Goal: Task Accomplishment & Management: Complete application form

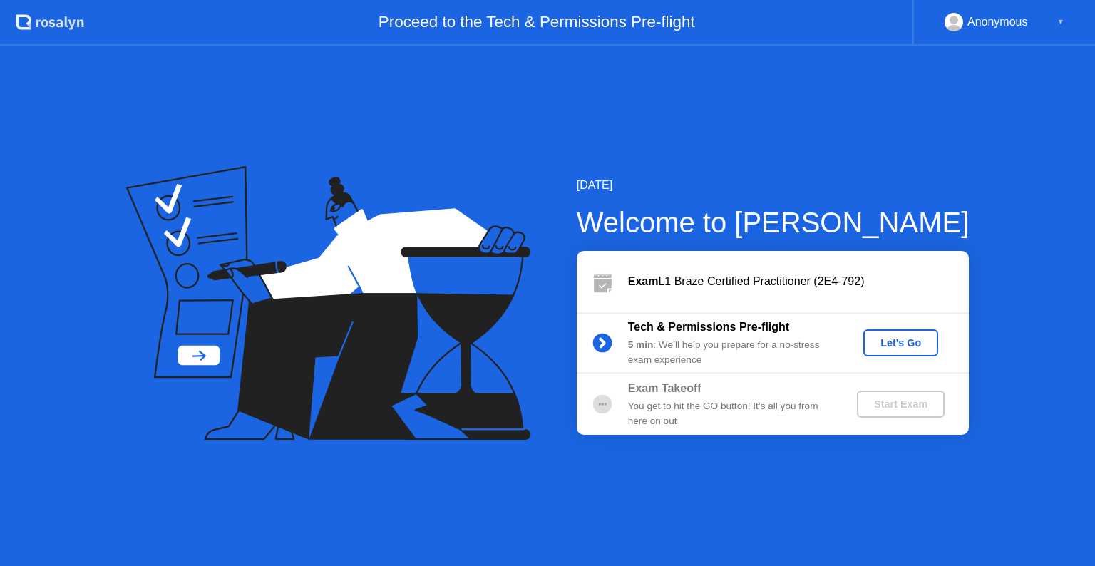
click at [923, 347] on div "Let's Go" at bounding box center [900, 342] width 63 height 11
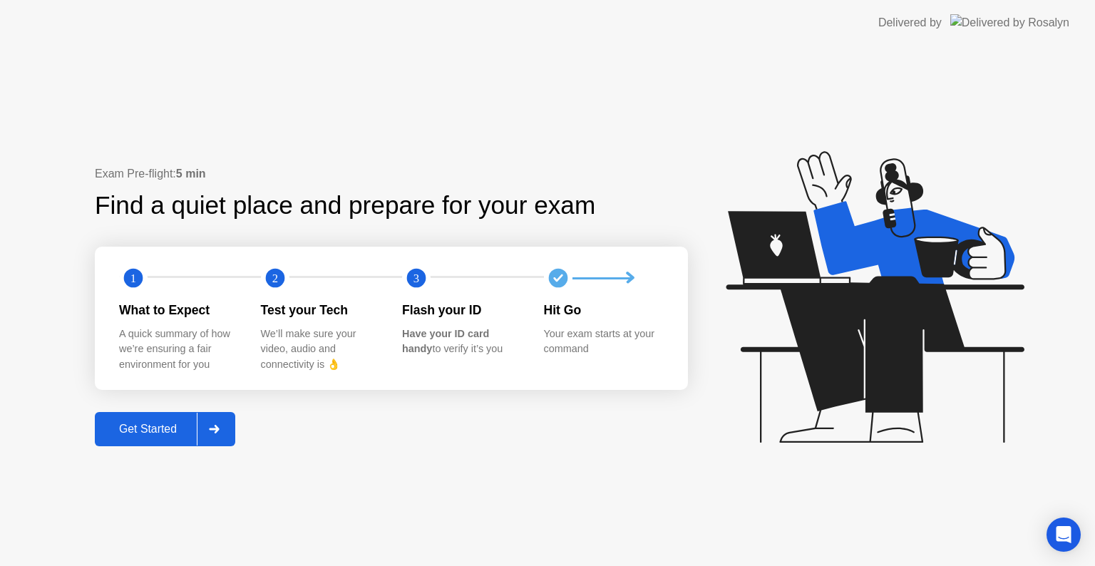
click at [171, 425] on div "Get Started" at bounding box center [148, 429] width 98 height 13
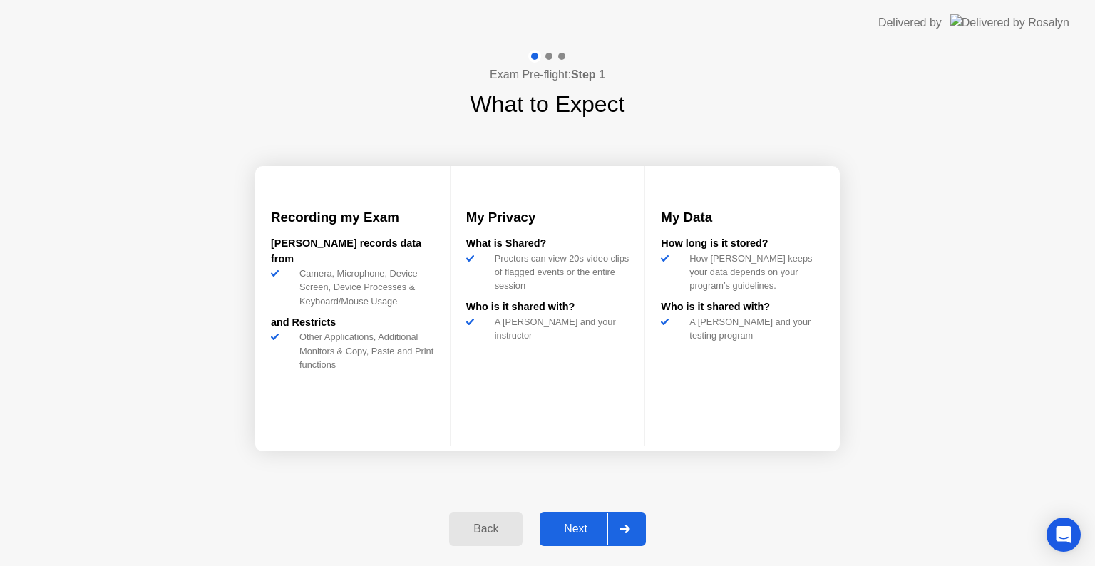
click at [565, 533] on div "Next" at bounding box center [575, 529] width 63 height 13
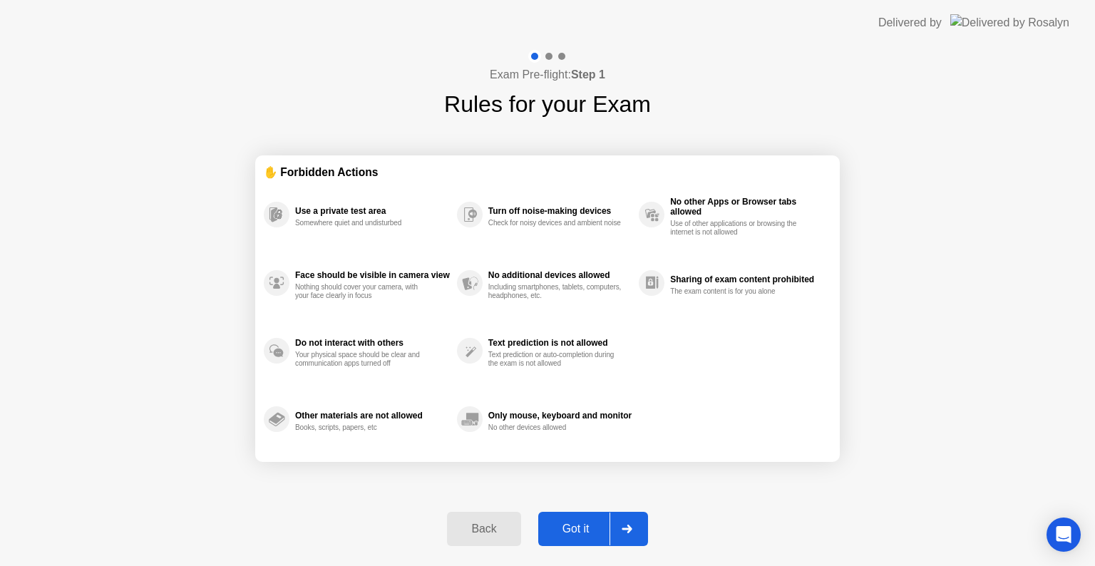
click at [489, 523] on div "Back" at bounding box center [483, 529] width 65 height 13
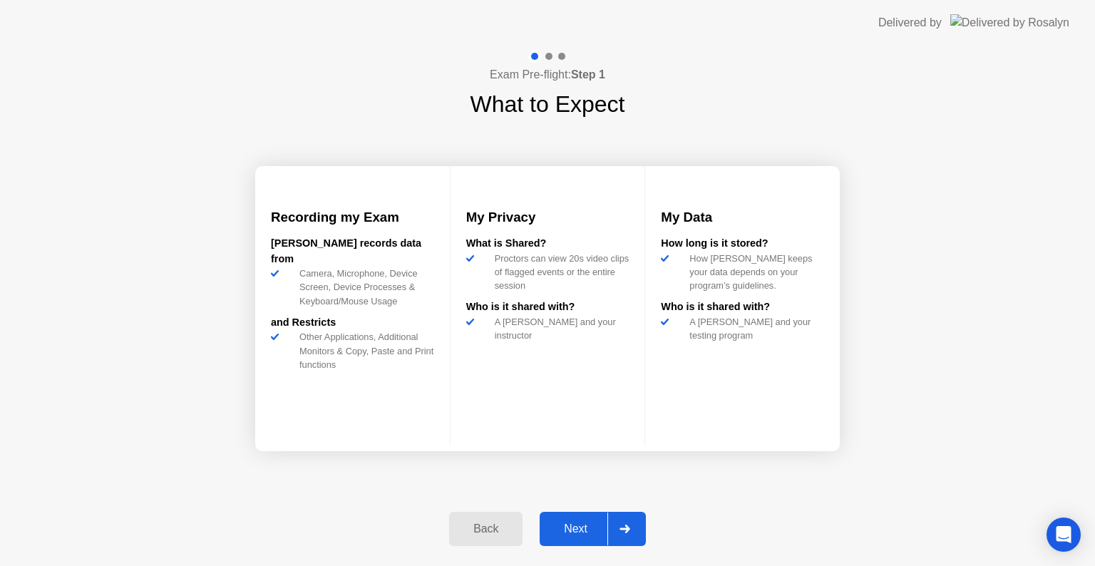
click at [583, 523] on div "Next" at bounding box center [575, 529] width 63 height 13
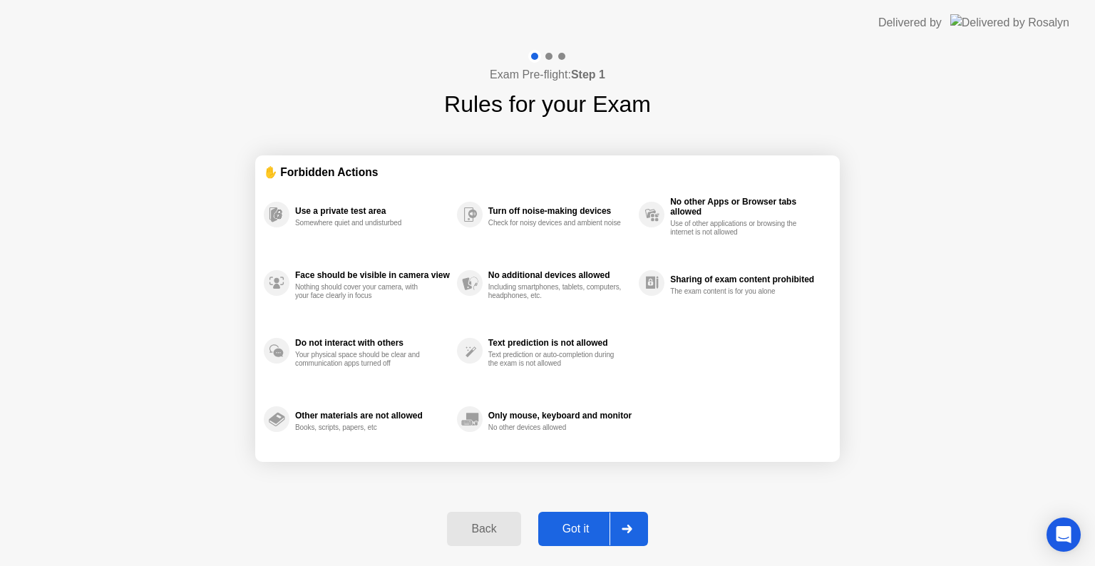
click at [583, 523] on div "Got it" at bounding box center [576, 529] width 67 height 13
select select "Available cameras"
select select "Available speakers"
select select "Available microphones"
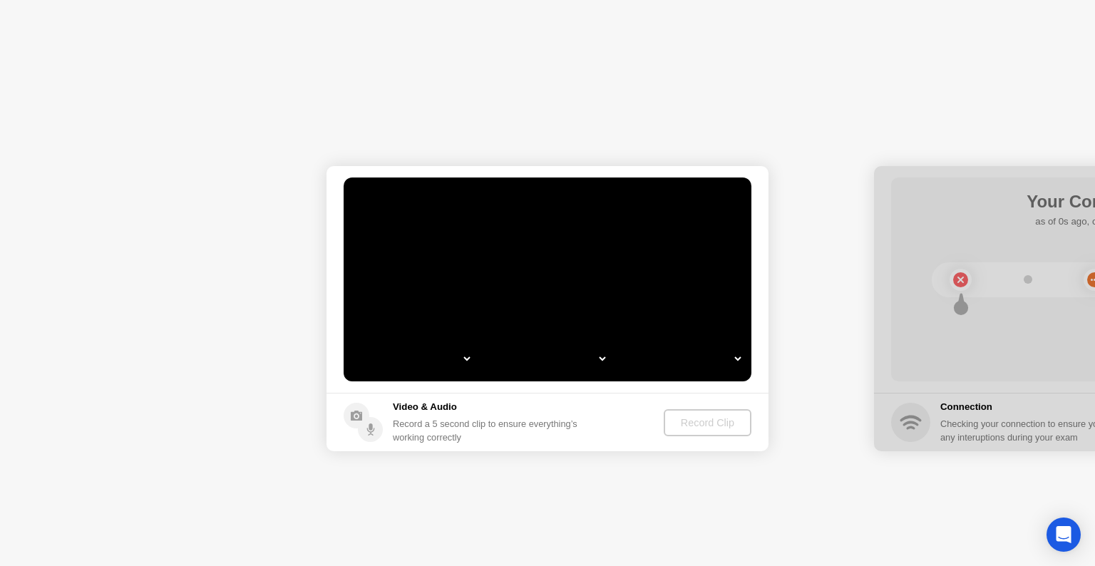
select select "**********"
select select "*******"
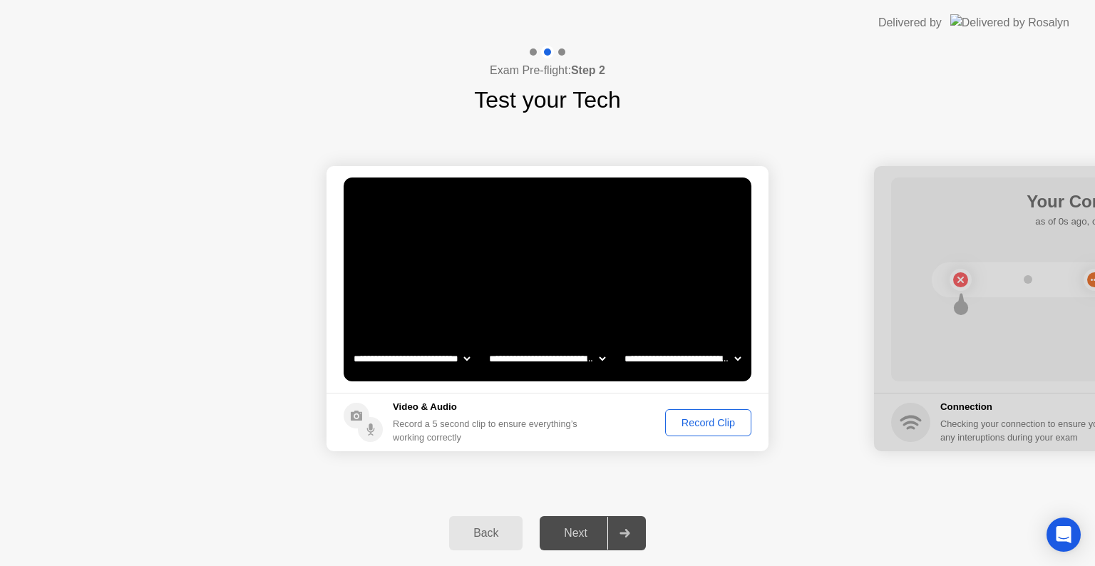
click at [708, 423] on div "Record Clip" at bounding box center [708, 422] width 76 height 11
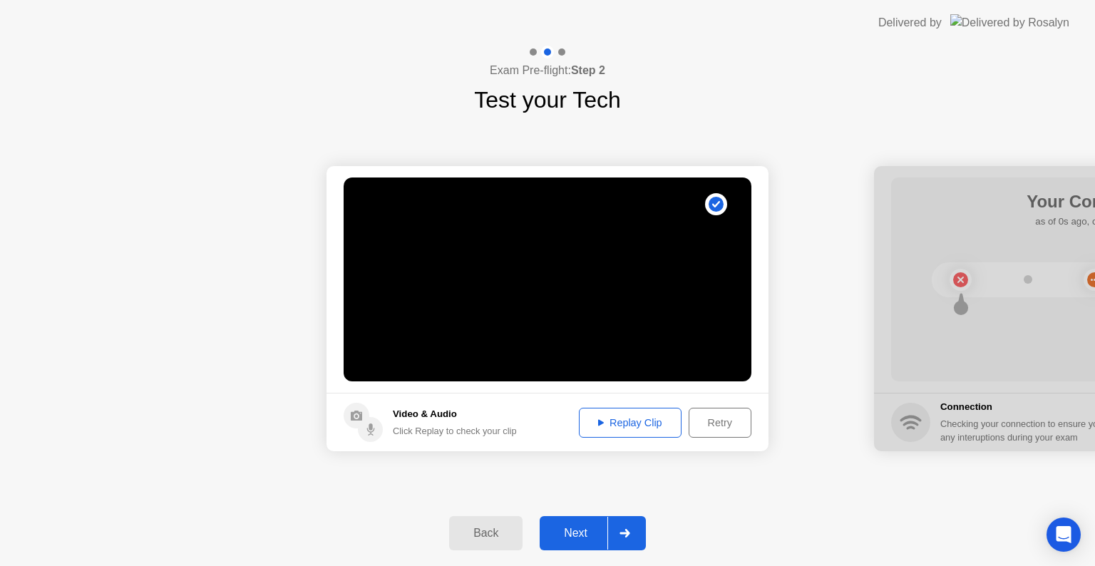
click at [624, 434] on button "Replay Clip" at bounding box center [630, 423] width 103 height 30
click at [578, 536] on div "Next" at bounding box center [575, 533] width 63 height 13
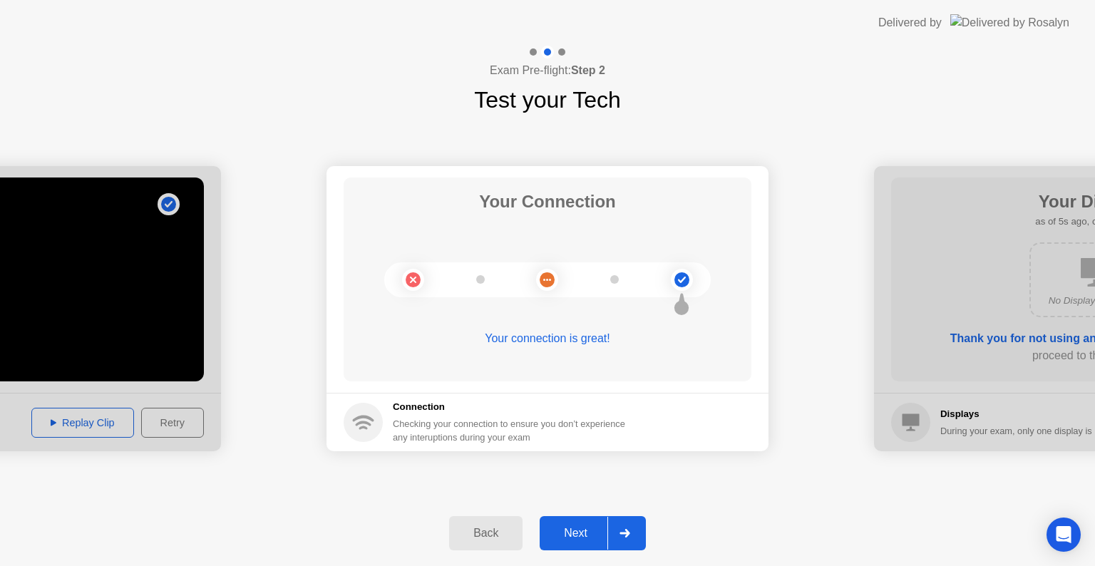
click at [573, 538] on div "Next" at bounding box center [575, 533] width 63 height 13
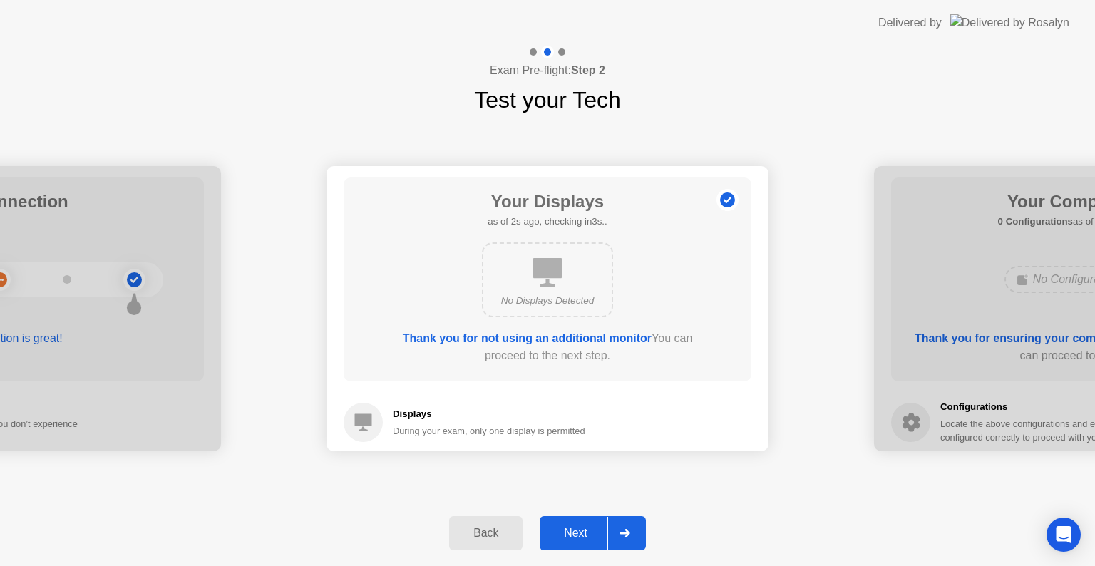
click at [574, 534] on div "Next" at bounding box center [575, 533] width 63 height 13
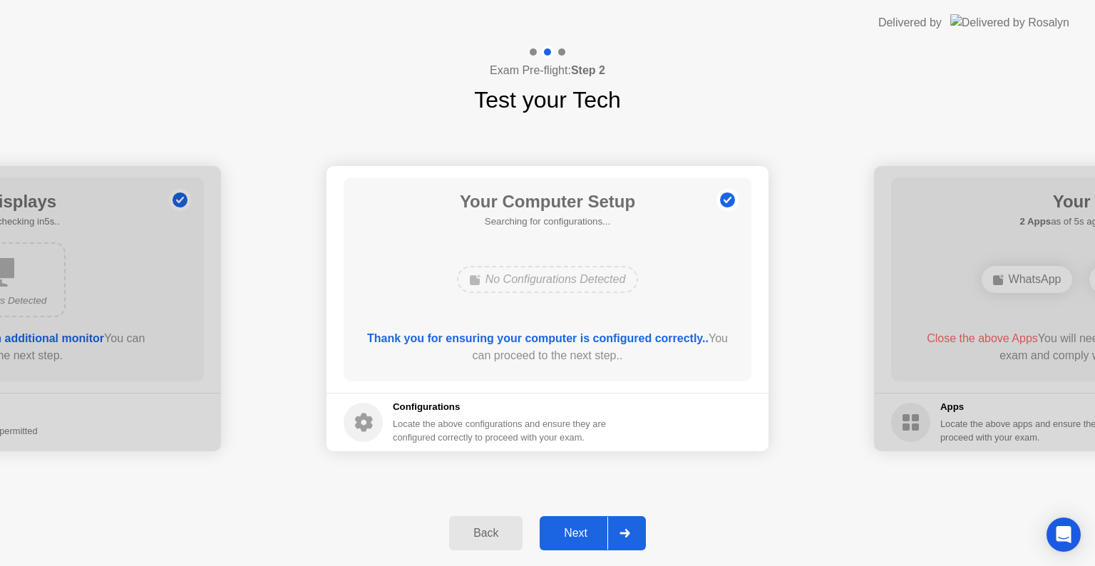
click at [574, 534] on div "Next" at bounding box center [575, 533] width 63 height 13
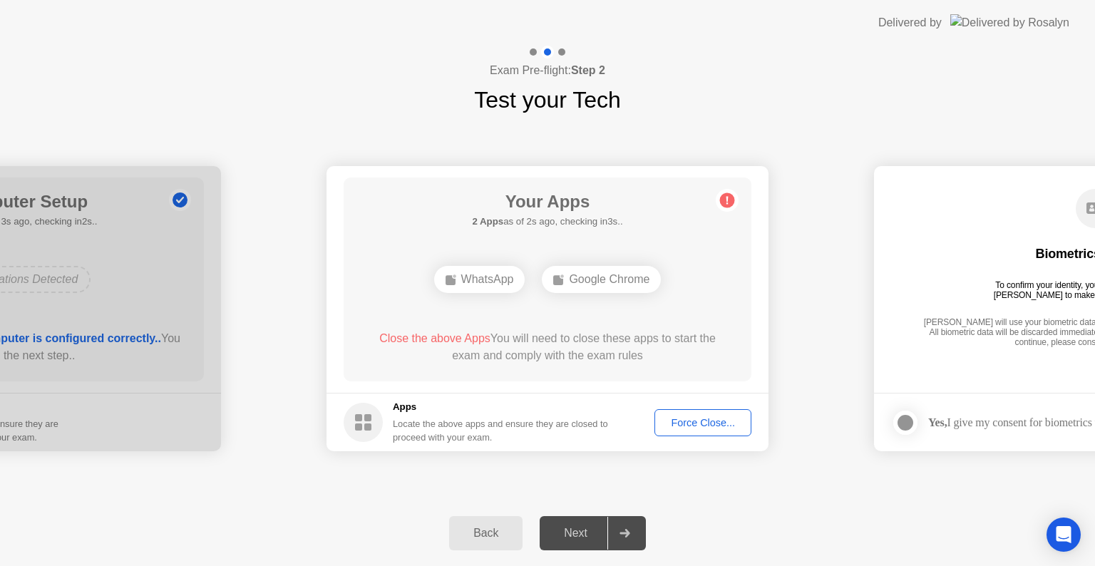
click at [681, 419] on div "Force Close..." at bounding box center [703, 422] width 87 height 11
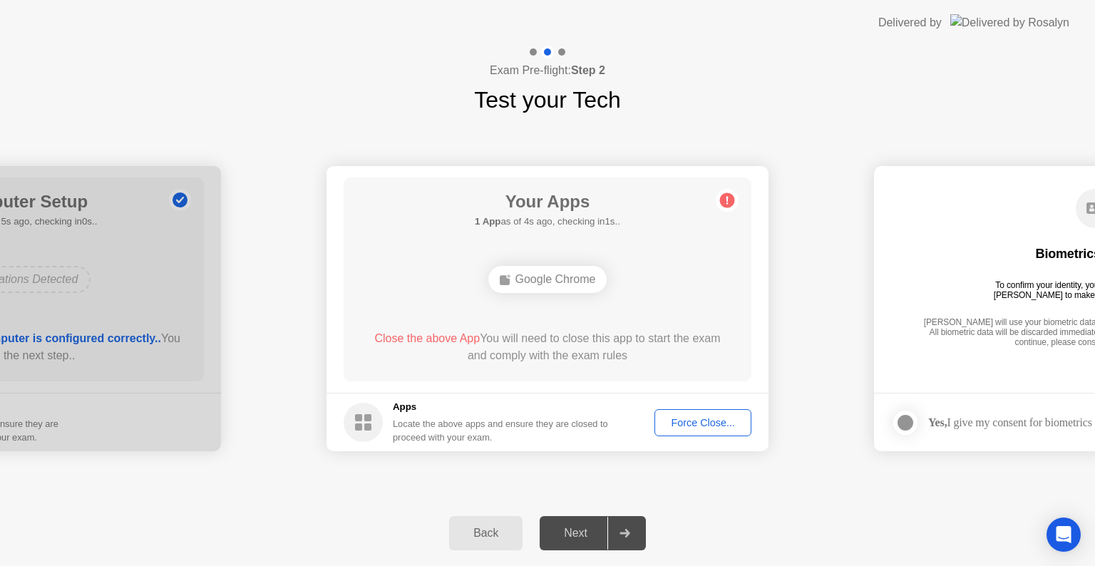
click at [717, 428] on div "Force Close..." at bounding box center [703, 422] width 87 height 11
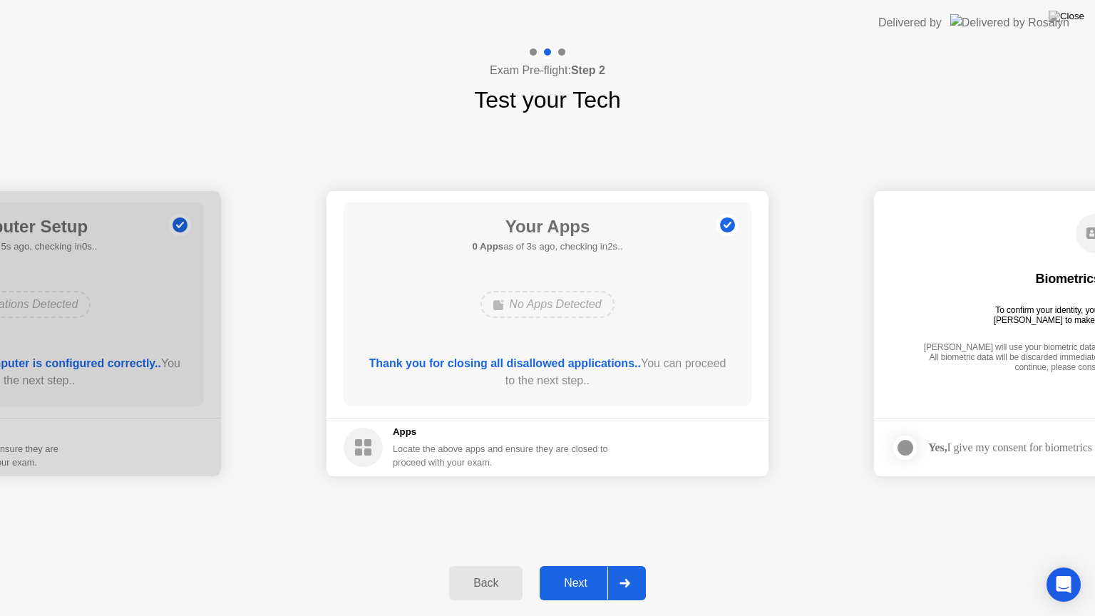
click at [568, 566] on div "Next" at bounding box center [575, 583] width 63 height 13
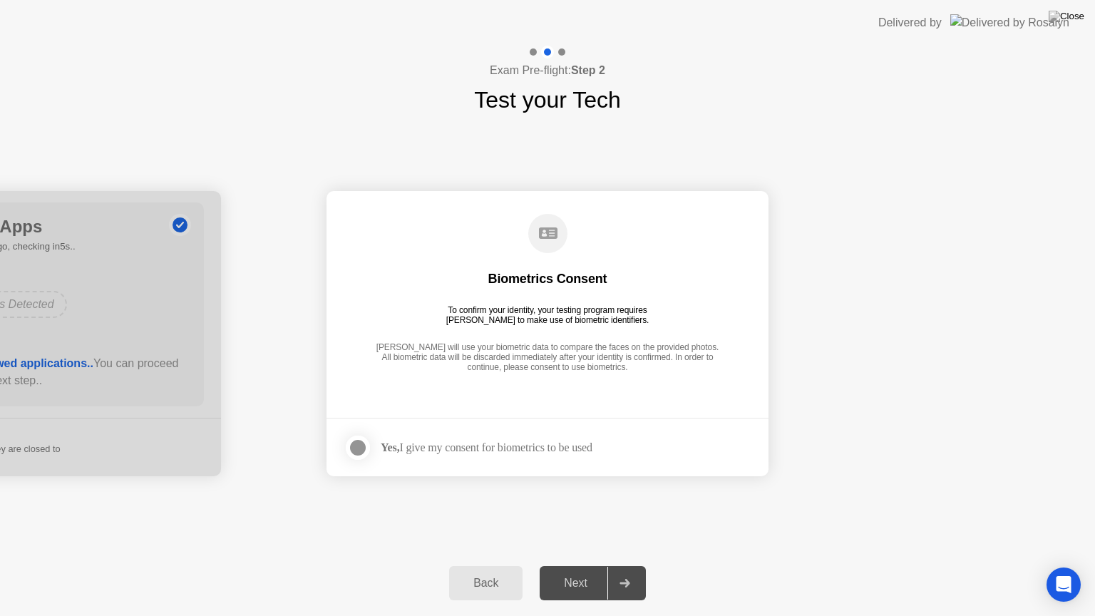
click at [358, 453] on div at bounding box center [357, 447] width 17 height 17
click at [590, 566] on div "Next" at bounding box center [575, 583] width 63 height 13
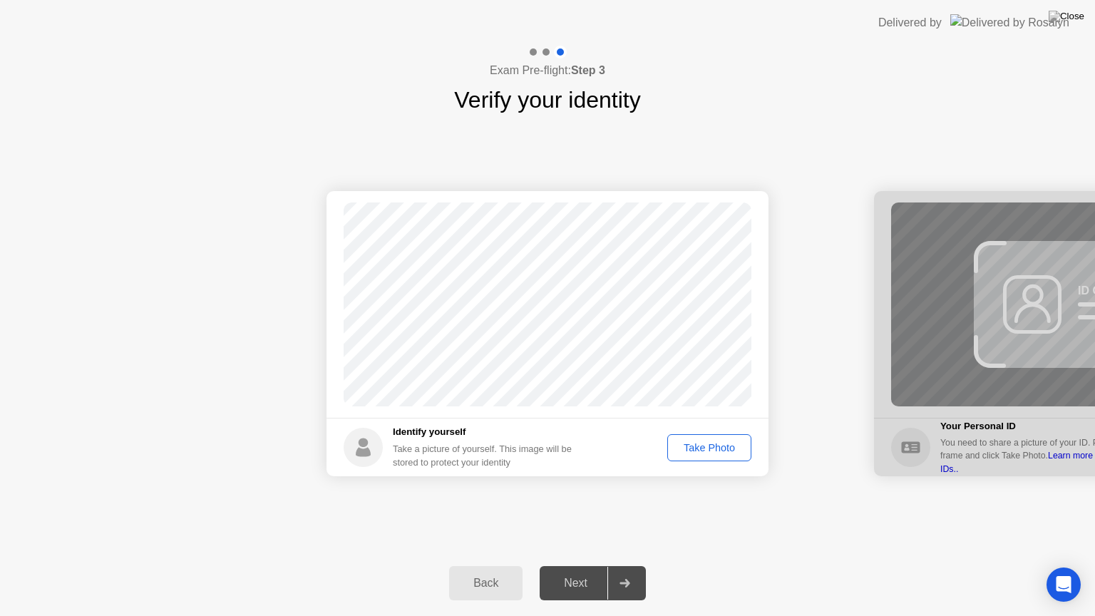
click at [724, 451] on div "Take Photo" at bounding box center [710, 447] width 74 height 11
click at [578, 566] on div "Next" at bounding box center [575, 583] width 63 height 13
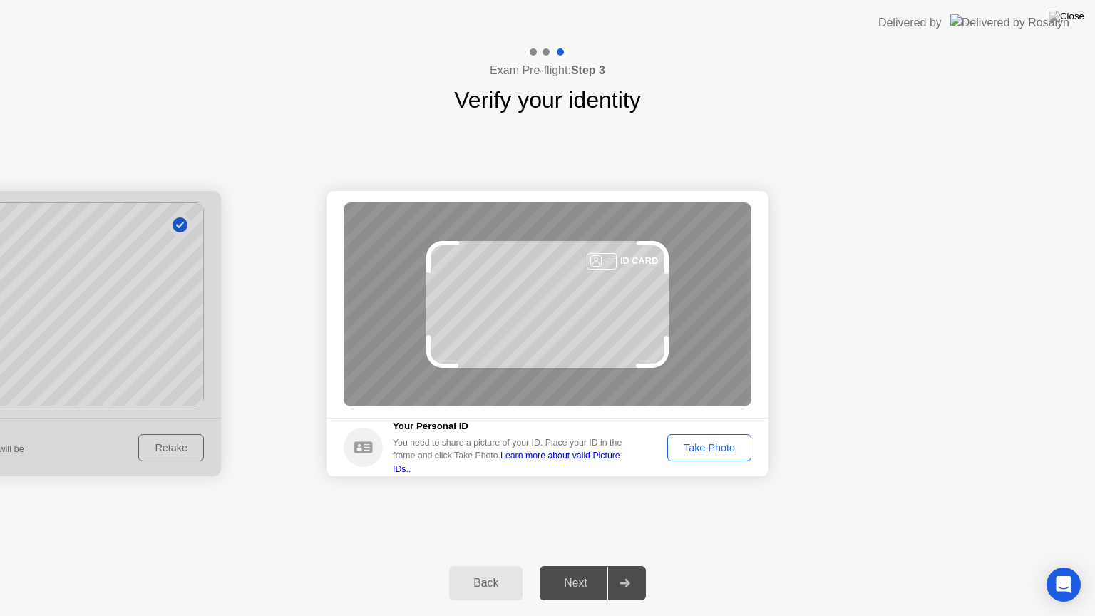
click at [713, 443] on div "Take Photo" at bounding box center [710, 447] width 74 height 11
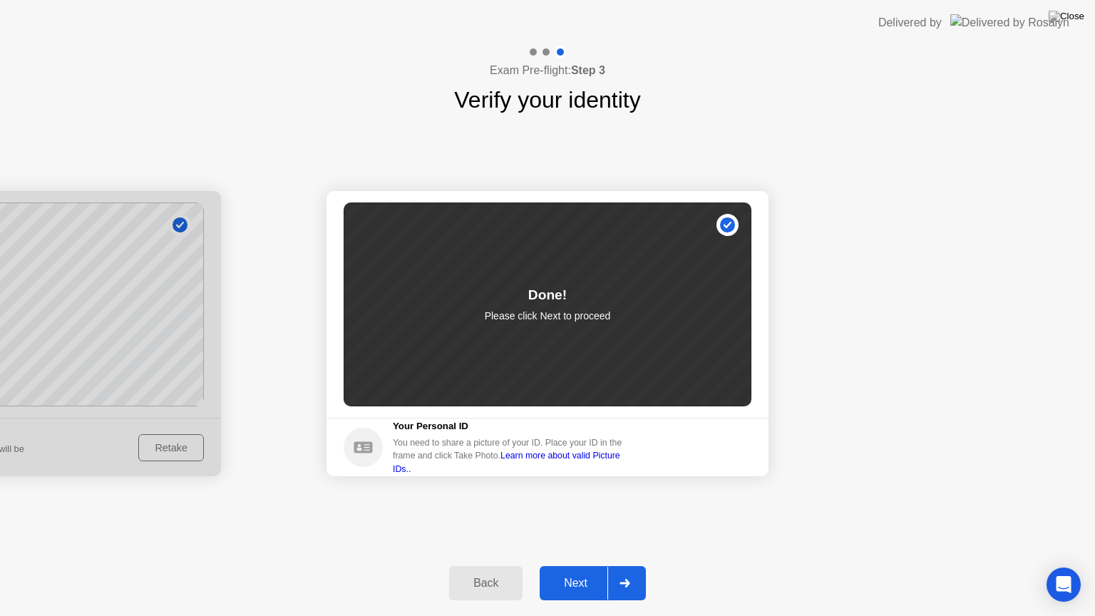
click at [585, 566] on div "Next" at bounding box center [575, 583] width 63 height 13
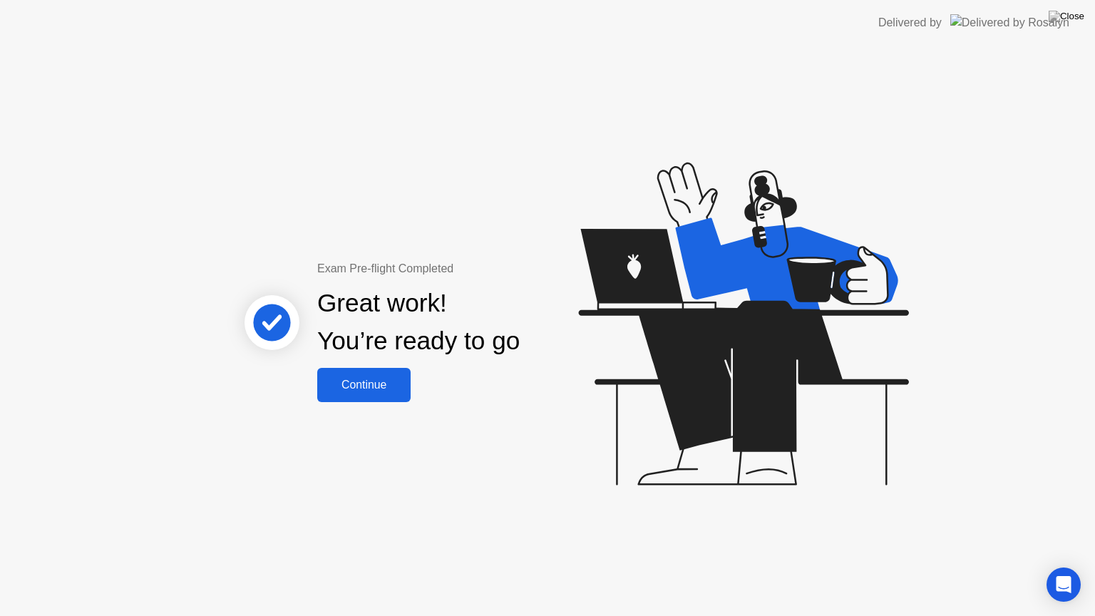
click at [382, 392] on div "Continue" at bounding box center [364, 385] width 85 height 13
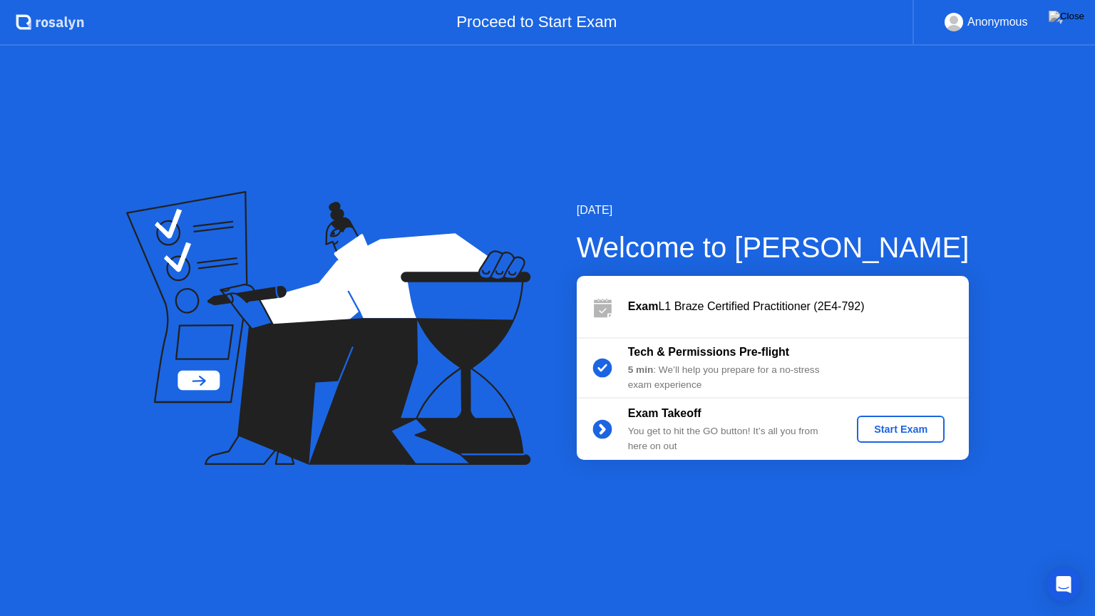
click at [911, 428] on div "Start Exam" at bounding box center [901, 429] width 76 height 11
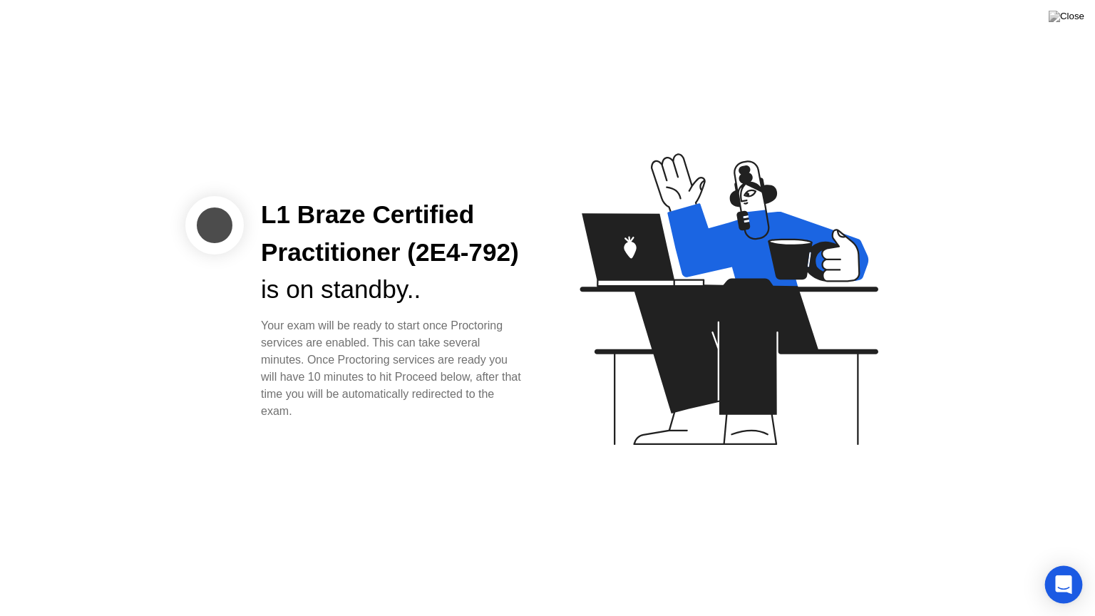
click at [1068, 566] on icon "Open Intercom Messenger" at bounding box center [1064, 585] width 19 height 19
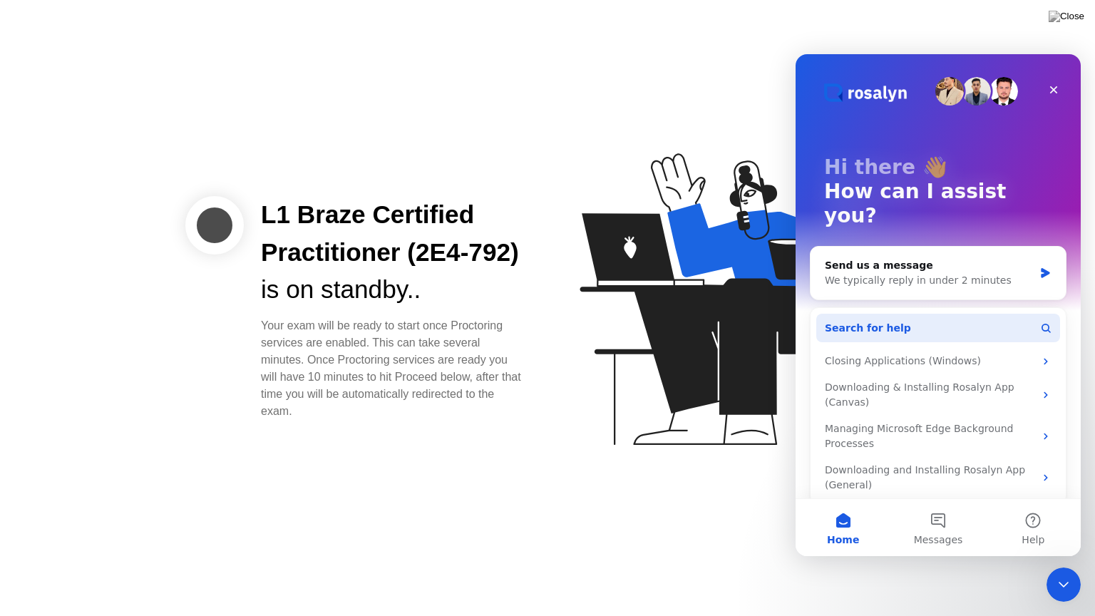
click at [943, 314] on button "Search for help" at bounding box center [939, 328] width 244 height 29
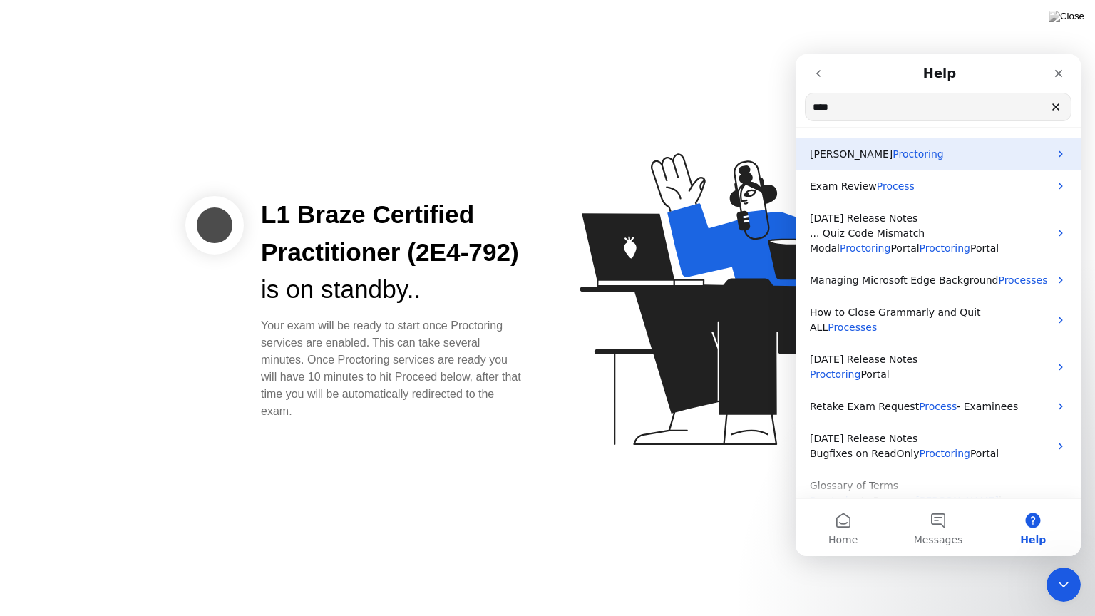
type input "****"
click at [936, 156] on p "[PERSON_NAME]" at bounding box center [930, 154] width 240 height 15
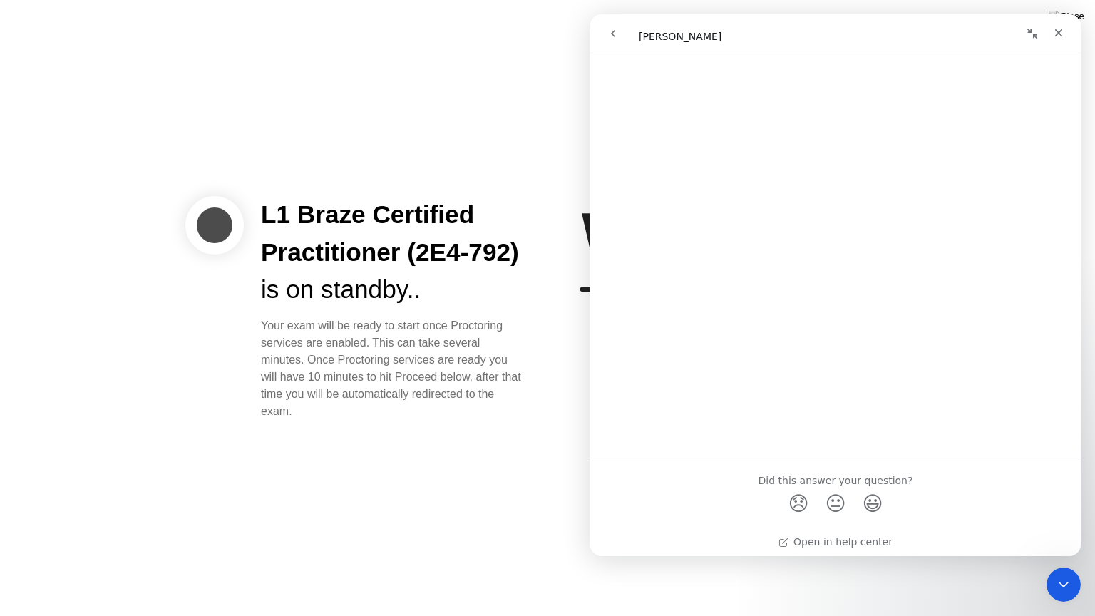
scroll to position [876, 0]
click at [1066, 36] on div "Close" at bounding box center [1059, 33] width 26 height 26
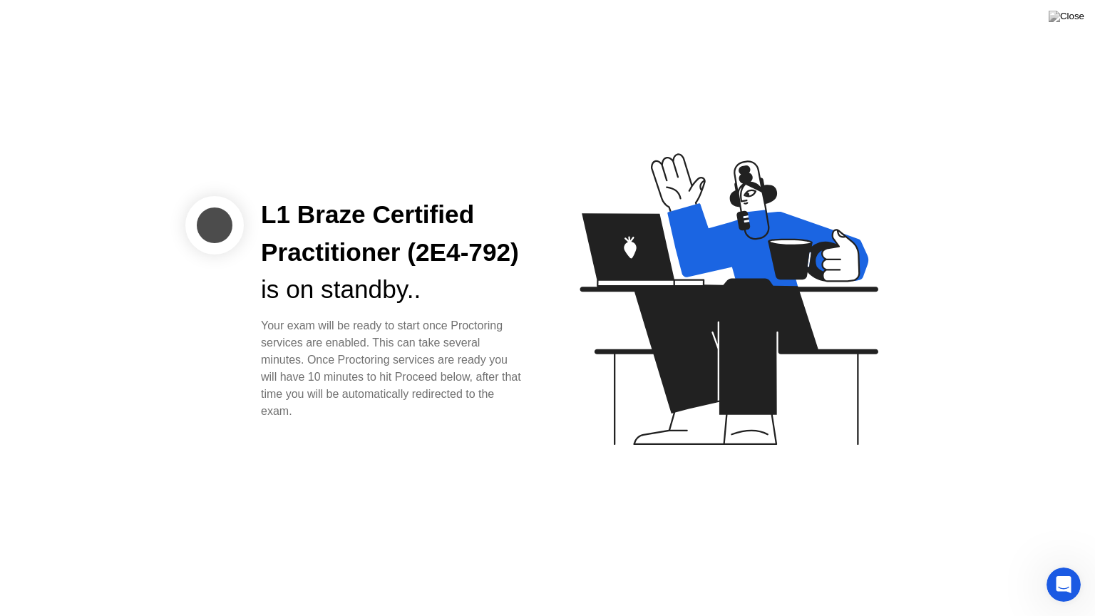
scroll to position [0, 0]
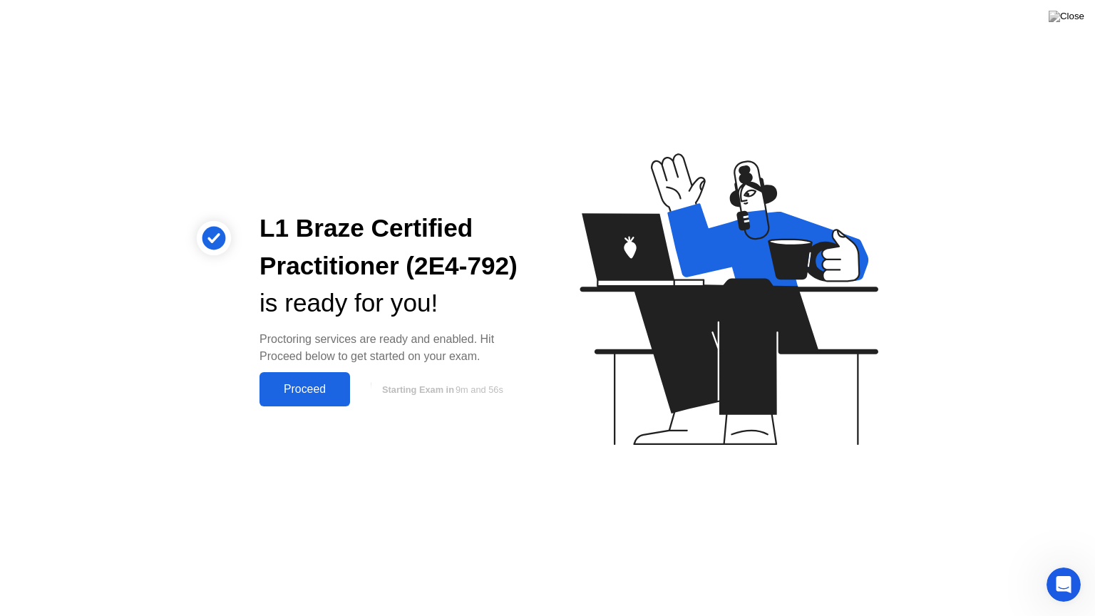
click at [292, 385] on div "Proceed" at bounding box center [305, 389] width 82 height 13
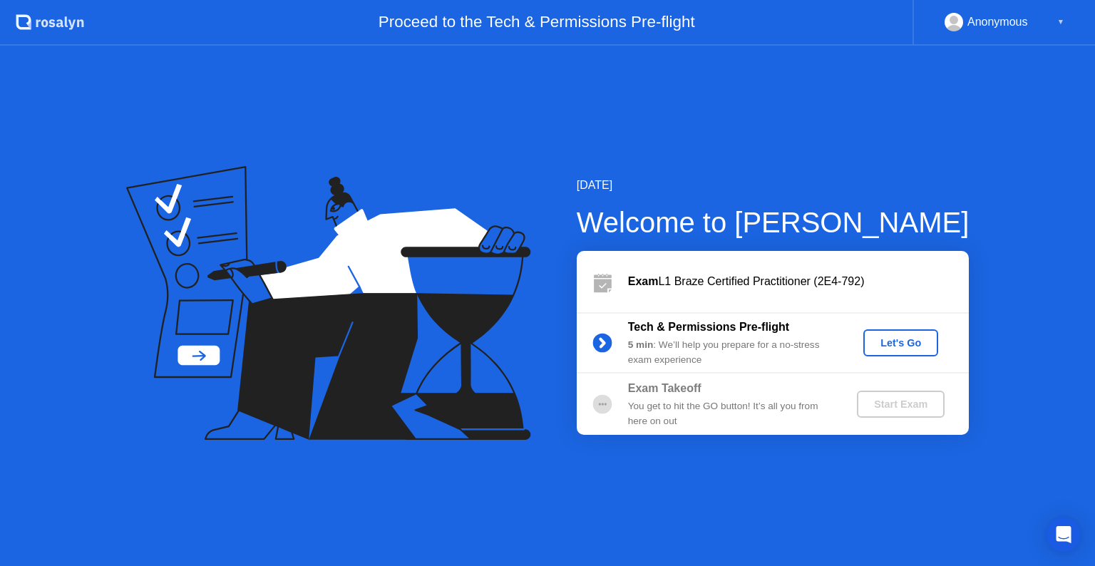
click at [893, 344] on div "Let's Go" at bounding box center [900, 342] width 63 height 11
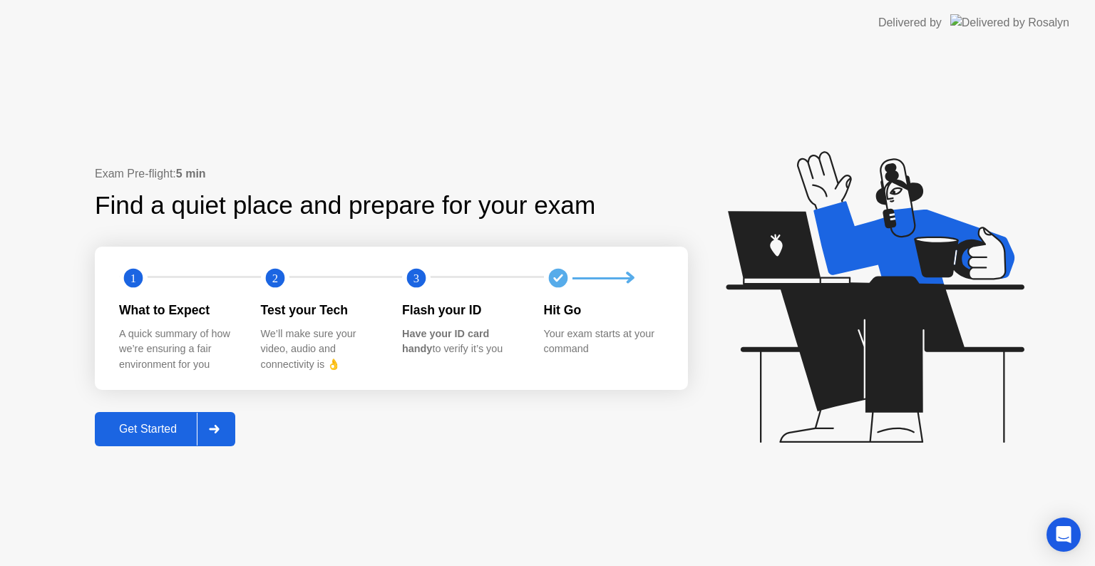
click at [168, 432] on div "Get Started" at bounding box center [148, 429] width 98 height 13
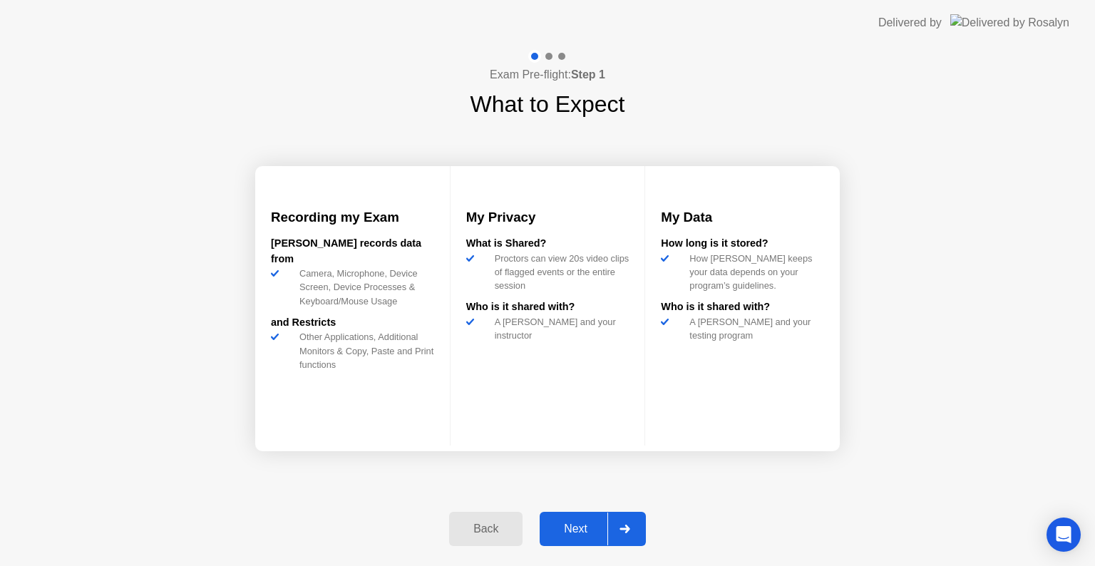
click at [602, 536] on div "Next" at bounding box center [575, 529] width 63 height 13
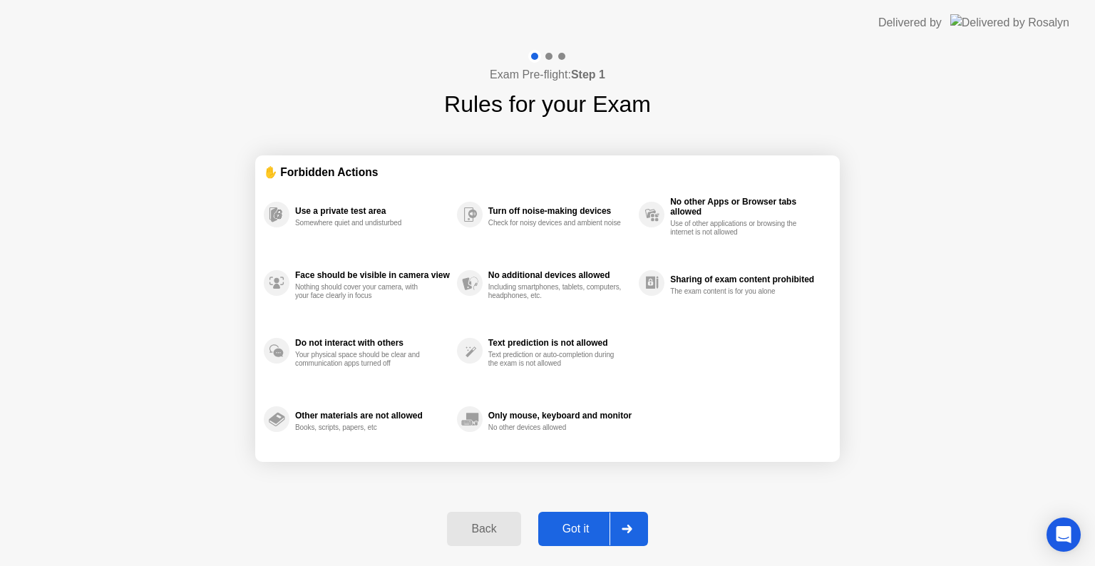
click at [599, 533] on div "Got it" at bounding box center [576, 529] width 67 height 13
select select "**********"
select select "*******"
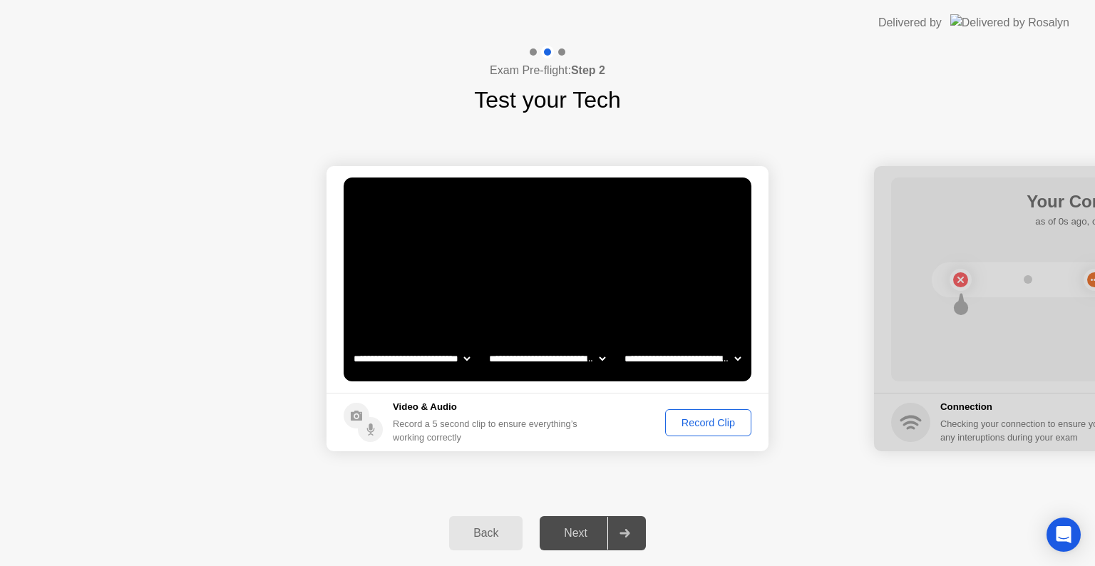
click at [687, 419] on div "Record Clip" at bounding box center [708, 422] width 76 height 11
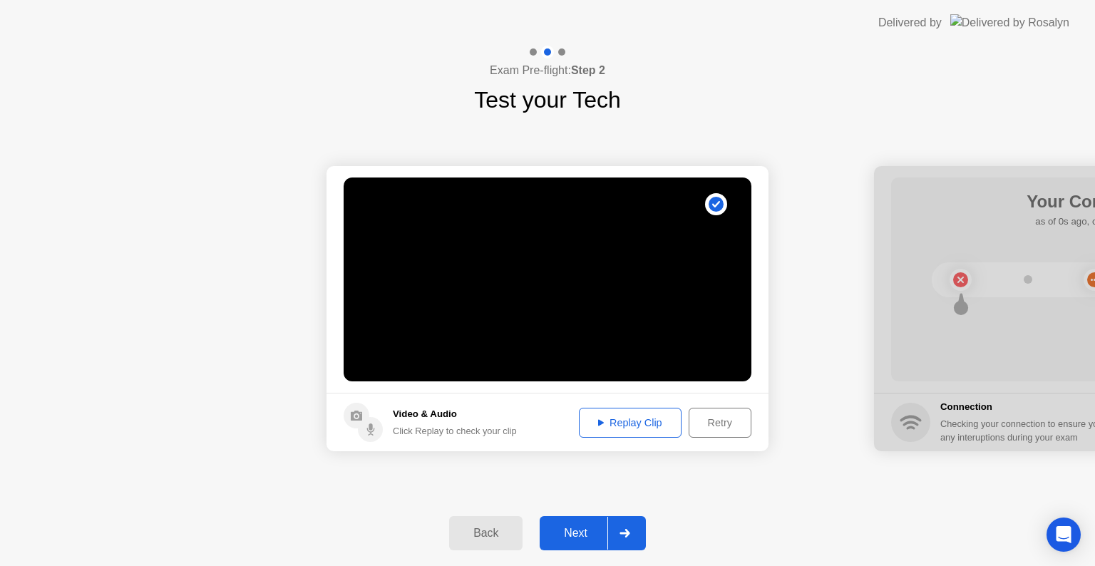
click at [600, 427] on div "Replay Clip" at bounding box center [630, 422] width 93 height 11
click at [586, 531] on div "Next" at bounding box center [575, 533] width 63 height 13
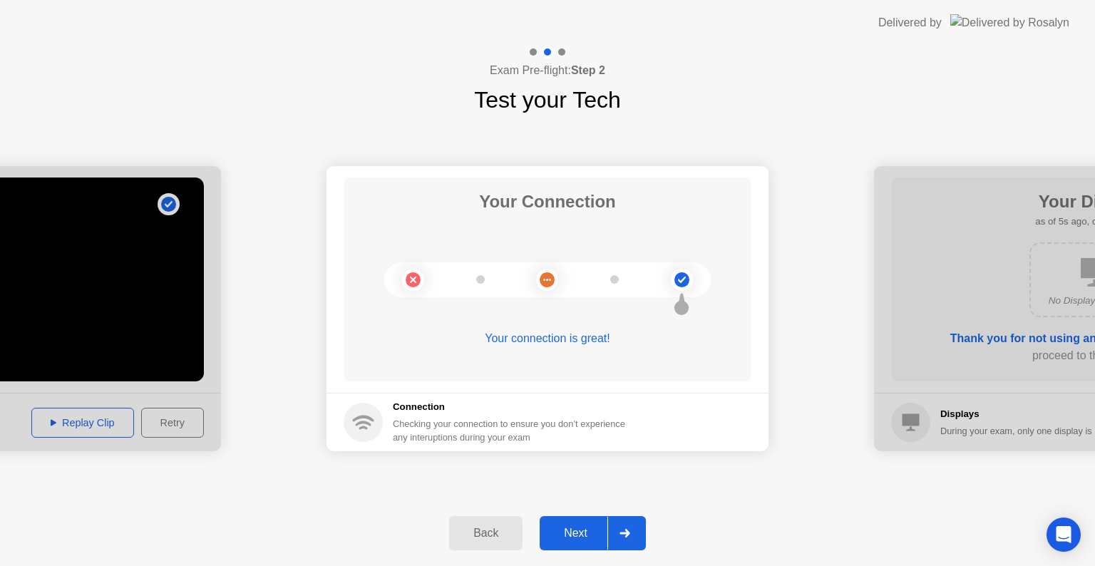
click at [590, 531] on div "Next" at bounding box center [575, 533] width 63 height 13
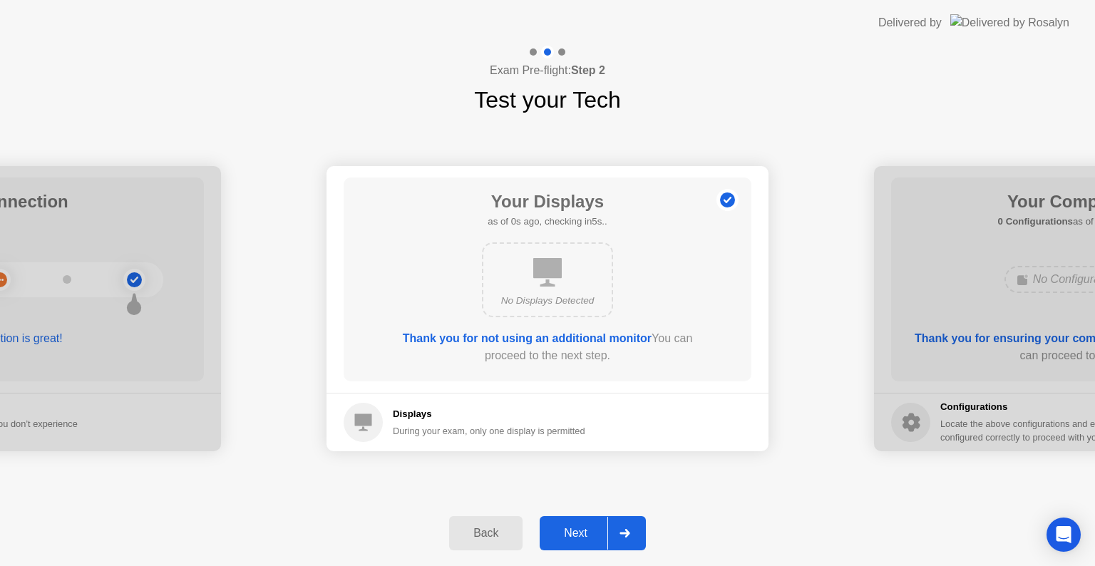
click at [583, 537] on div "Next" at bounding box center [575, 533] width 63 height 13
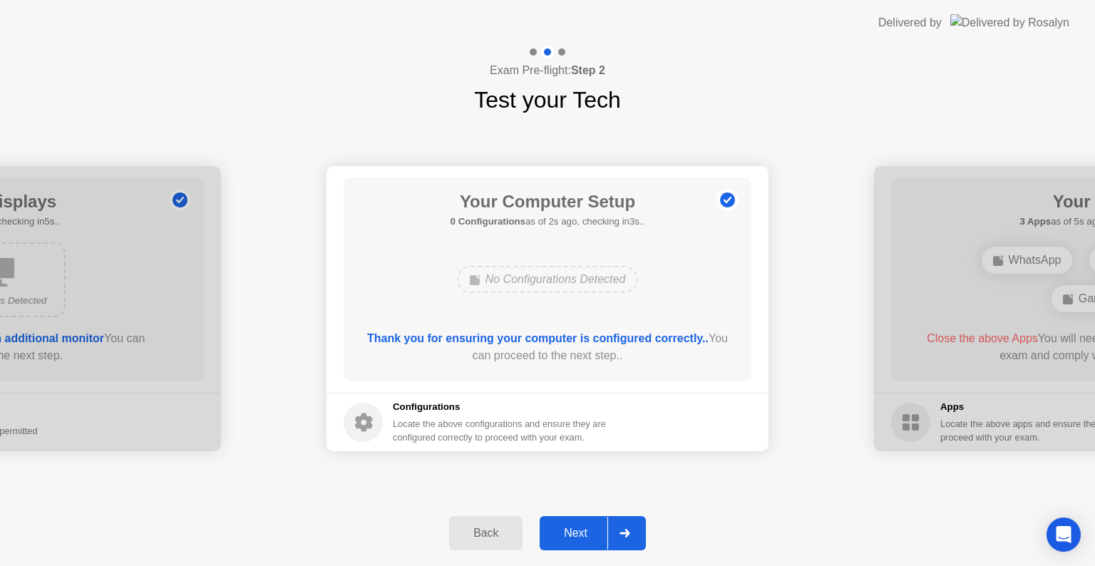
click at [583, 538] on div "Next" at bounding box center [575, 533] width 63 height 13
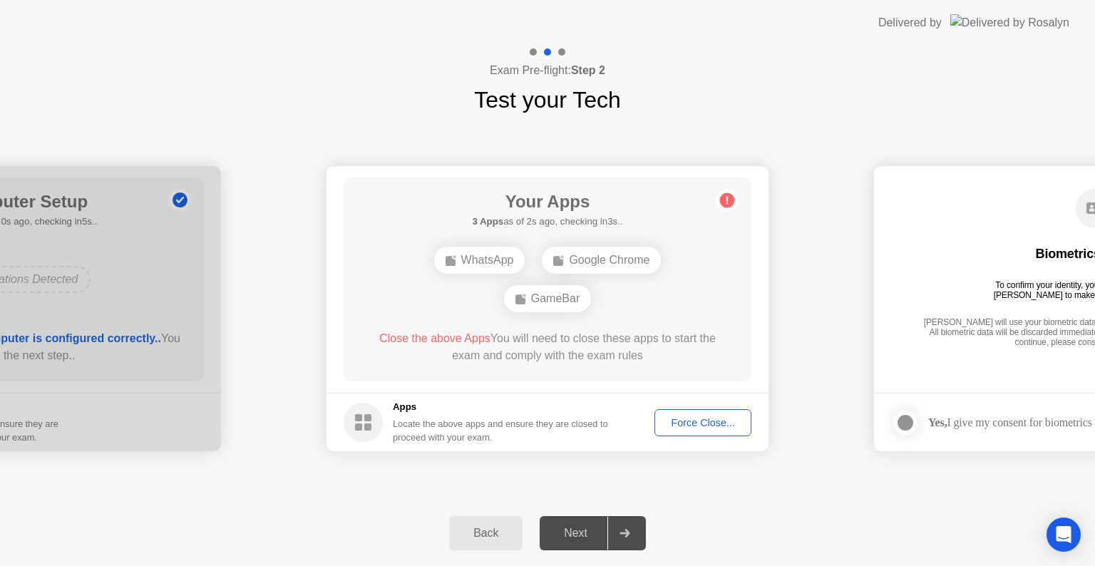
click at [685, 417] on div "Force Close..." at bounding box center [703, 422] width 87 height 11
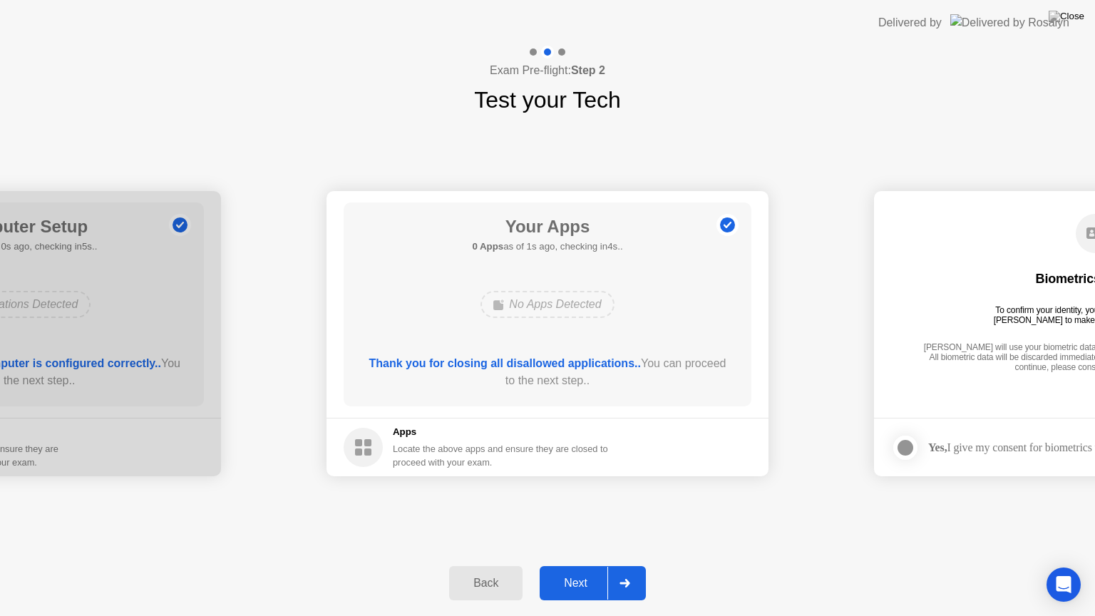
click at [587, 566] on div "Next" at bounding box center [575, 583] width 63 height 13
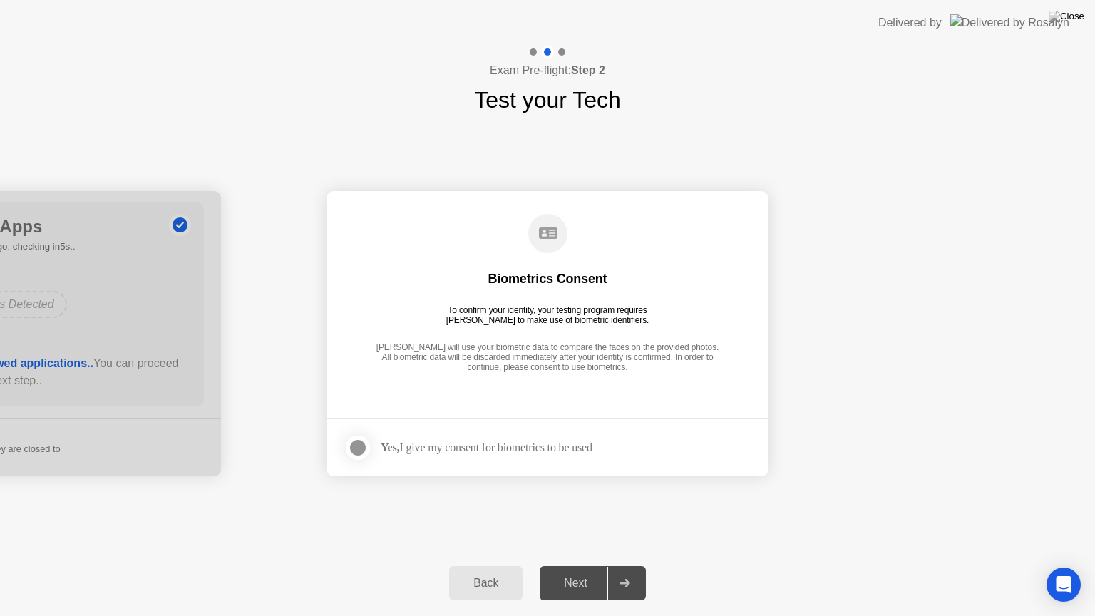
drag, startPoint x: 351, startPoint y: 451, endPoint x: 363, endPoint y: 462, distance: 16.2
click at [351, 452] on div at bounding box center [357, 447] width 17 height 17
click at [566, 566] on div "Next" at bounding box center [575, 583] width 63 height 13
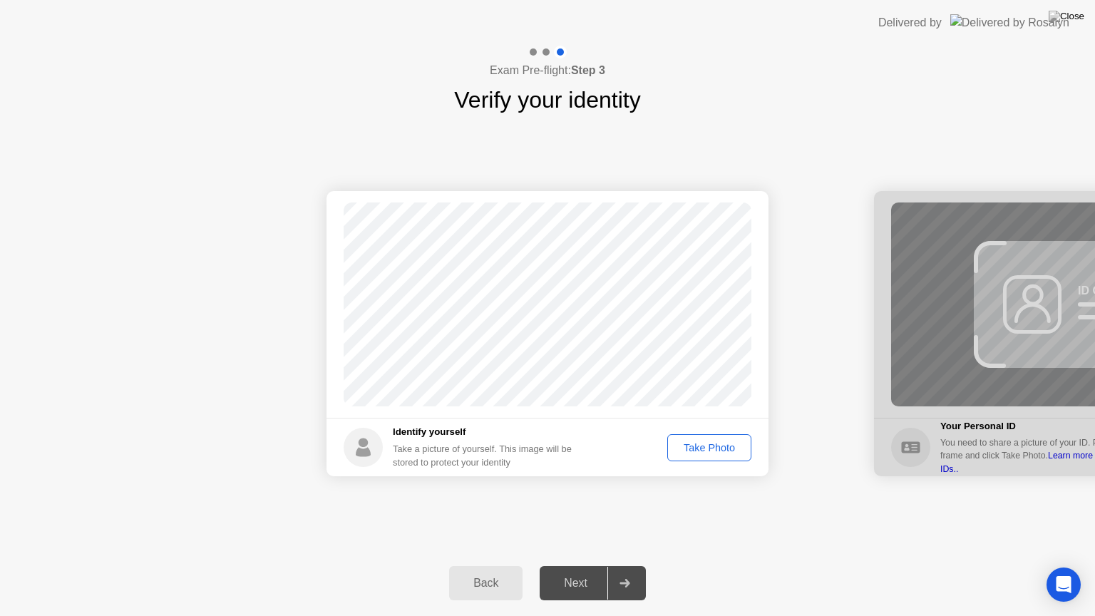
click at [697, 455] on button "Take Photo" at bounding box center [710, 447] width 84 height 27
click at [706, 453] on div "Retake" at bounding box center [719, 447] width 56 height 11
click at [706, 453] on div "Take Photo" at bounding box center [710, 447] width 74 height 11
click at [581, 566] on div "Next" at bounding box center [575, 583] width 63 height 13
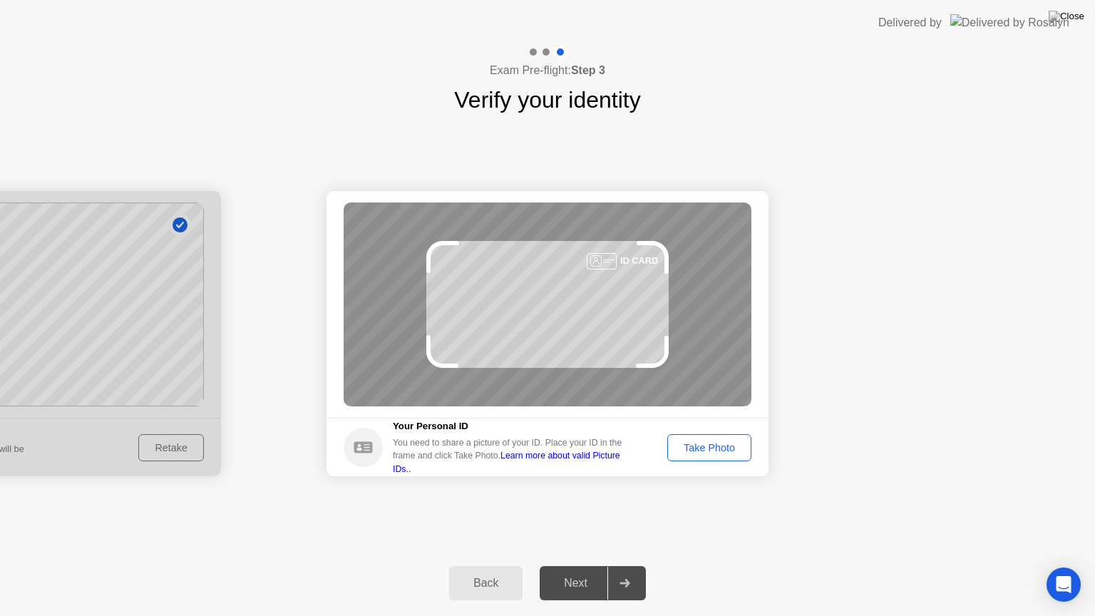
click at [686, 429] on footer "Your Personal ID You need to share a picture of your ID. Place your ID in the f…" at bounding box center [548, 447] width 442 height 58
drag, startPoint x: 688, startPoint y: 439, endPoint x: 693, endPoint y: 445, distance: 7.6
click at [690, 442] on div "Take Photo" at bounding box center [710, 447] width 74 height 11
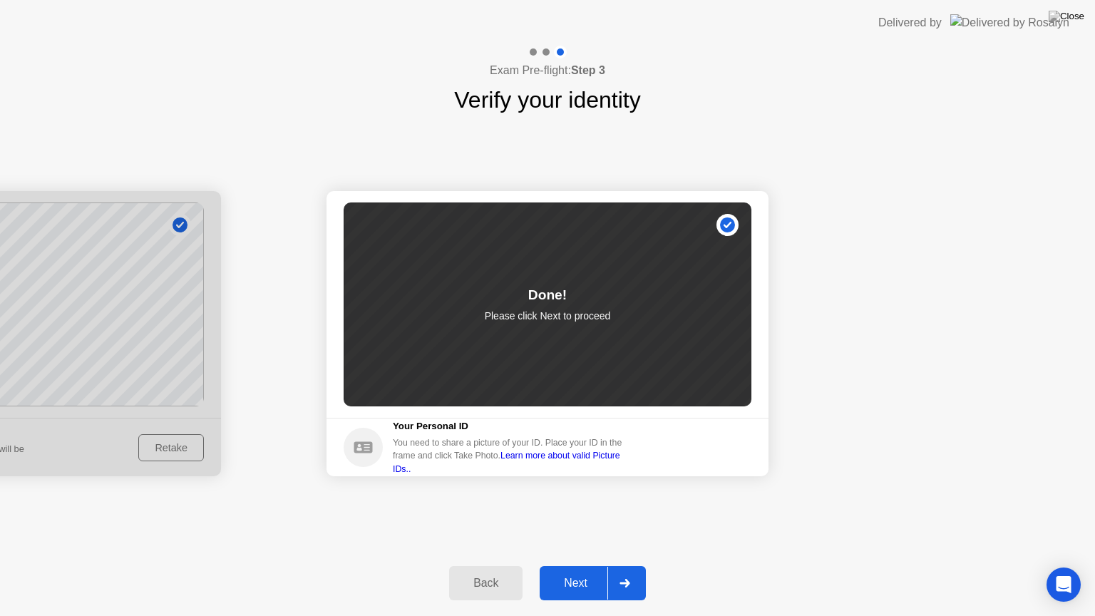
click at [565, 566] on button "Next" at bounding box center [593, 583] width 106 height 34
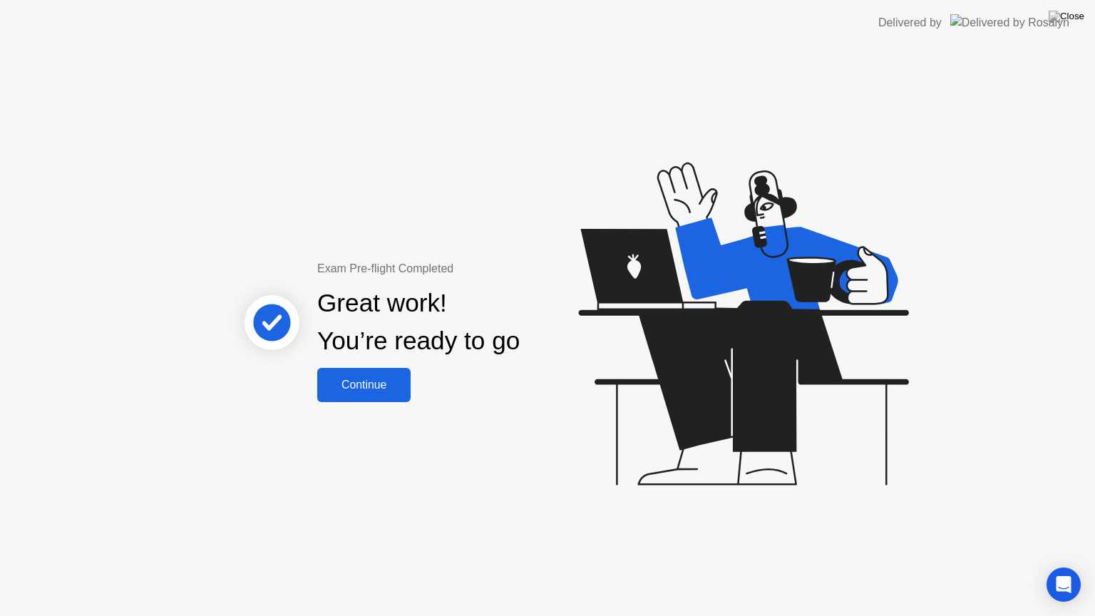
click at [367, 379] on div "Continue" at bounding box center [364, 385] width 85 height 13
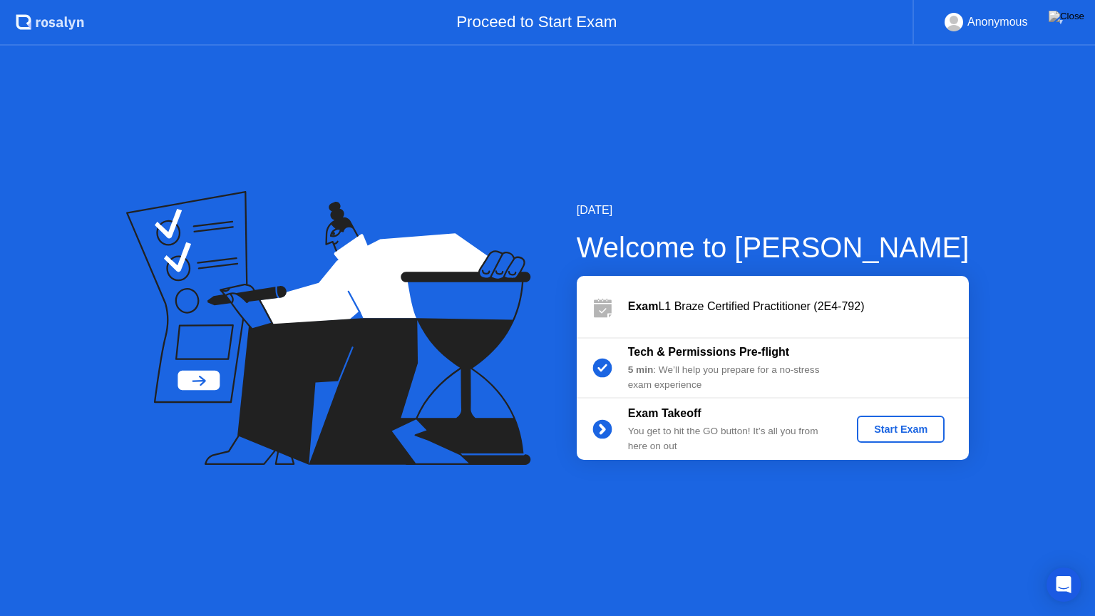
click at [921, 429] on div "Start Exam" at bounding box center [901, 429] width 76 height 11
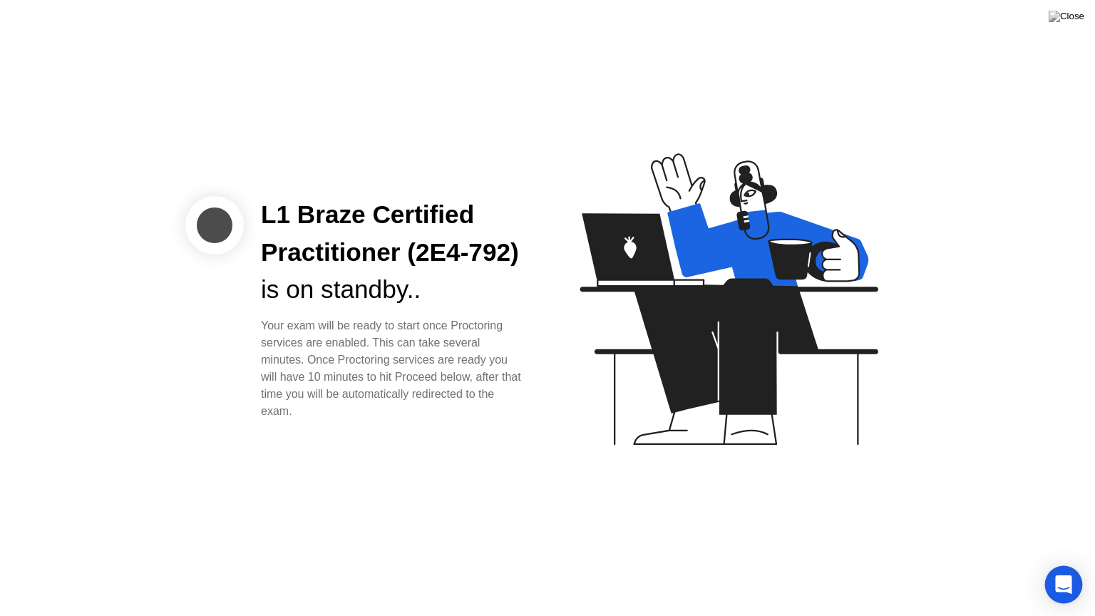
click at [1059, 566] on icon "Open Intercom Messenger" at bounding box center [1063, 585] width 16 height 19
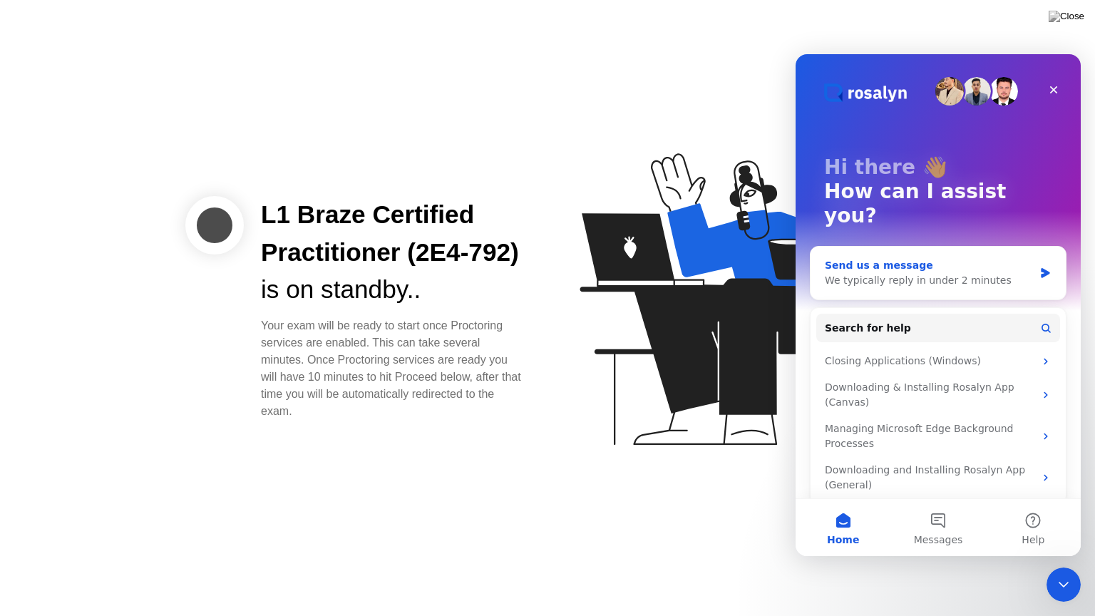
click at [984, 258] on div "Send us a message" at bounding box center [929, 265] width 209 height 15
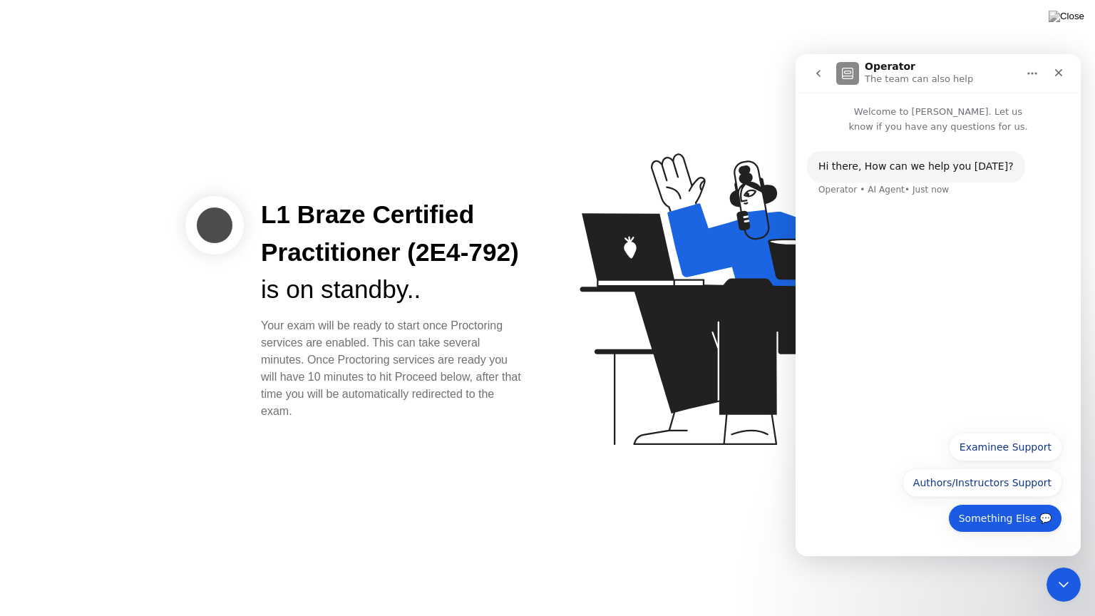
click at [999, 528] on button "Something Else 💬" at bounding box center [1005, 518] width 114 height 29
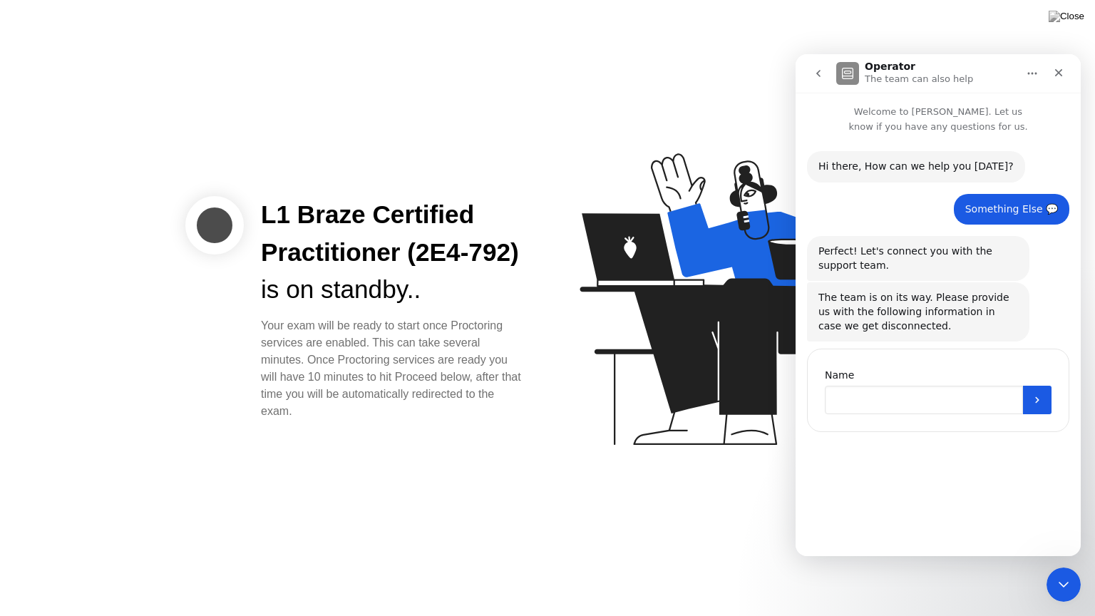
click at [896, 402] on input "Name" at bounding box center [924, 400] width 198 height 29
type input "*"
type input "**********"
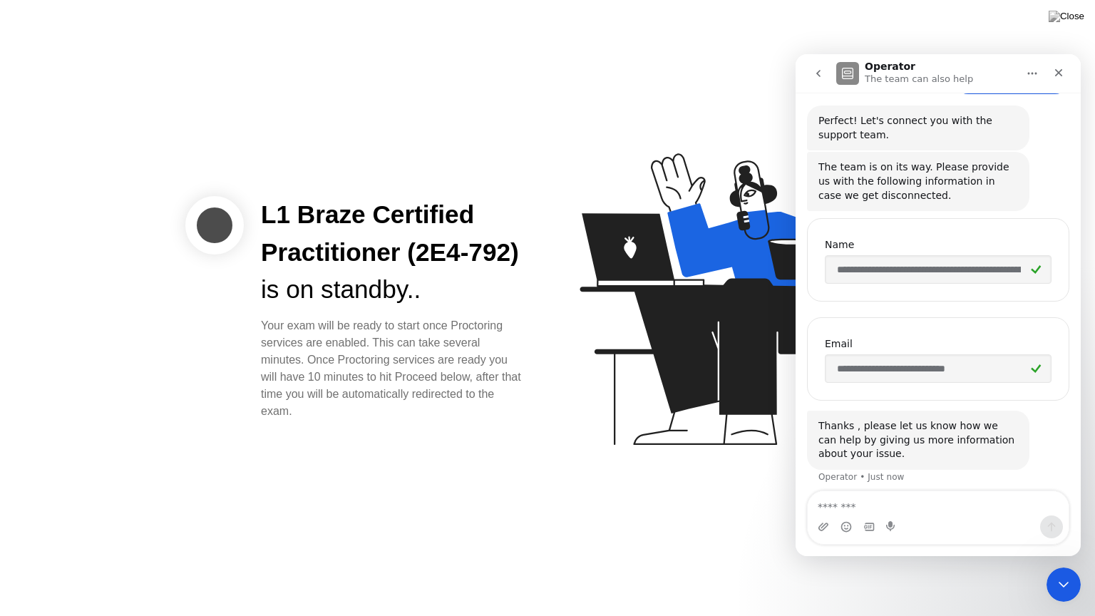
scroll to position [138, 0]
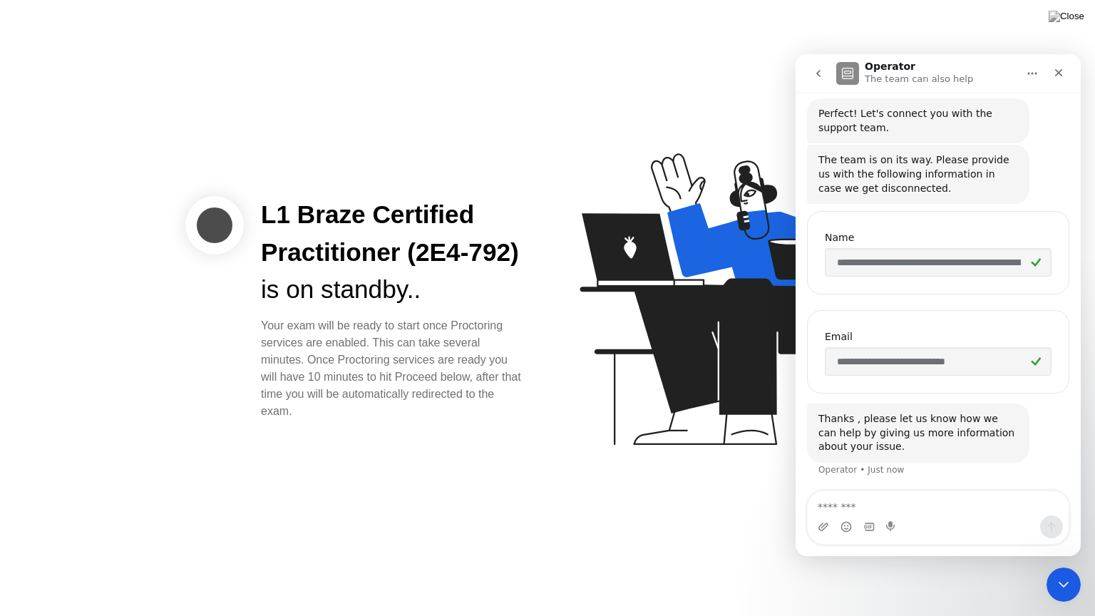
click at [853, 494] on textarea "Message…" at bounding box center [938, 503] width 261 height 24
click at [881, 499] on textarea "Message…" at bounding box center [938, 503] width 261 height 24
type textarea "*"
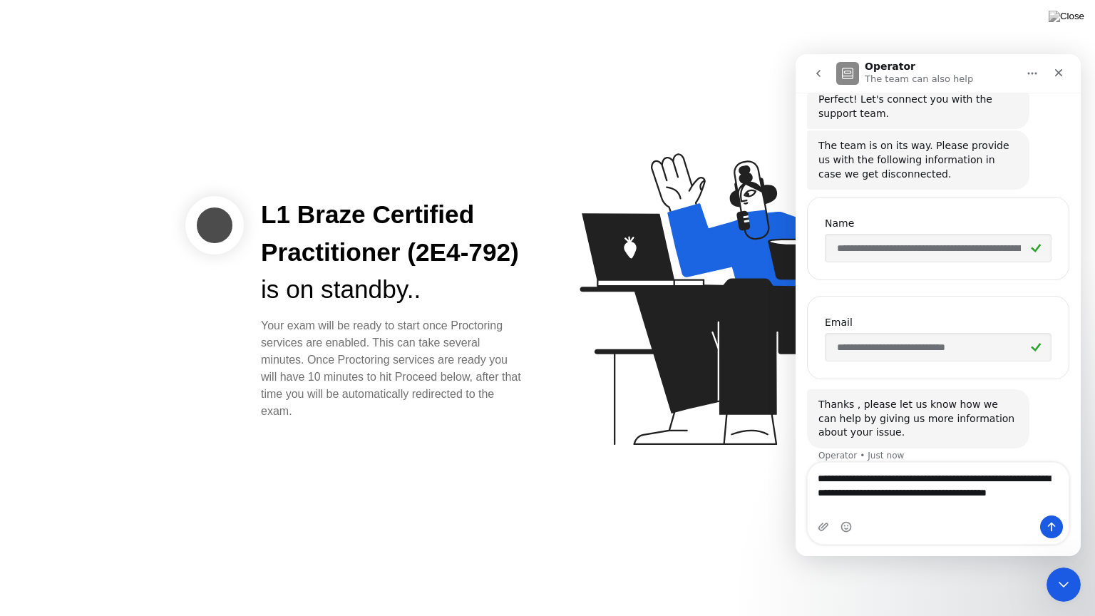
scroll to position [166, 0]
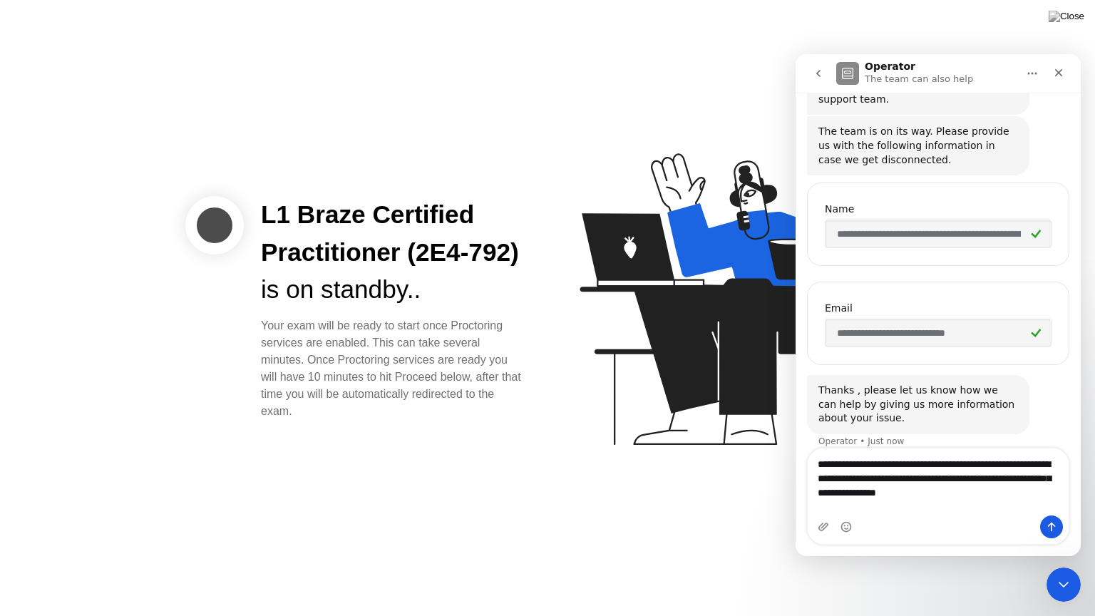
type textarea "**********"
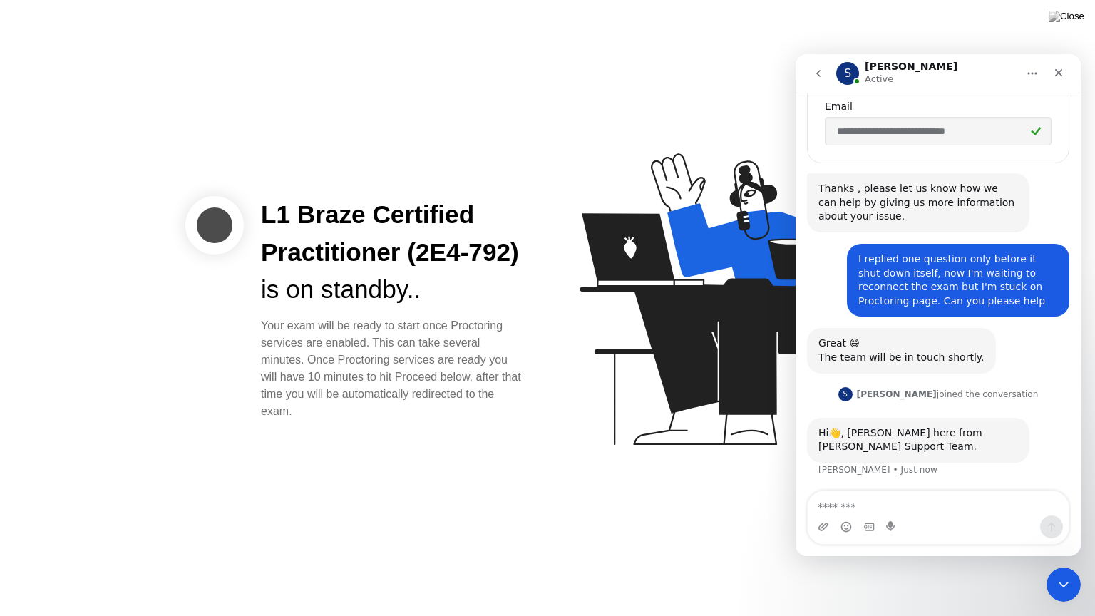
scroll to position [423, 0]
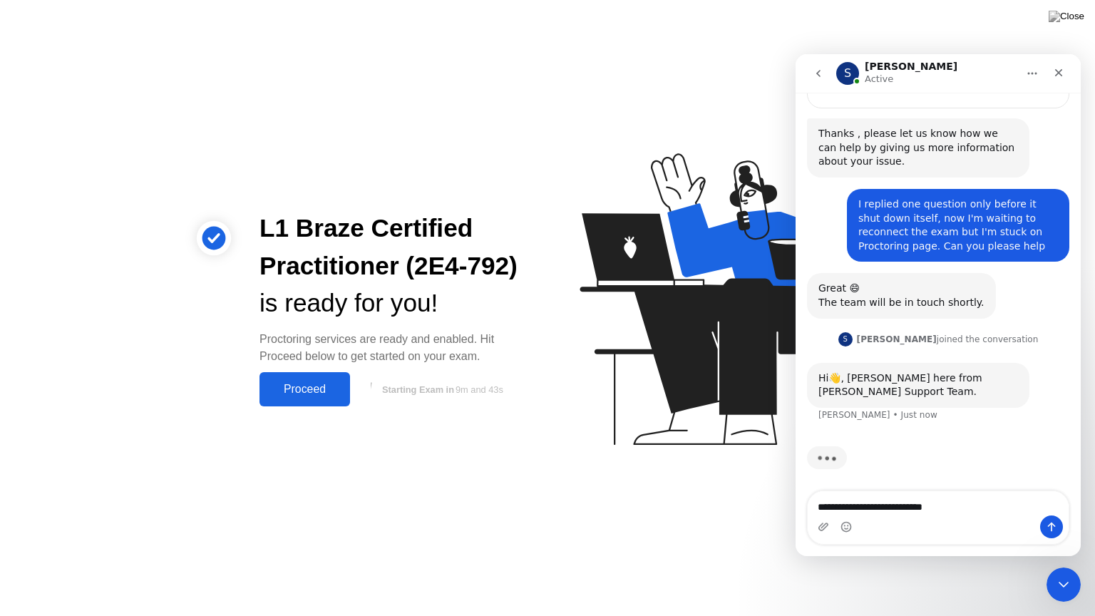
type textarea "**********"
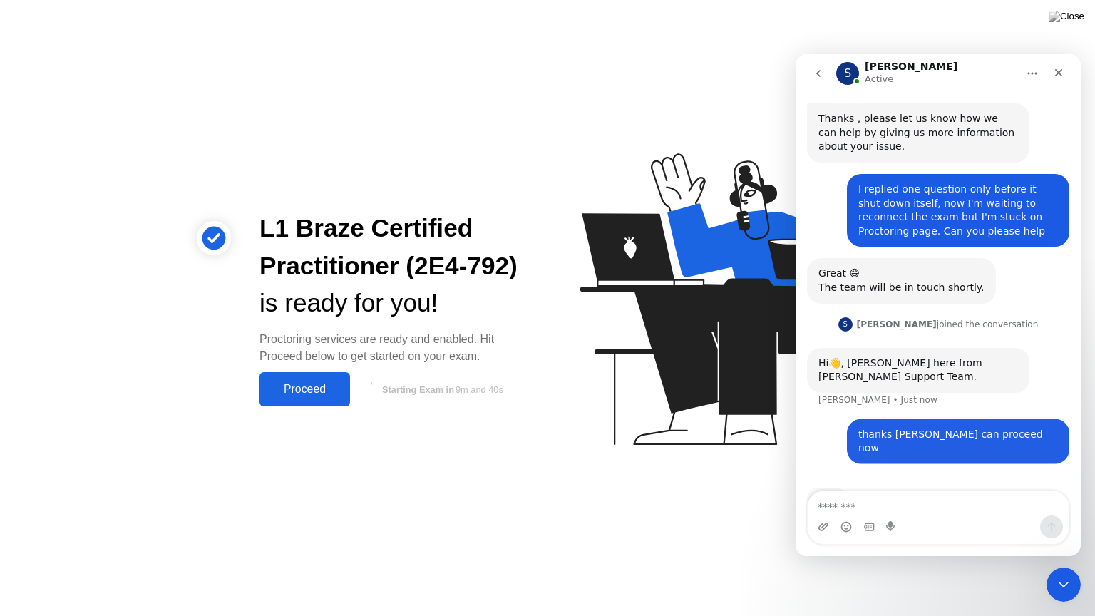
scroll to position [466, 0]
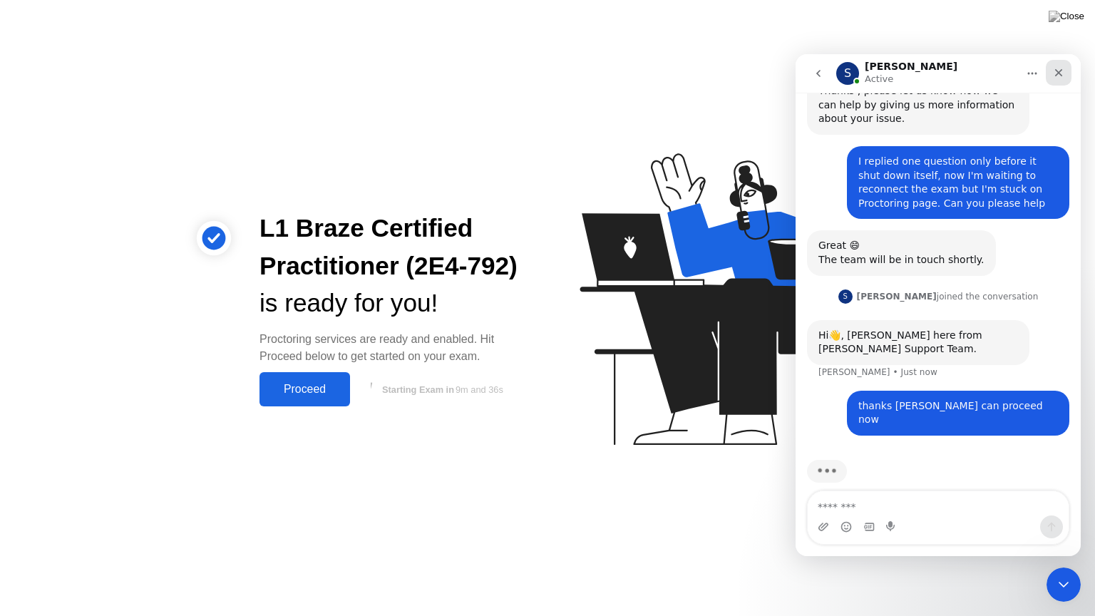
click at [1052, 77] on div "Close" at bounding box center [1059, 73] width 26 height 26
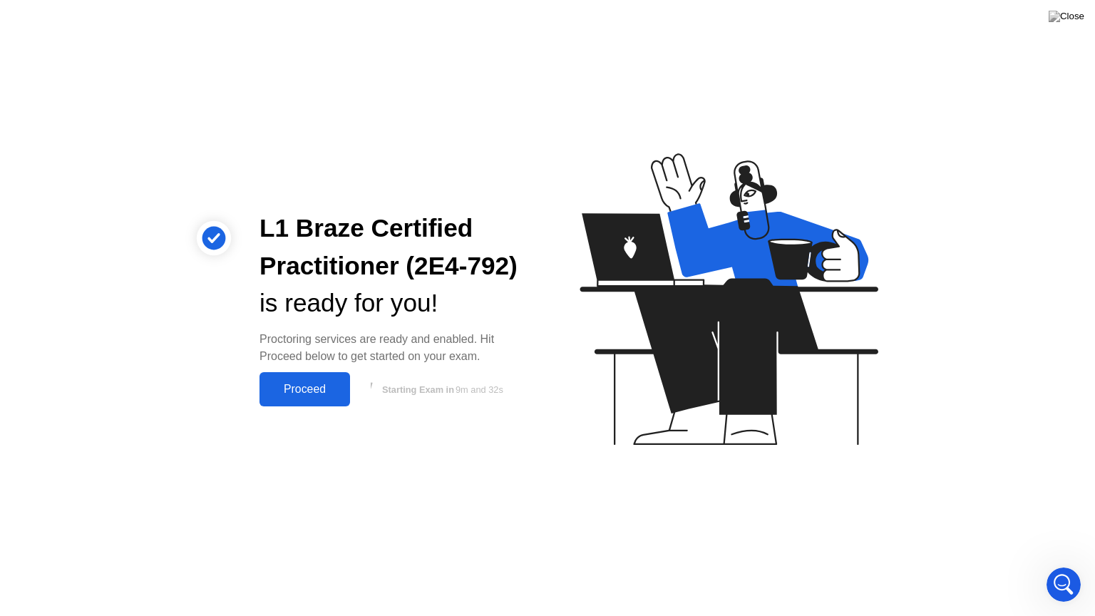
click at [310, 389] on div "Proceed" at bounding box center [305, 389] width 82 height 13
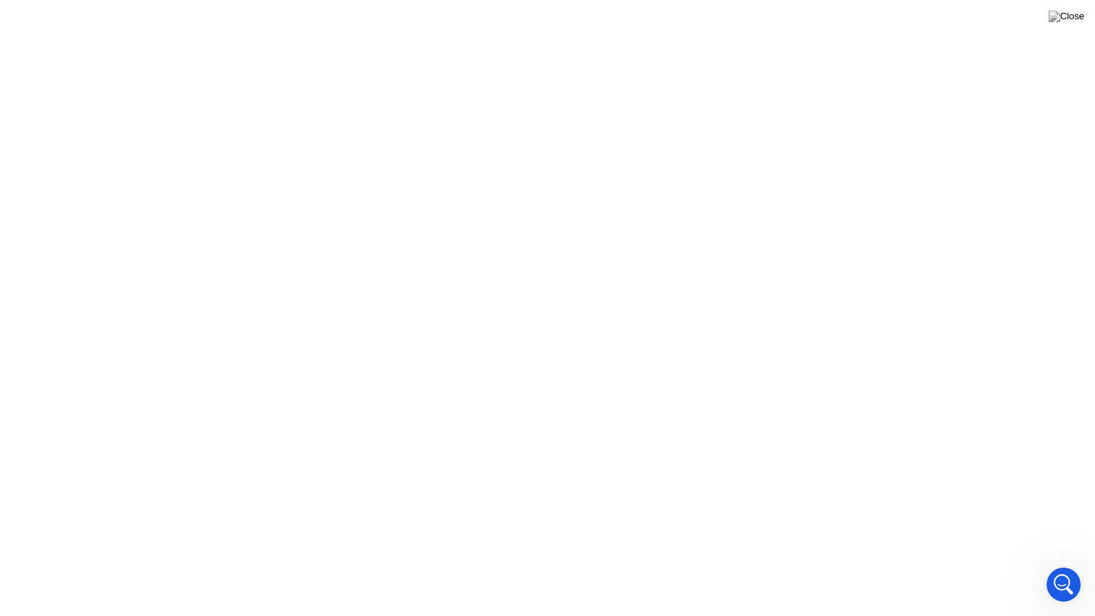
scroll to position [467, 0]
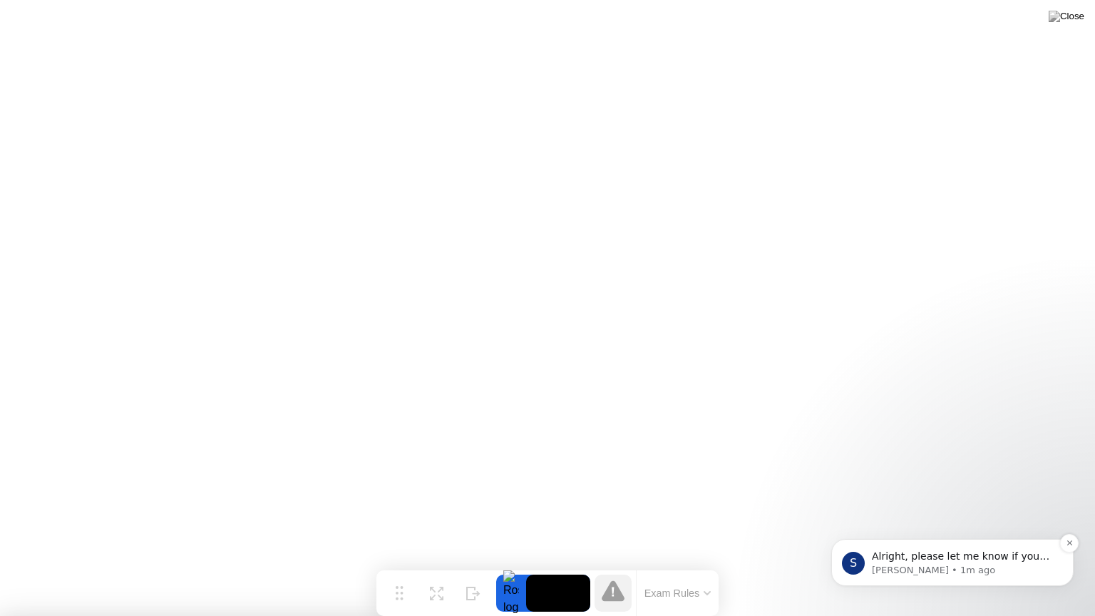
click at [924, 563] on span "Alright, please let me know if you need further assistance. Thank you." at bounding box center [962, 564] width 180 height 26
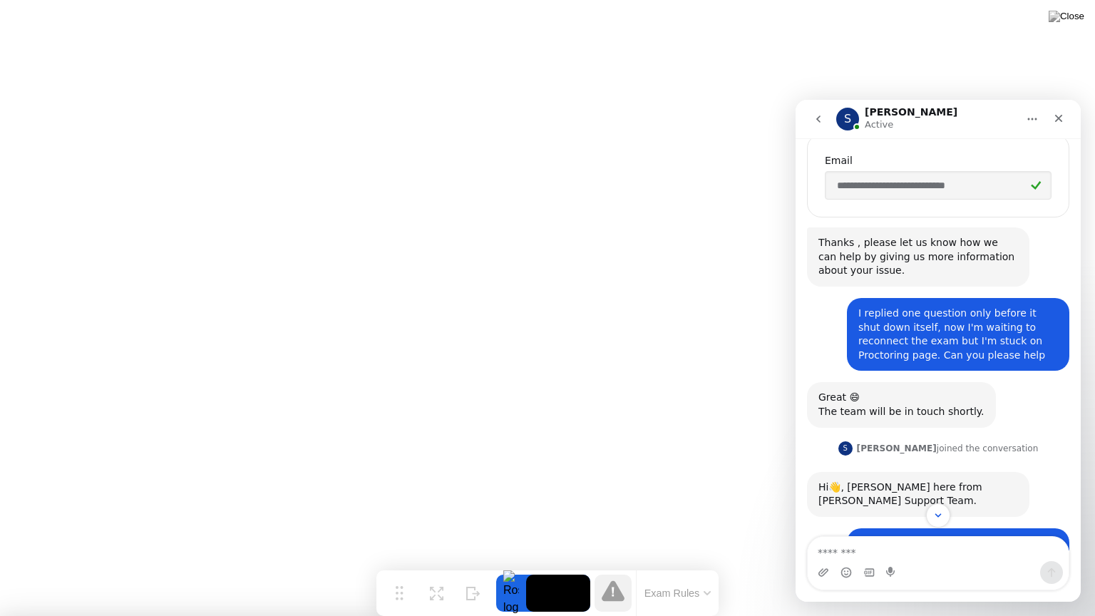
scroll to position [491, 0]
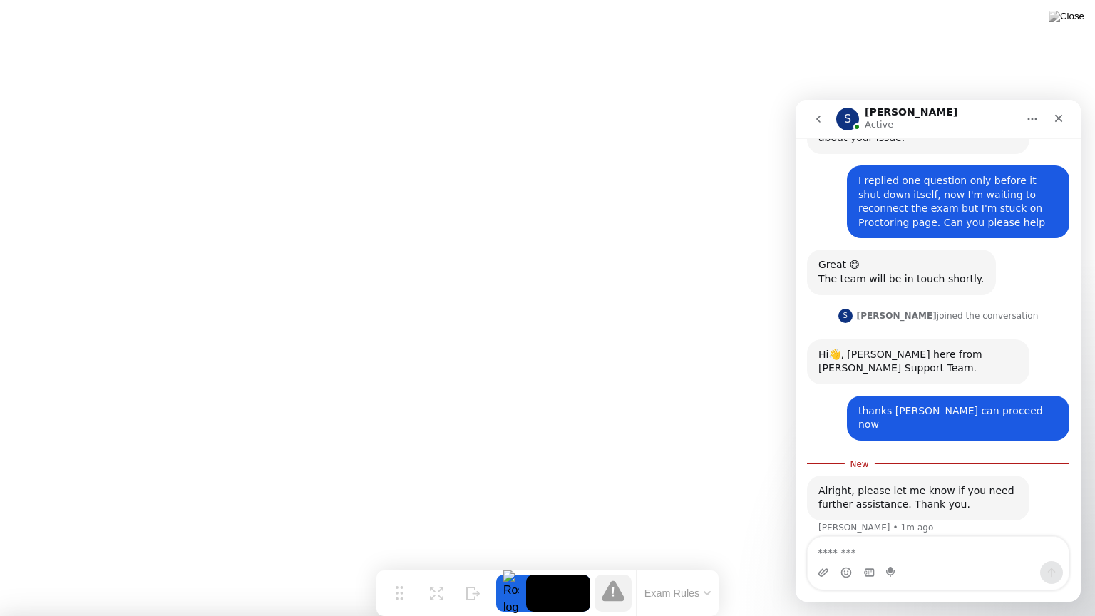
click at [856, 555] on textarea "Message…" at bounding box center [938, 549] width 261 height 24
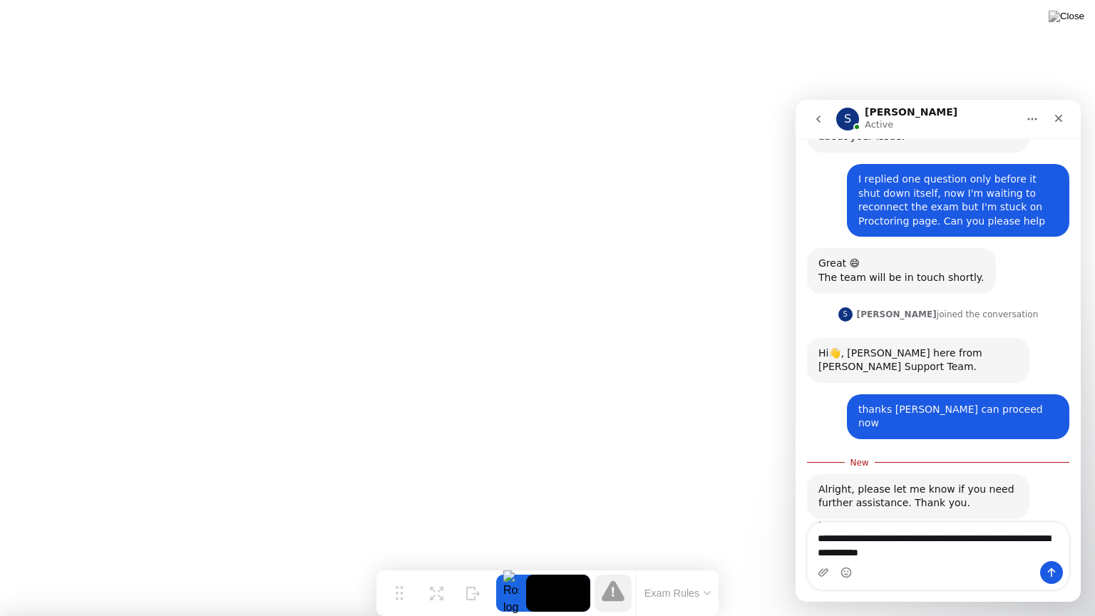
type textarea "**********"
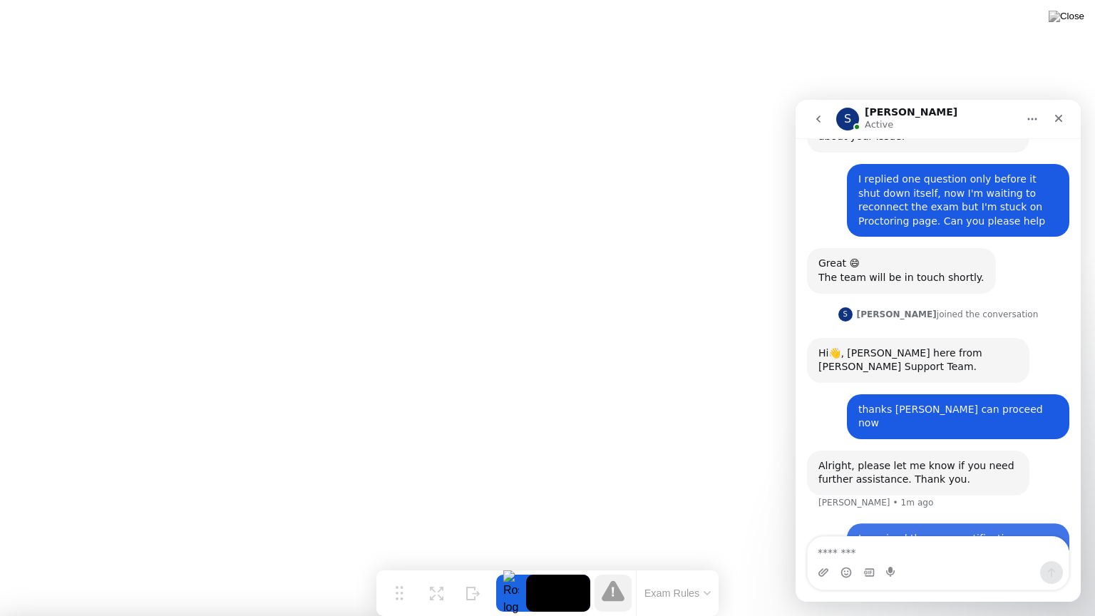
scroll to position [523, 0]
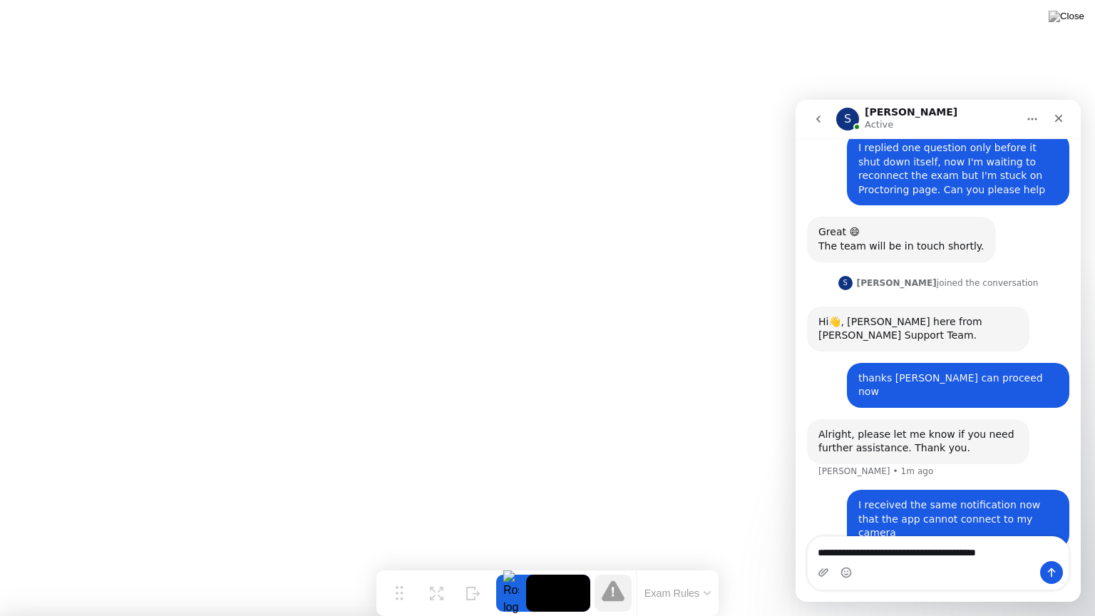
type textarea "**********"
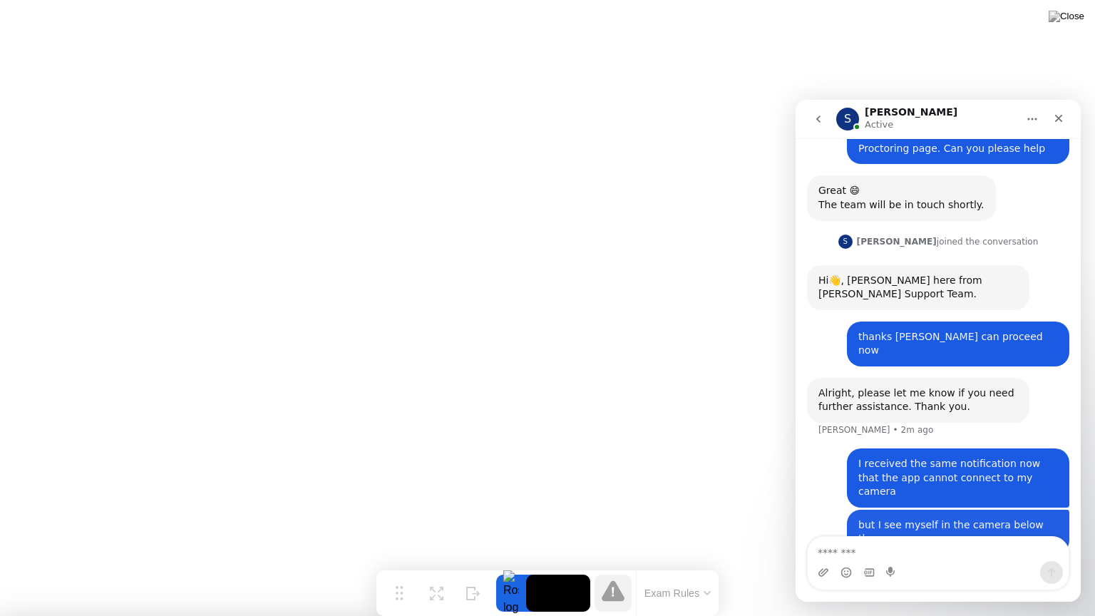
scroll to position [571, 0]
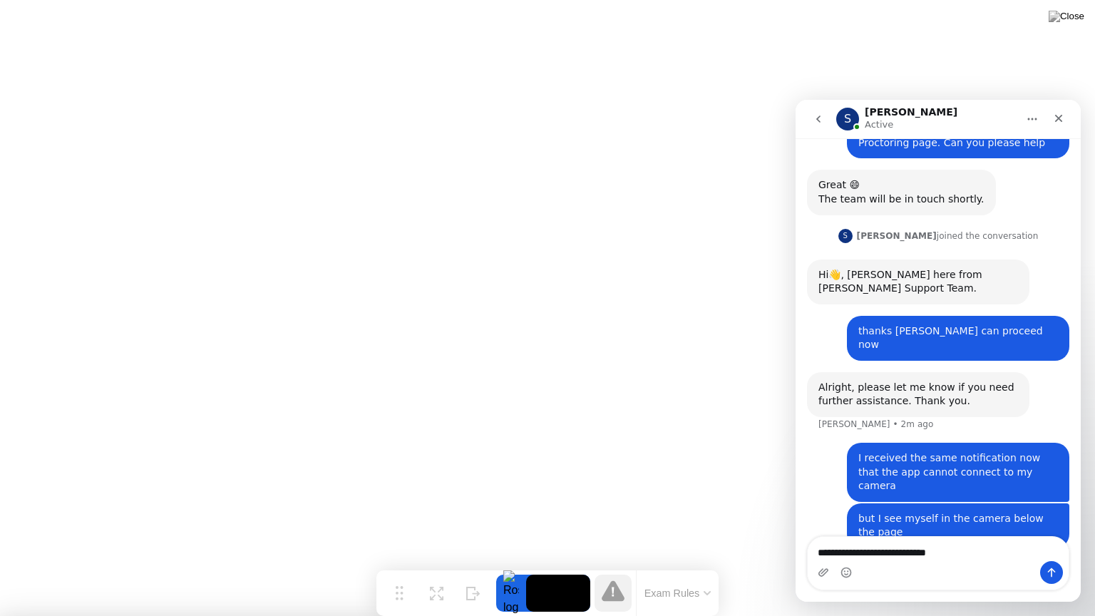
type textarea "**********"
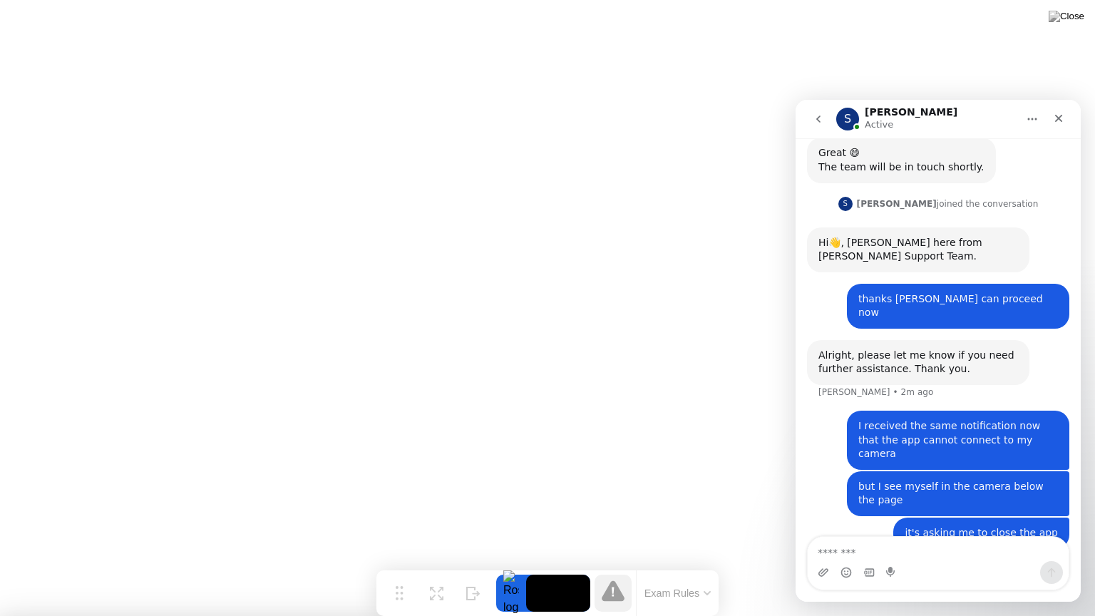
click at [823, 121] on icon "go back" at bounding box center [818, 118] width 11 height 11
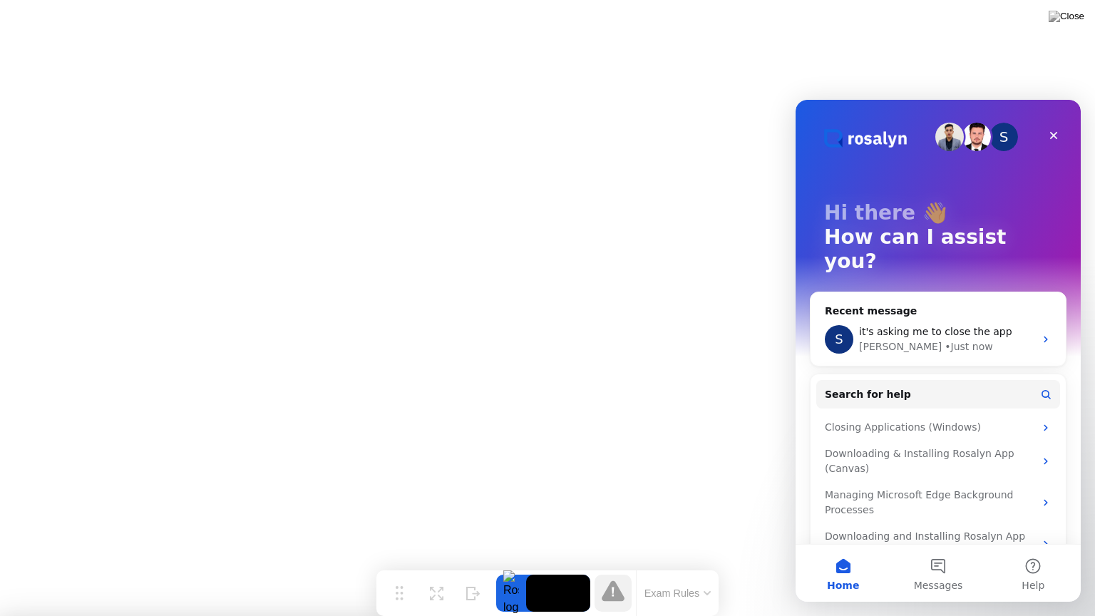
scroll to position [0, 0]
click at [945, 339] on div "• Just now" at bounding box center [969, 346] width 48 height 15
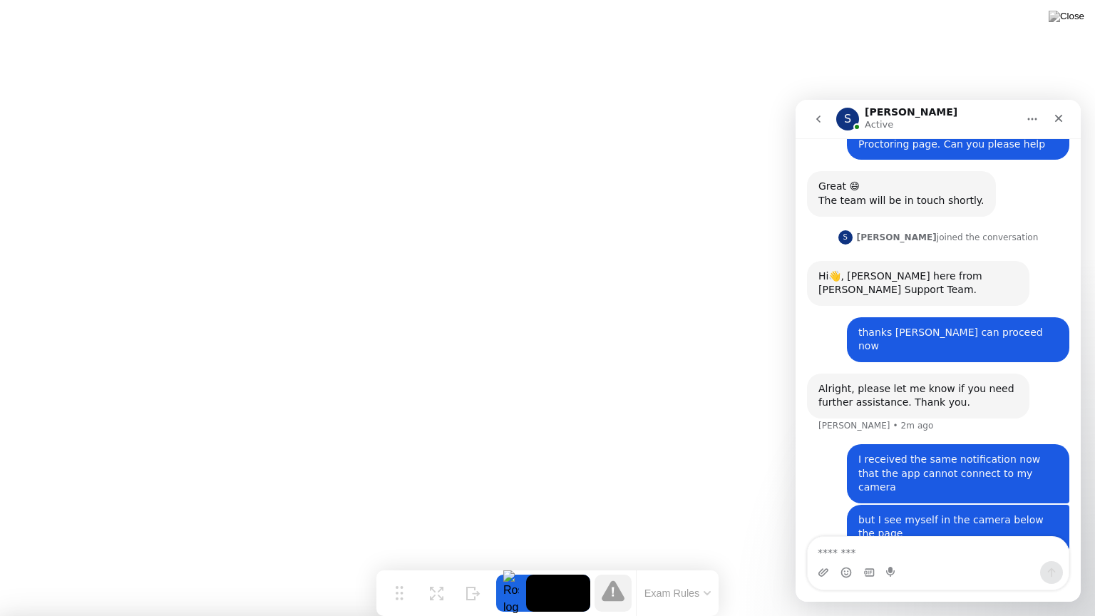
scroll to position [603, 0]
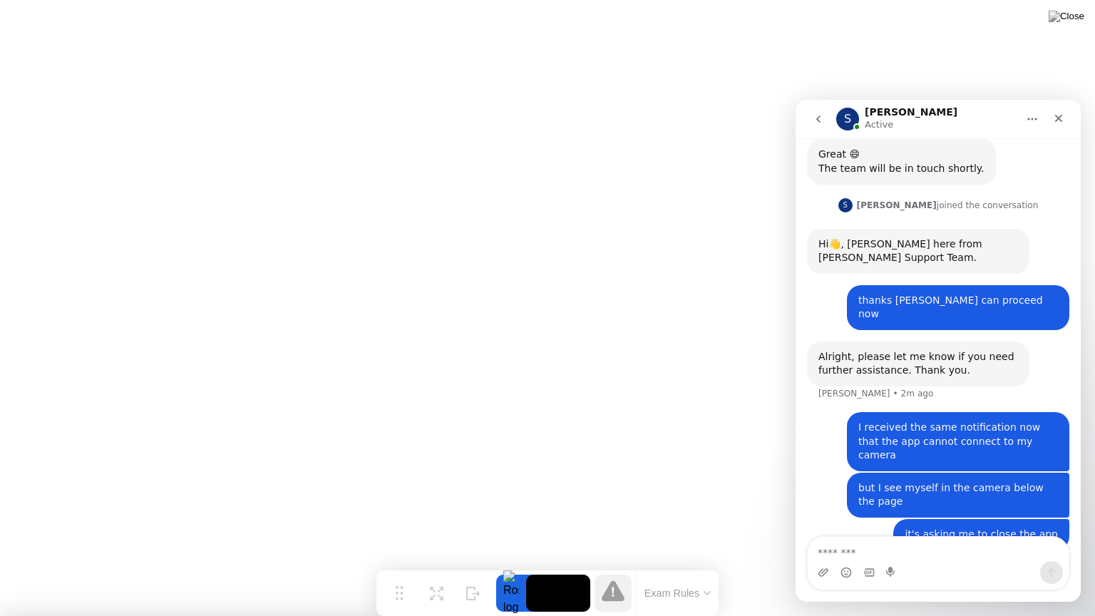
click at [924, 104] on nav "S Sonny Active" at bounding box center [938, 119] width 285 height 39
click at [1052, 121] on div "Close" at bounding box center [1059, 119] width 26 height 26
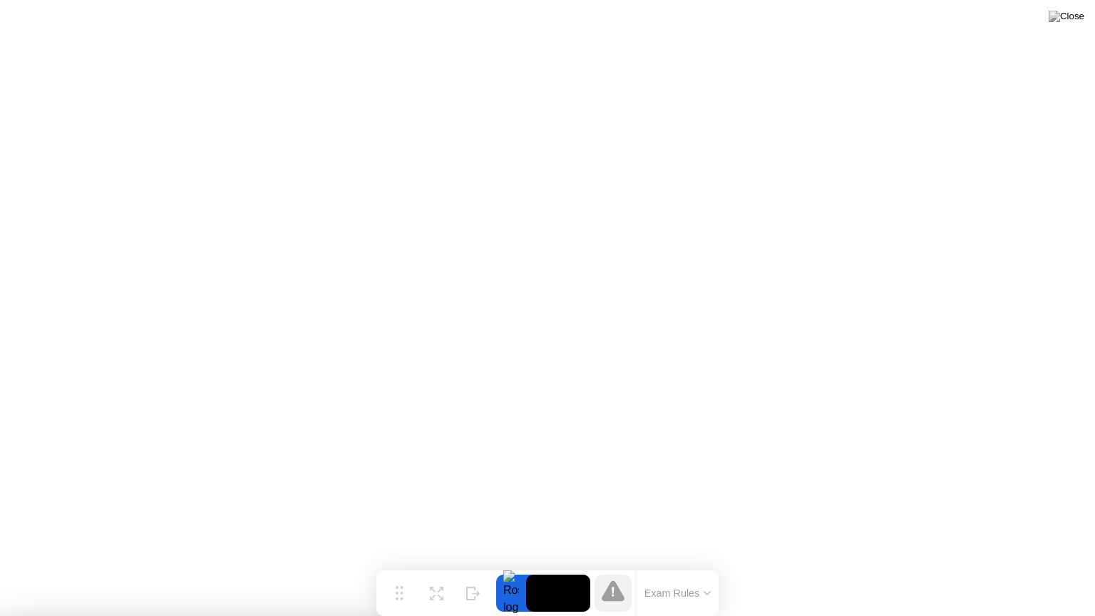
click at [1029, 566] on div at bounding box center [547, 616] width 1095 height 0
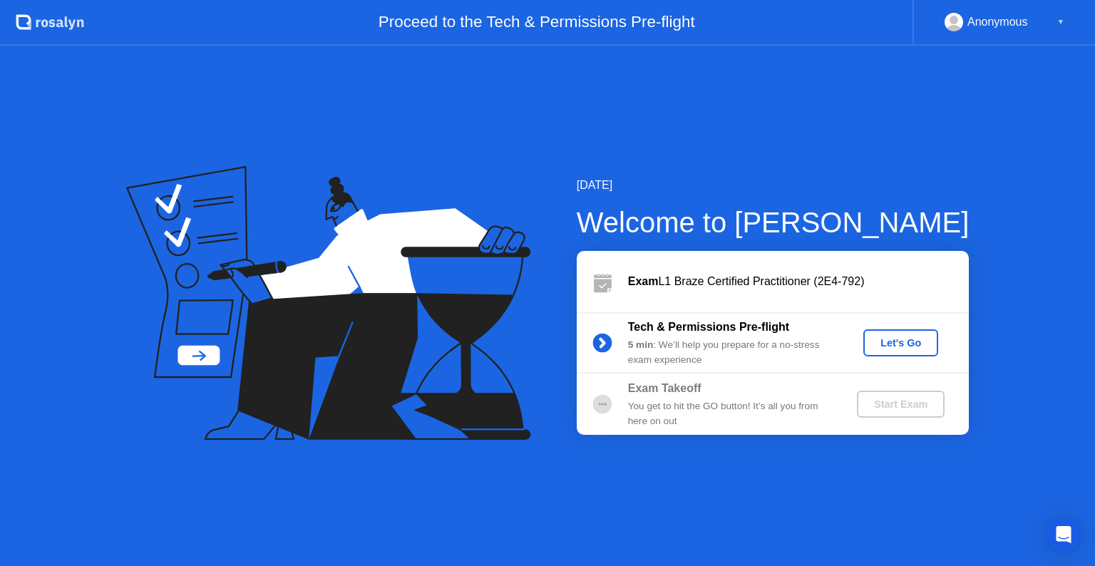
click at [894, 339] on div "Let's Go" at bounding box center [900, 342] width 63 height 11
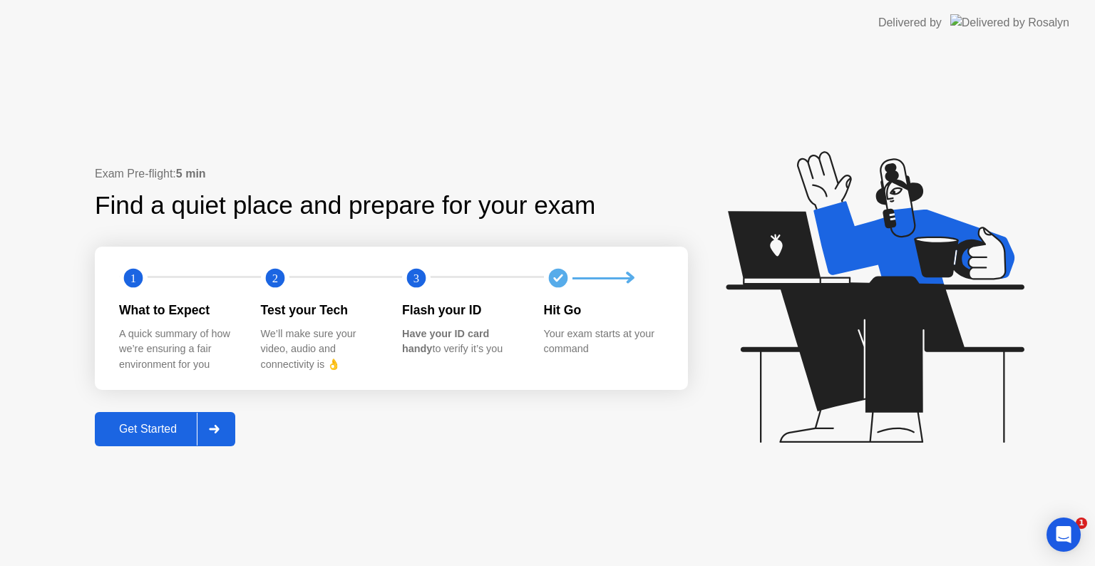
click at [143, 434] on div "Get Started" at bounding box center [148, 429] width 98 height 13
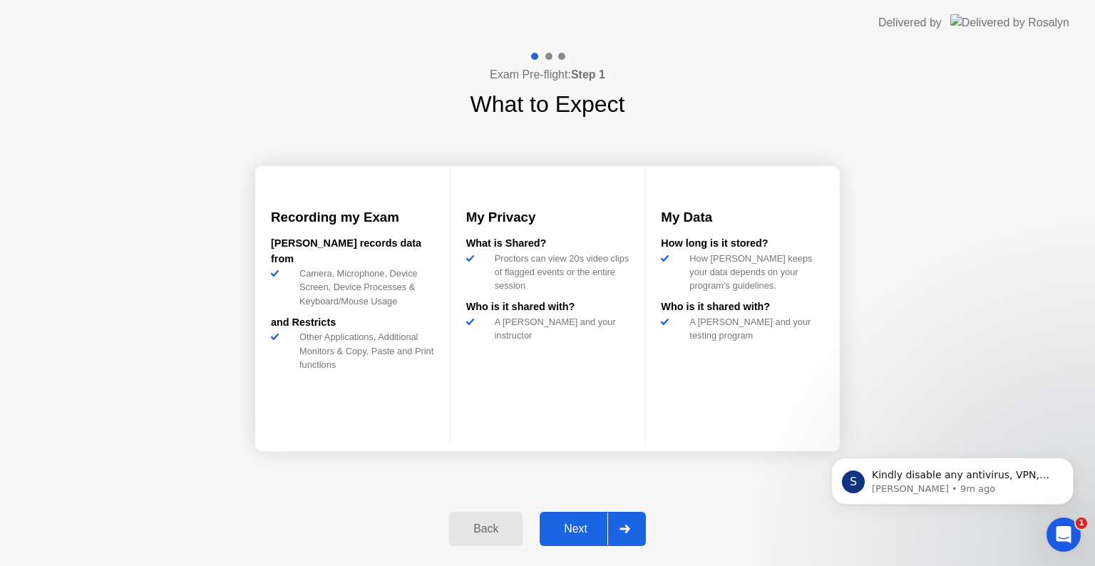
click at [575, 538] on button "Next" at bounding box center [593, 529] width 106 height 34
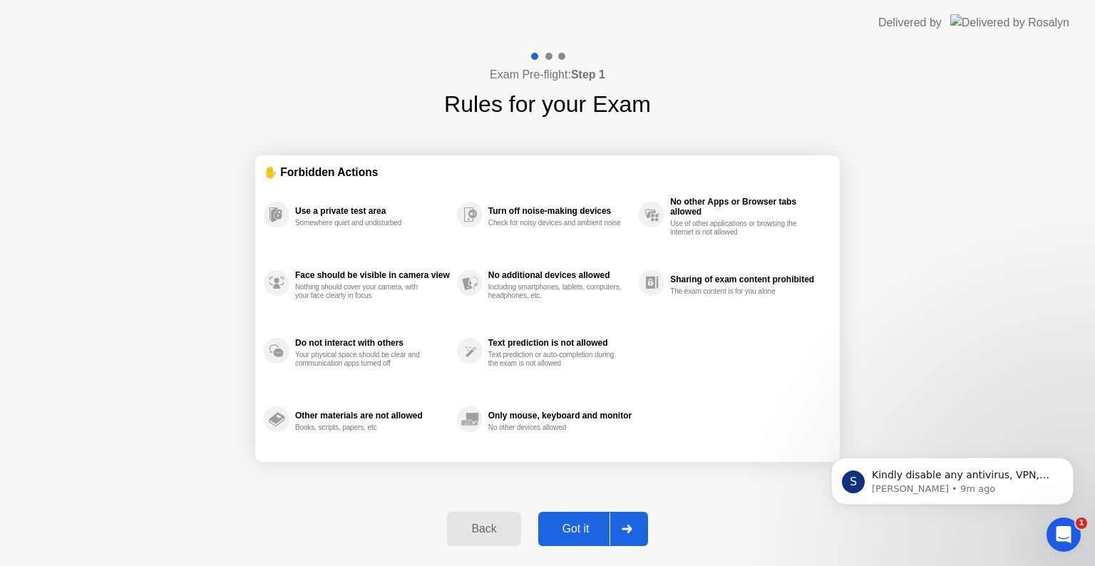
click at [575, 538] on button "Got it" at bounding box center [593, 529] width 110 height 34
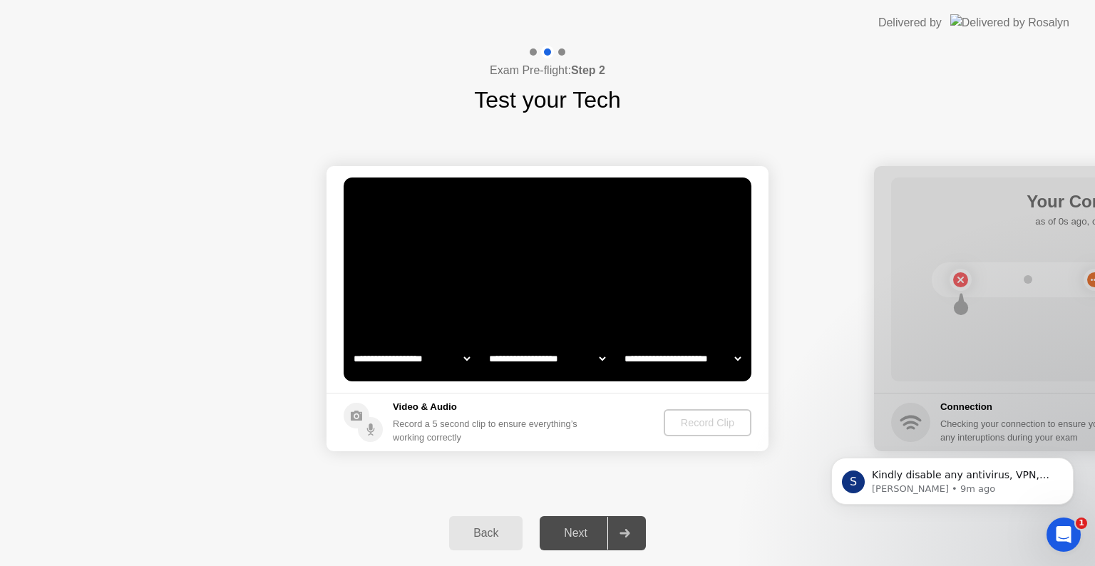
select select "**********"
select select "*******"
click at [730, 431] on button "Record Clip" at bounding box center [708, 422] width 86 height 27
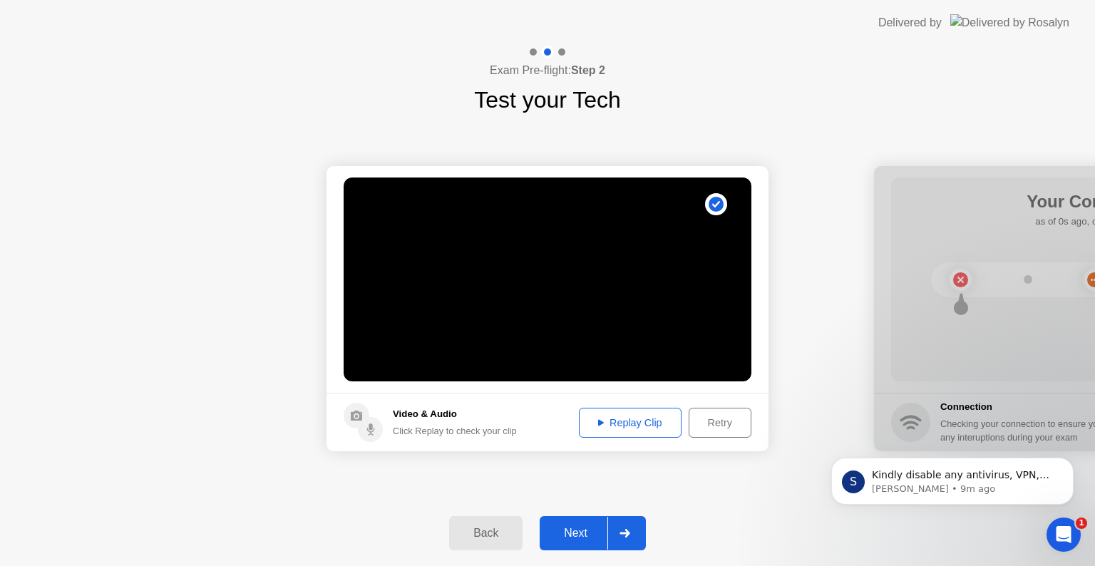
click at [617, 420] on div "Replay Clip" at bounding box center [630, 422] width 93 height 11
click at [584, 532] on div "Next" at bounding box center [575, 533] width 63 height 13
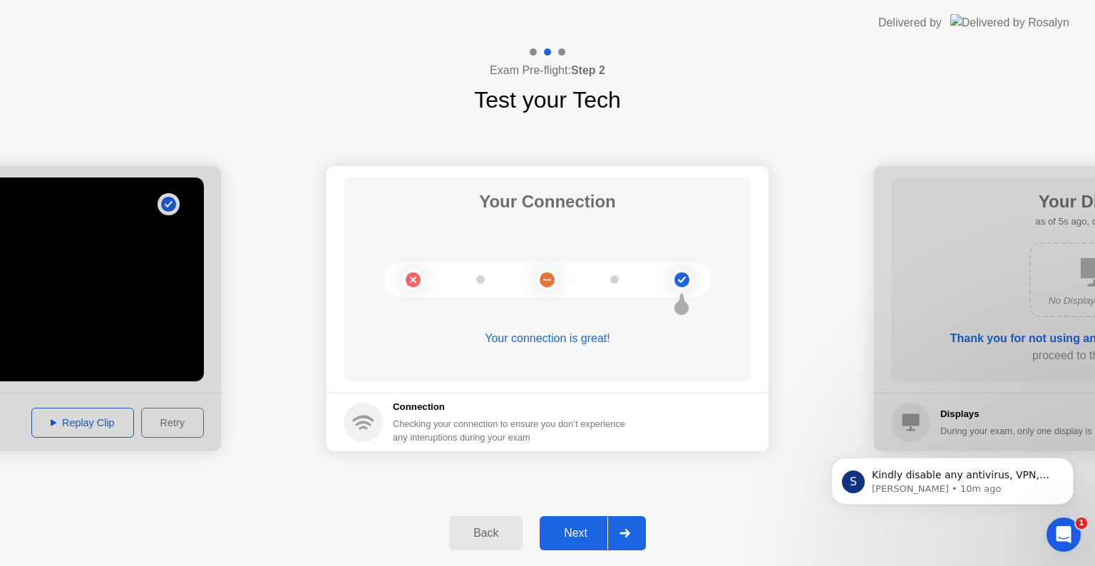
click at [583, 527] on div "Next" at bounding box center [575, 533] width 63 height 13
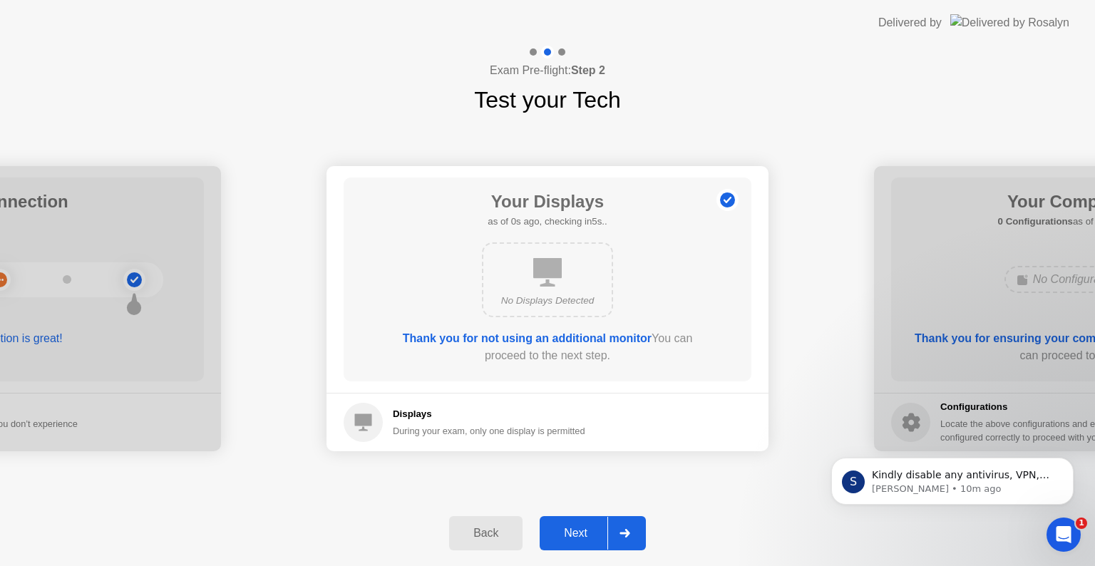
click at [583, 528] on div "Next" at bounding box center [575, 533] width 63 height 13
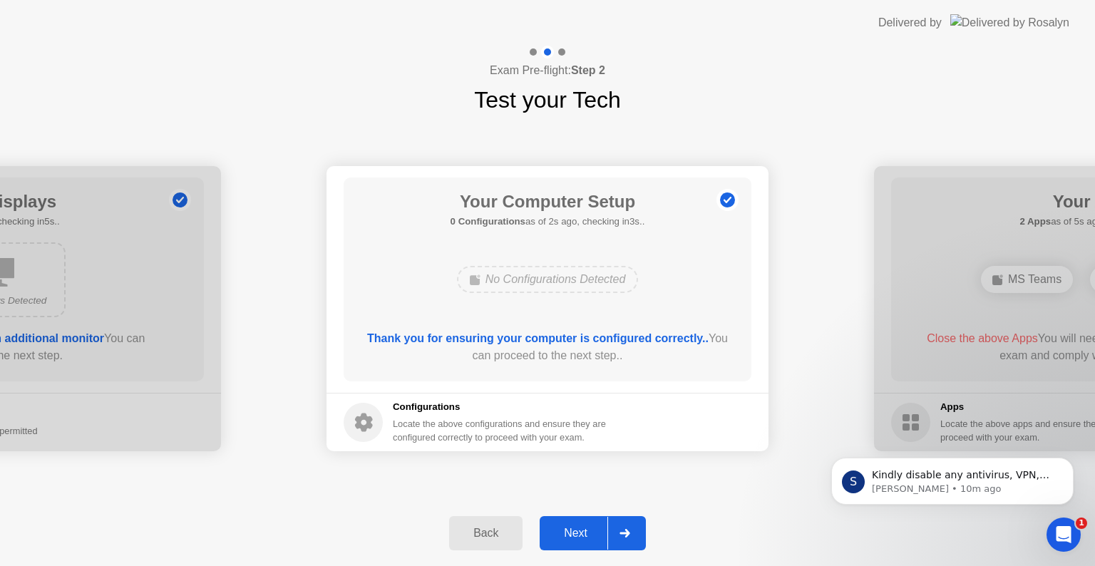
click at [583, 528] on div "Next" at bounding box center [575, 533] width 63 height 13
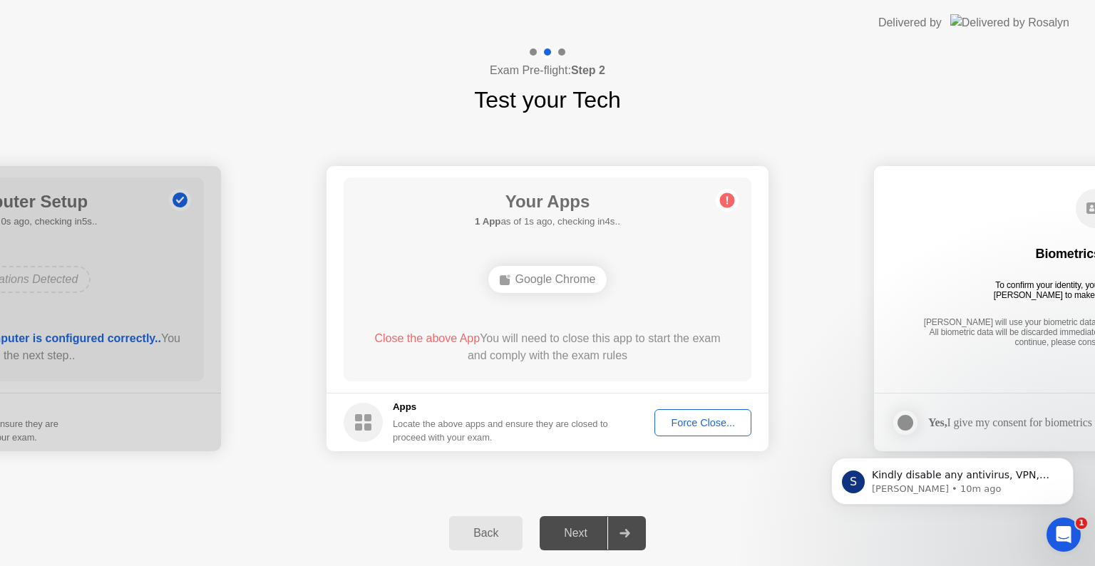
click at [674, 421] on div "Force Close..." at bounding box center [703, 422] width 87 height 11
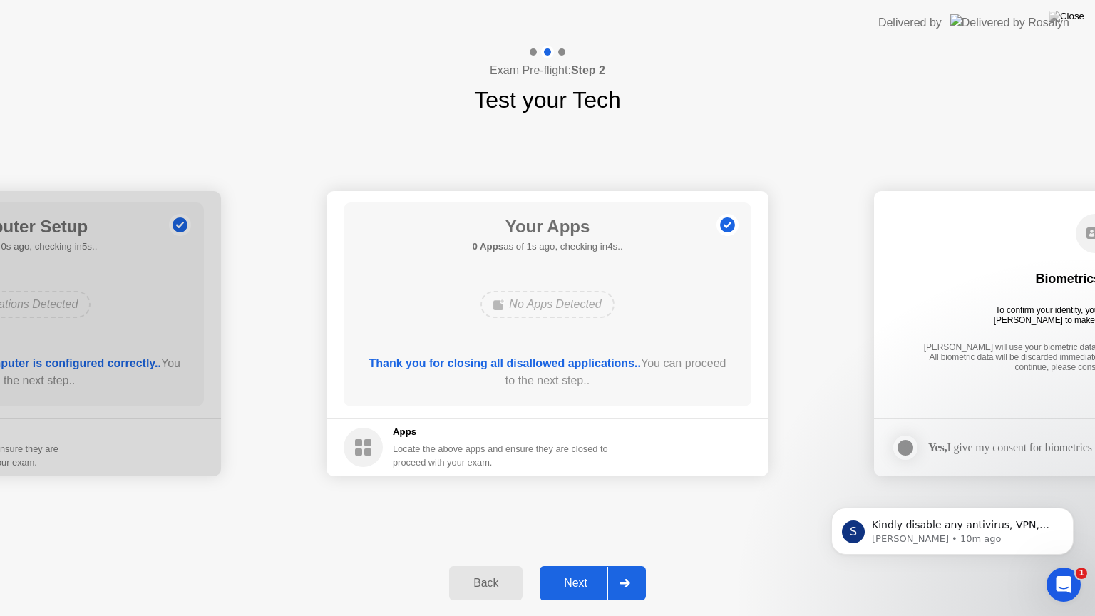
click at [586, 566] on div "Next" at bounding box center [575, 583] width 63 height 13
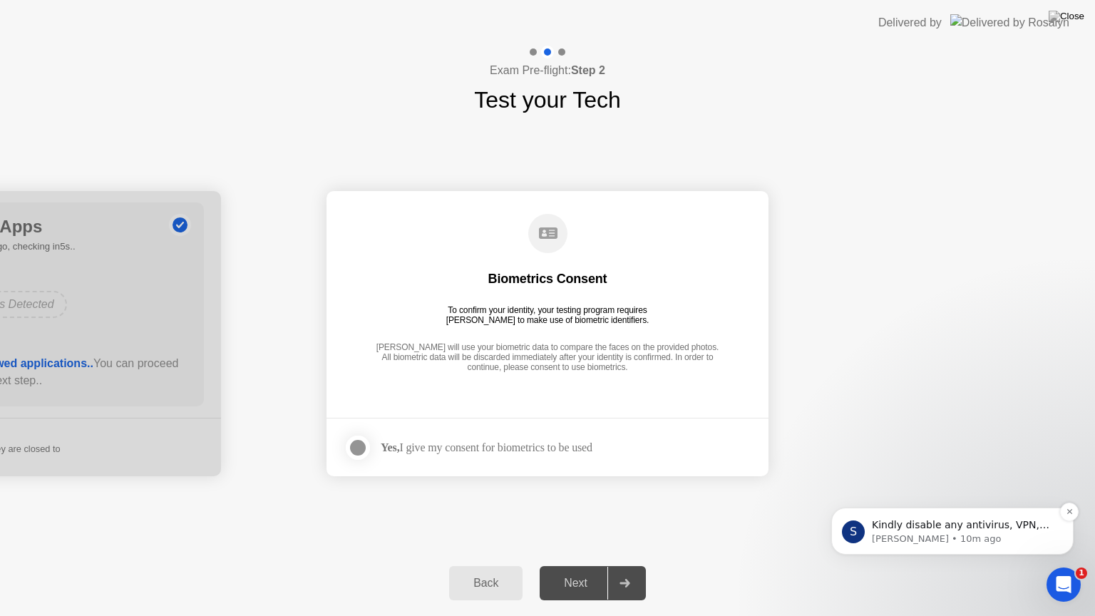
click at [985, 511] on div "S Kindly disable any antivirus, VPN, and Firewall on your computer to proceed. …" at bounding box center [953, 531] width 242 height 47
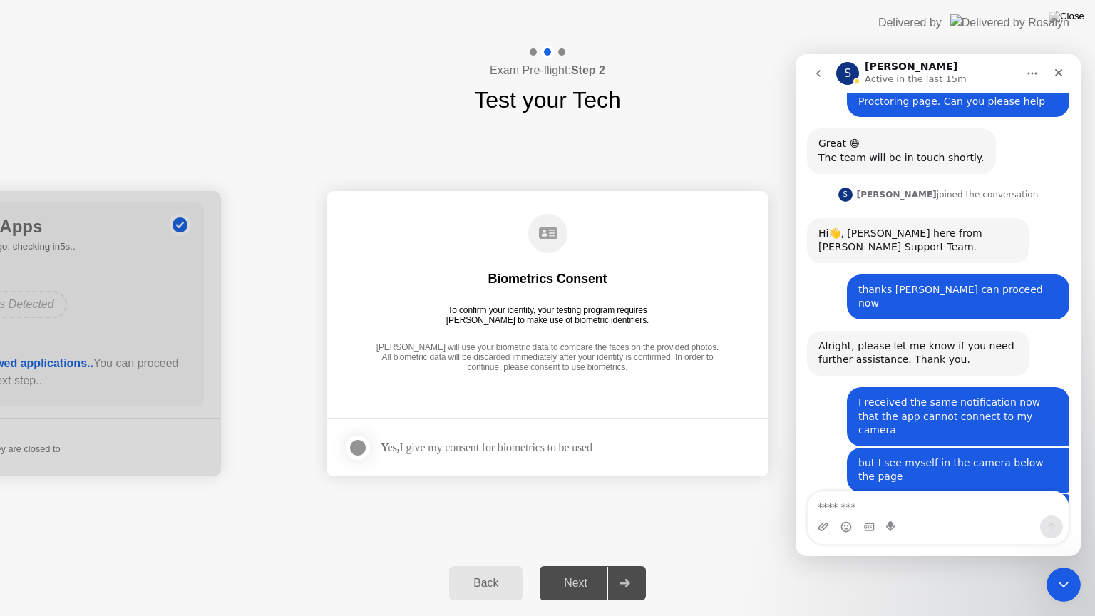
scroll to position [697, 0]
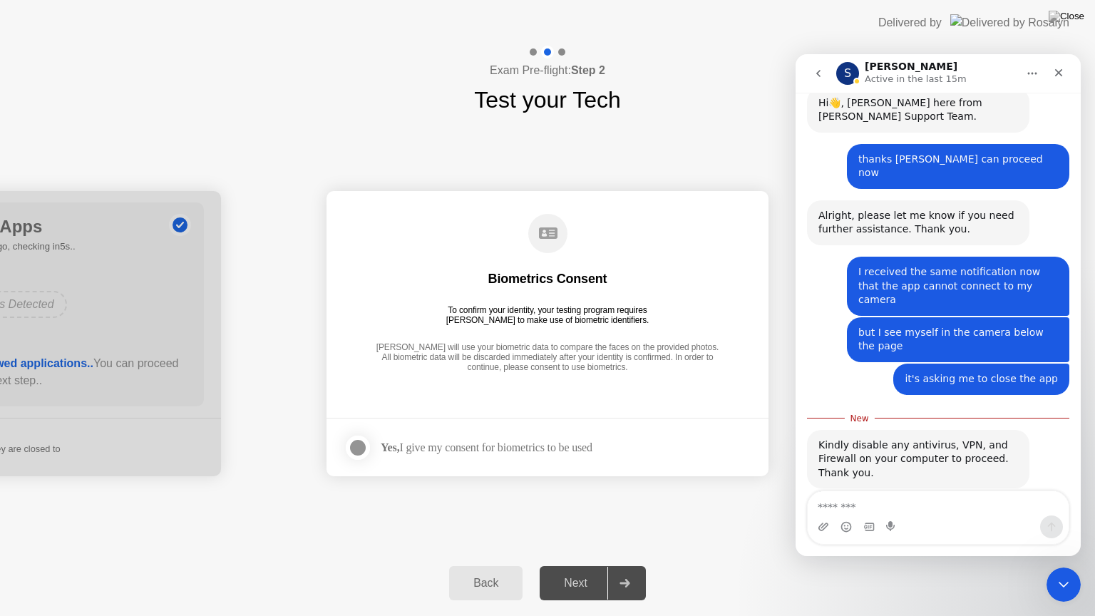
click at [889, 499] on textarea "Message…" at bounding box center [938, 503] width 261 height 24
type textarea "**********"
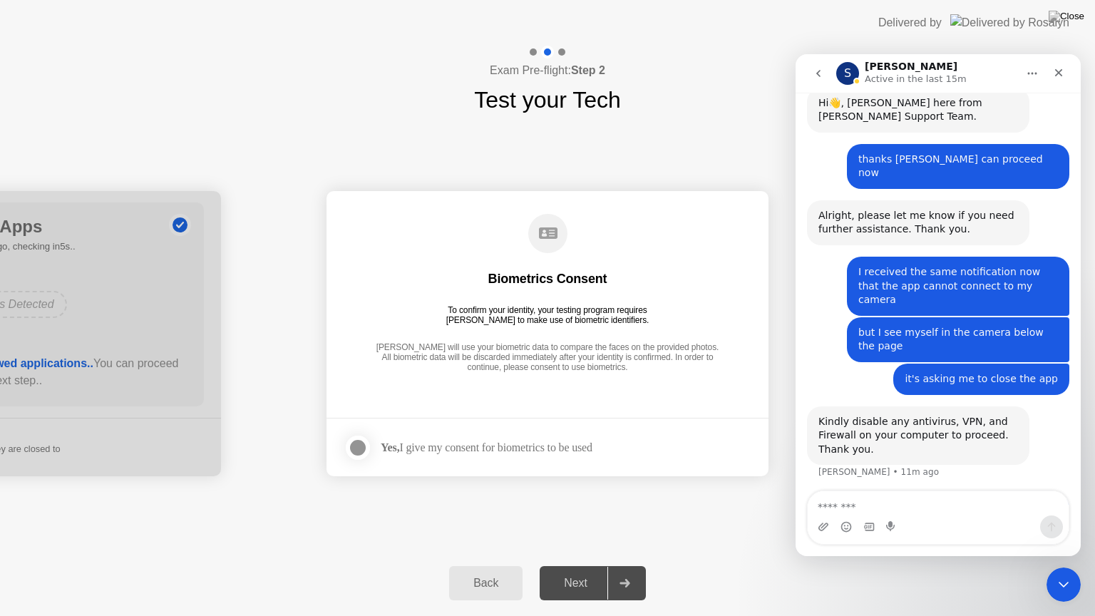
scroll to position [716, 0]
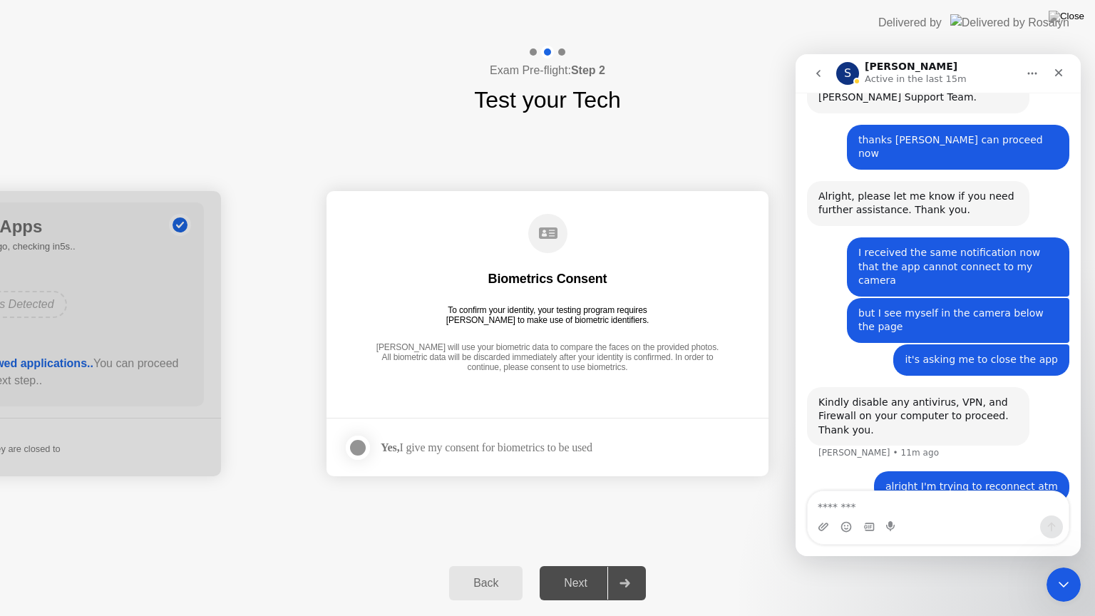
click at [357, 448] on div at bounding box center [357, 447] width 17 height 17
click at [587, 566] on button "Next" at bounding box center [593, 583] width 106 height 34
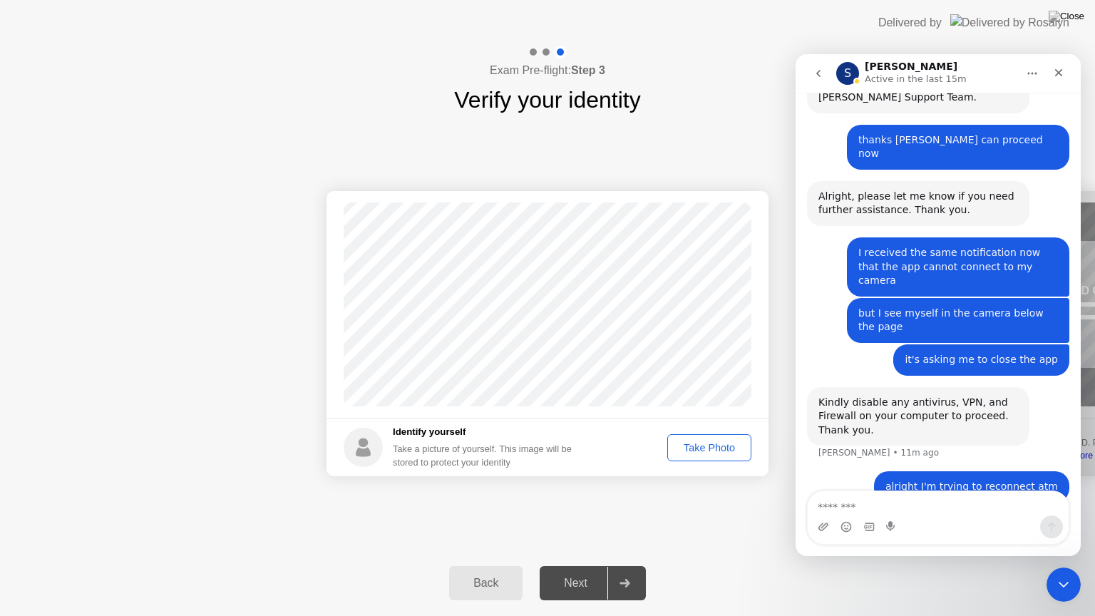
click at [717, 448] on div "Take Photo" at bounding box center [710, 447] width 74 height 11
click at [568, 566] on div "Next" at bounding box center [575, 583] width 63 height 13
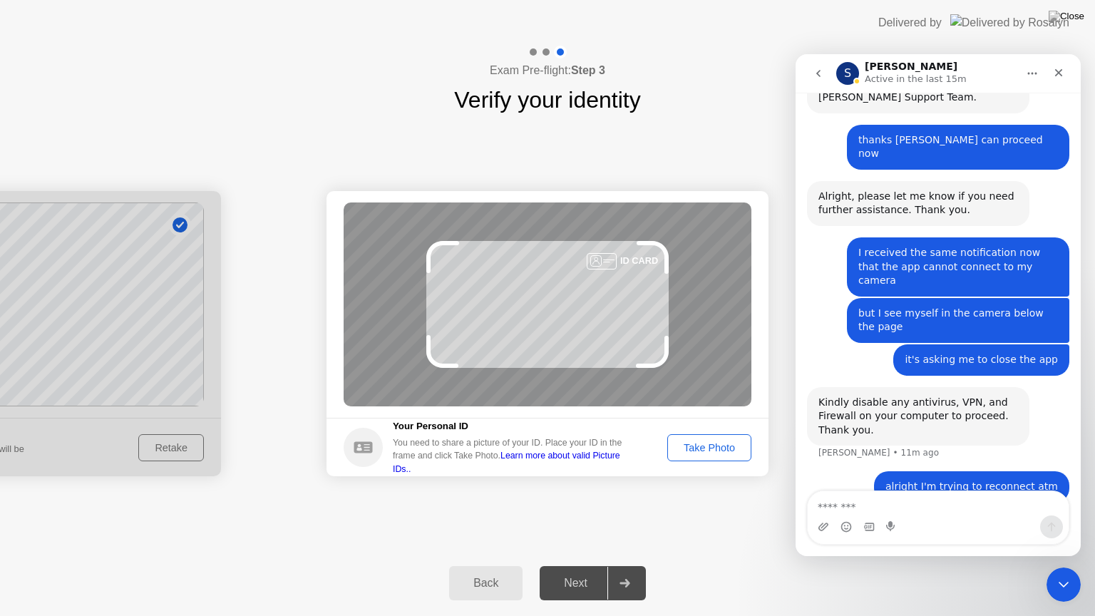
click at [690, 443] on div "Take Photo" at bounding box center [710, 447] width 74 height 11
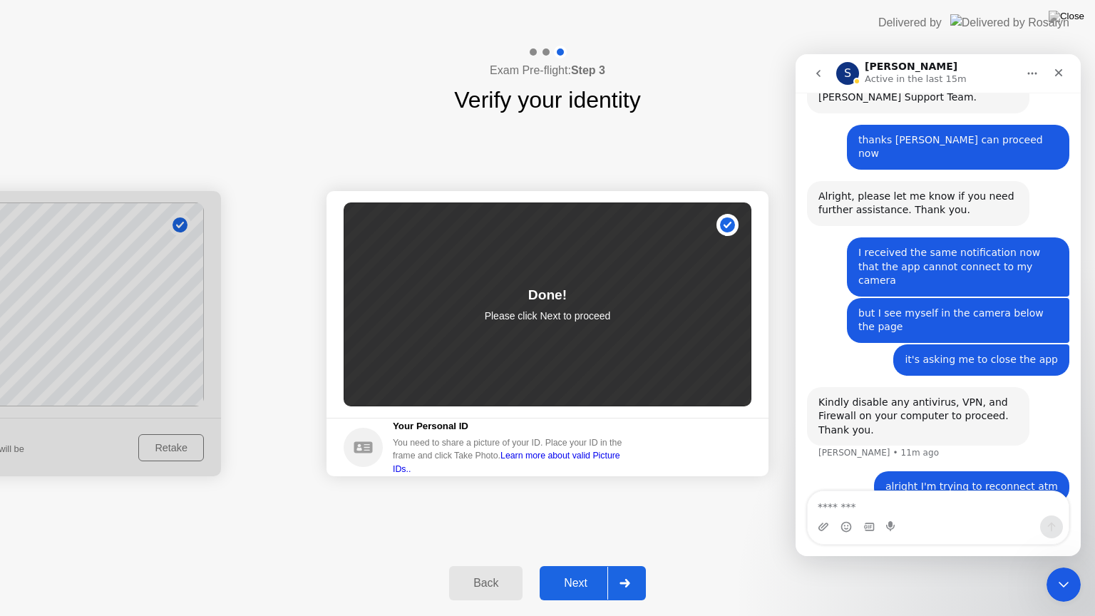
click at [576, 566] on div "Next" at bounding box center [575, 583] width 63 height 13
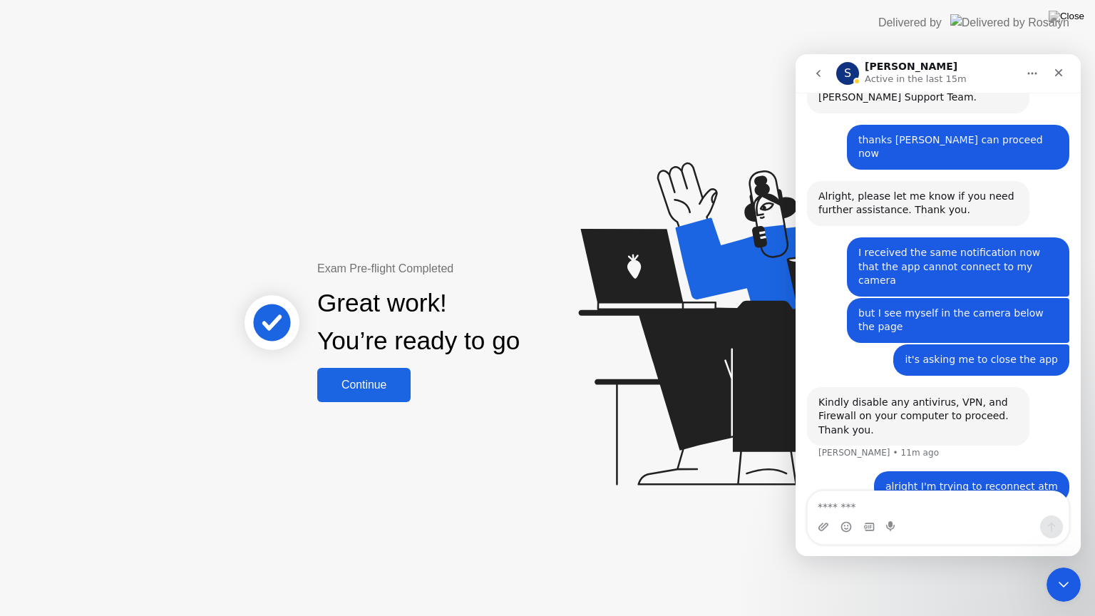
click at [371, 387] on div "Continue" at bounding box center [364, 385] width 85 height 13
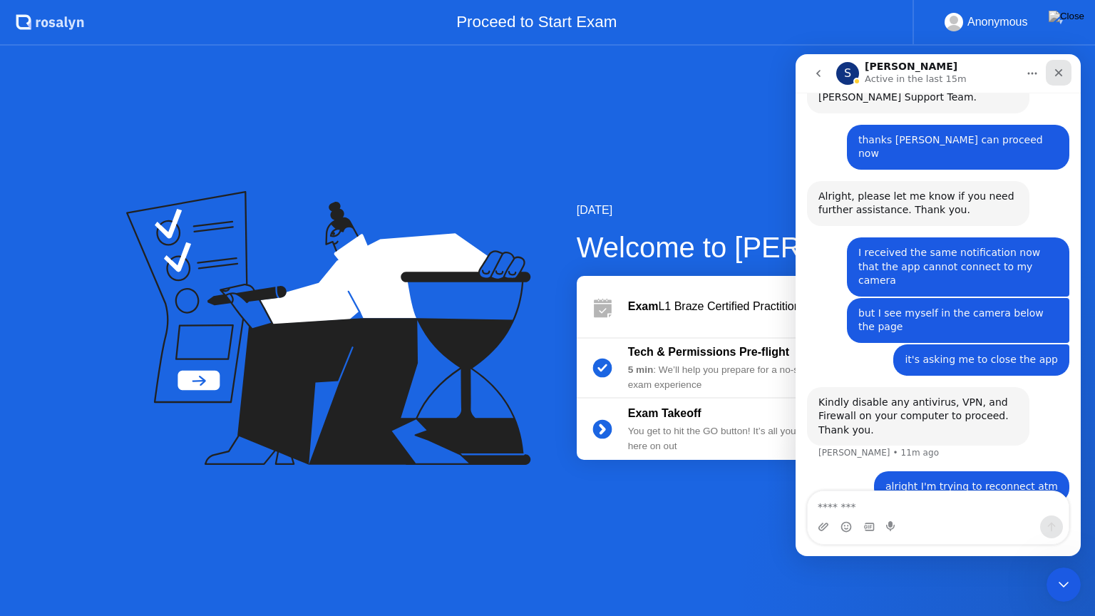
click at [1067, 71] on div "Close" at bounding box center [1059, 73] width 26 height 26
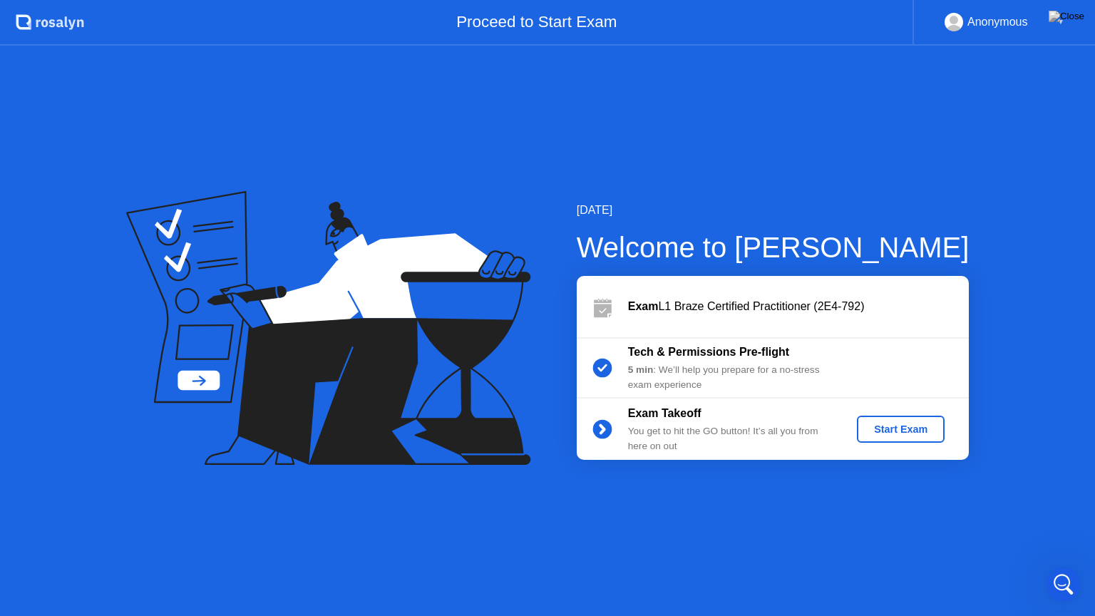
click at [890, 430] on div "Start Exam" at bounding box center [901, 429] width 76 height 11
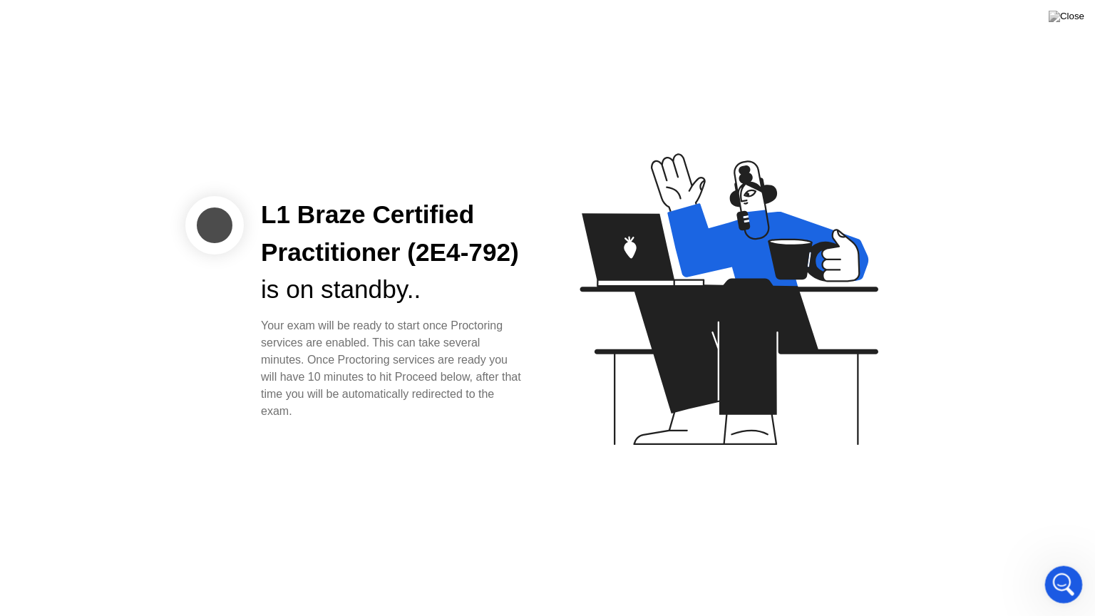
click at [1060, 566] on icon "Open Intercom Messenger" at bounding box center [1062, 582] width 10 height 11
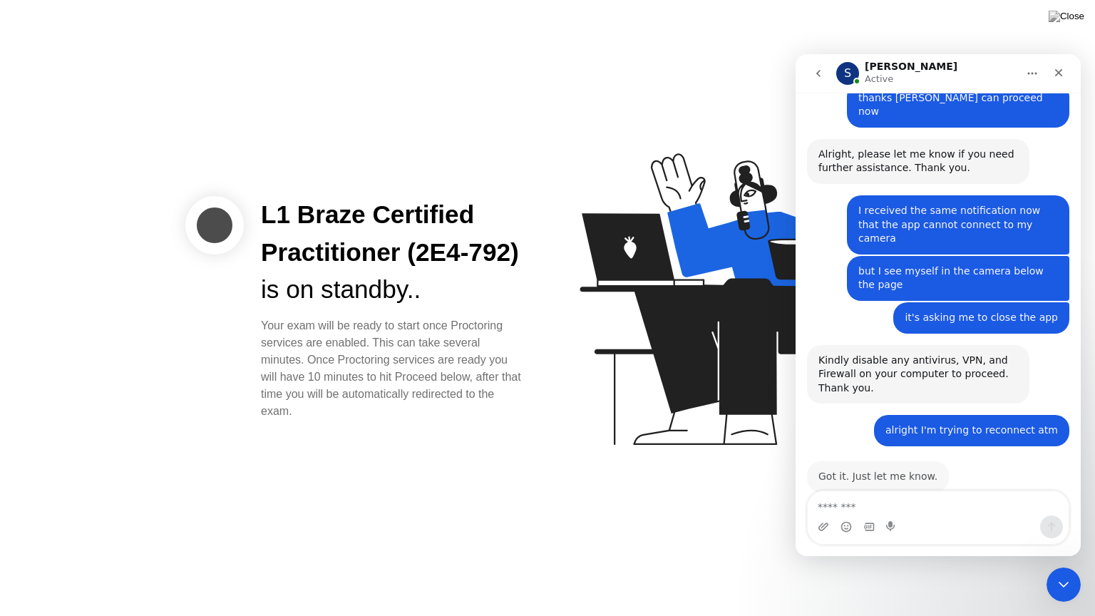
scroll to position [758, 0]
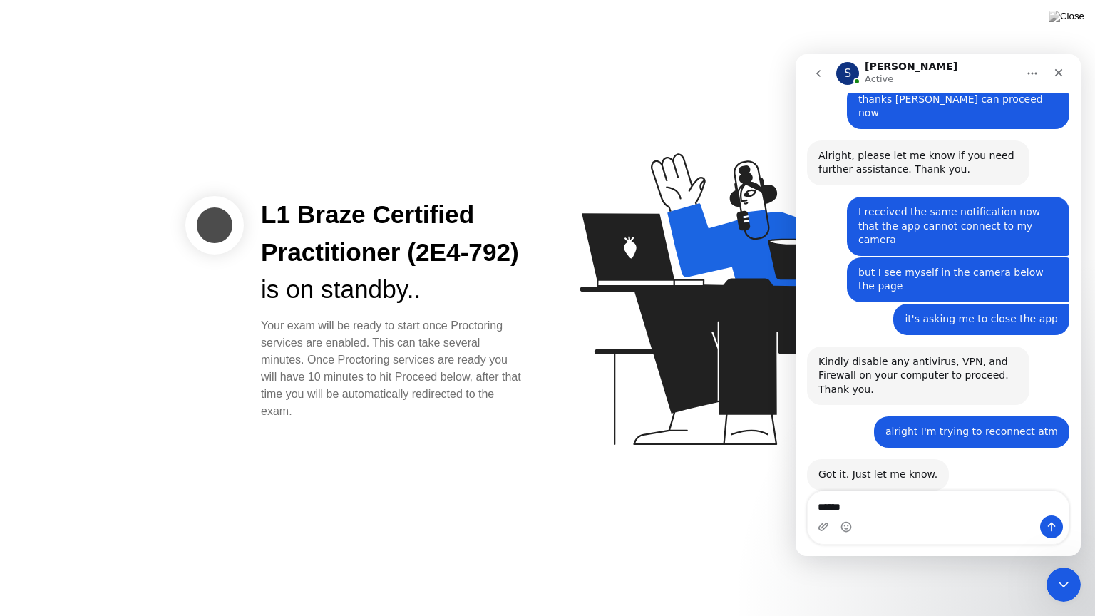
type textarea "*******"
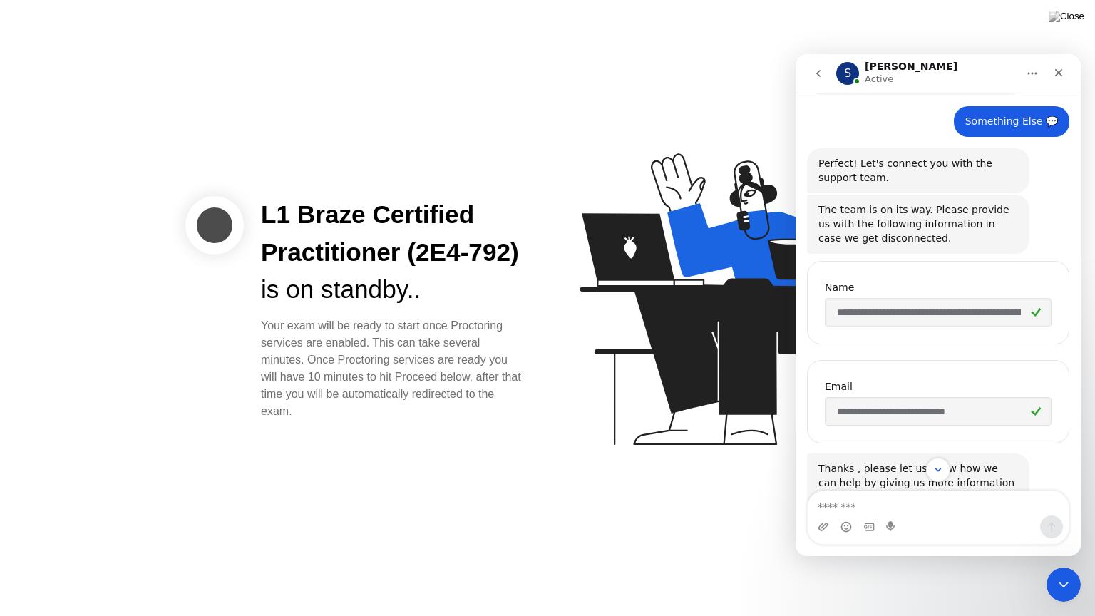
scroll to position [159, 0]
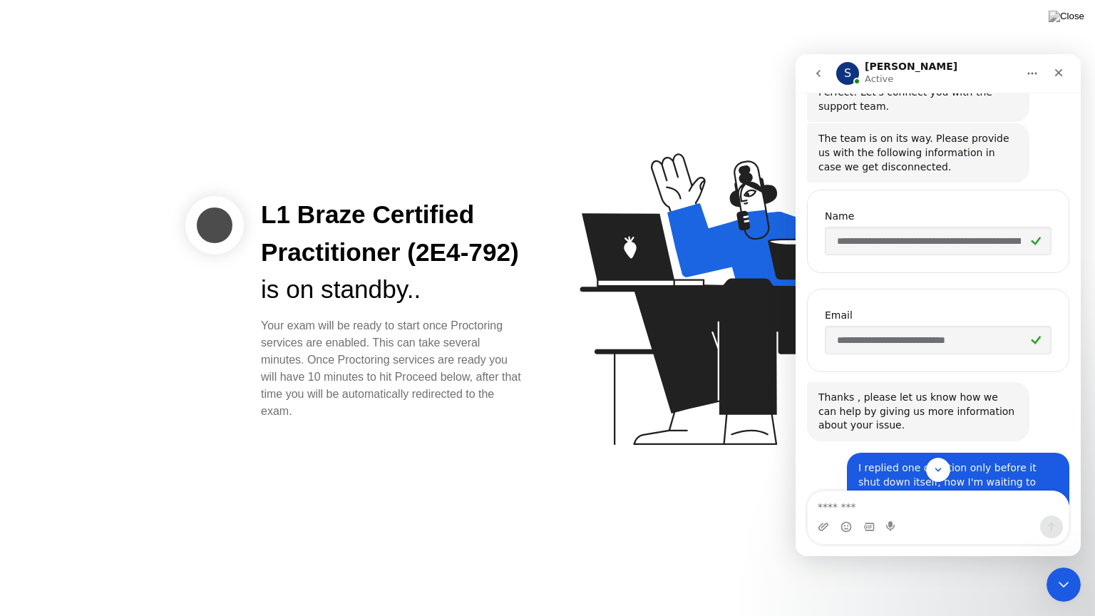
click at [1001, 239] on input "**********" at bounding box center [938, 241] width 227 height 29
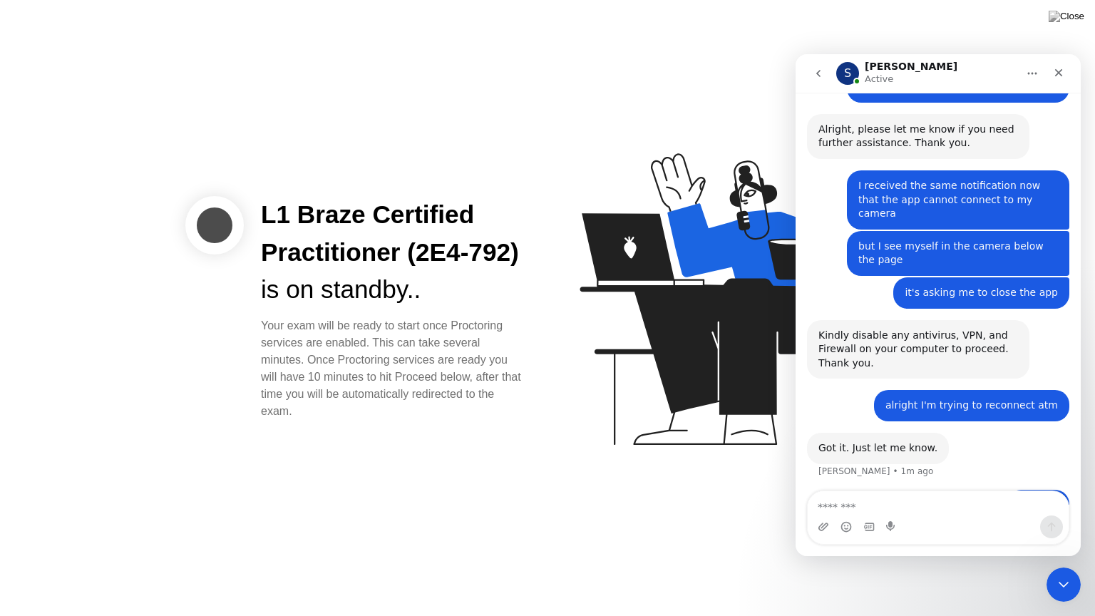
scroll to position [801, 0]
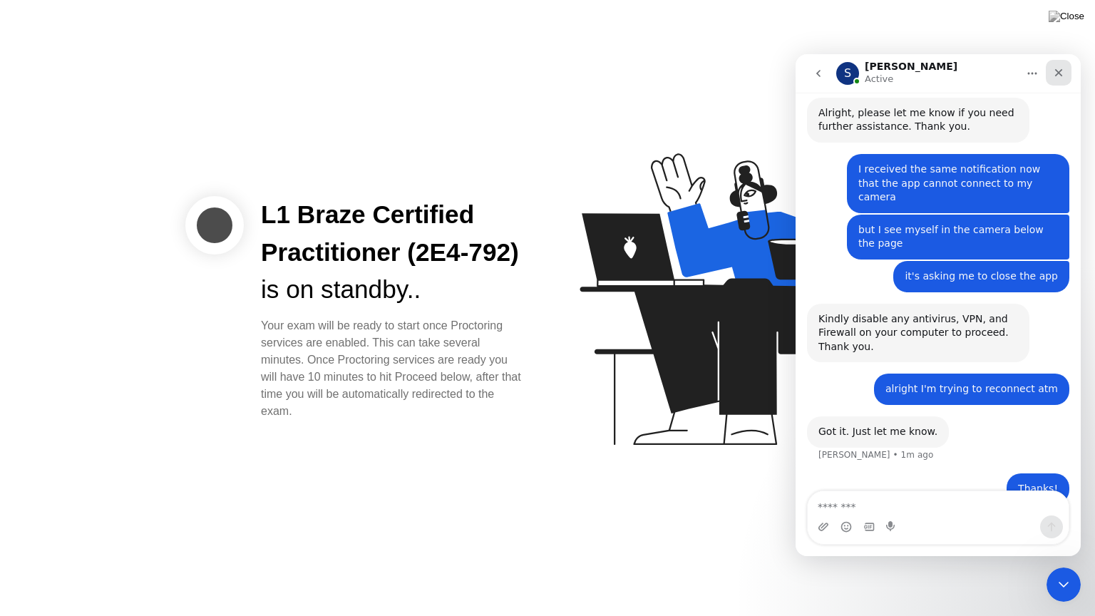
click at [1055, 77] on icon "Close" at bounding box center [1058, 72] width 11 height 11
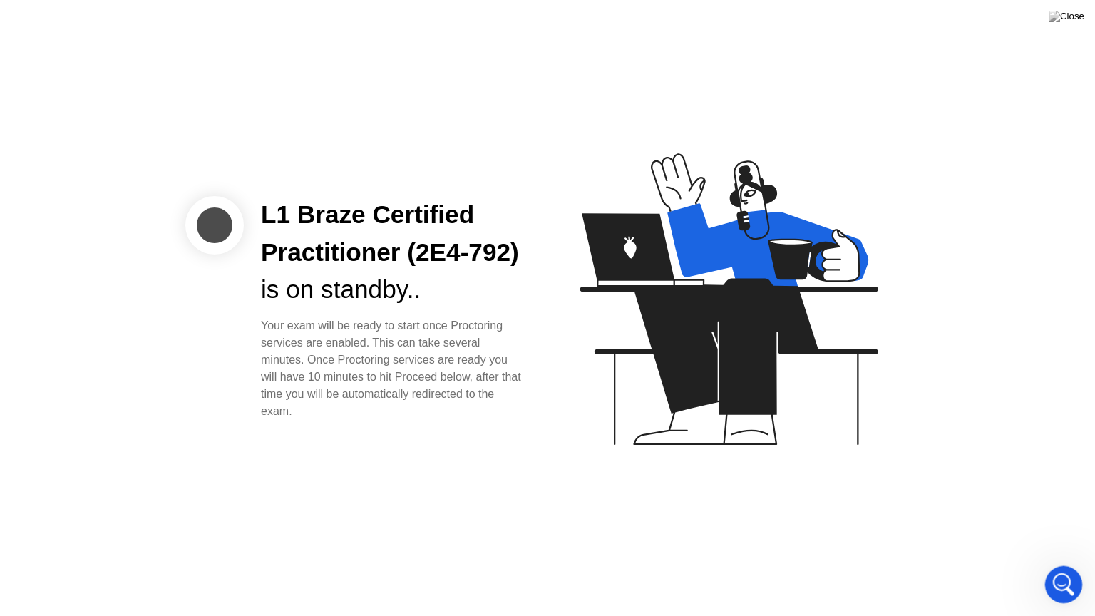
click at [1069, 566] on div "Open Intercom Messenger" at bounding box center [1061, 582] width 47 height 47
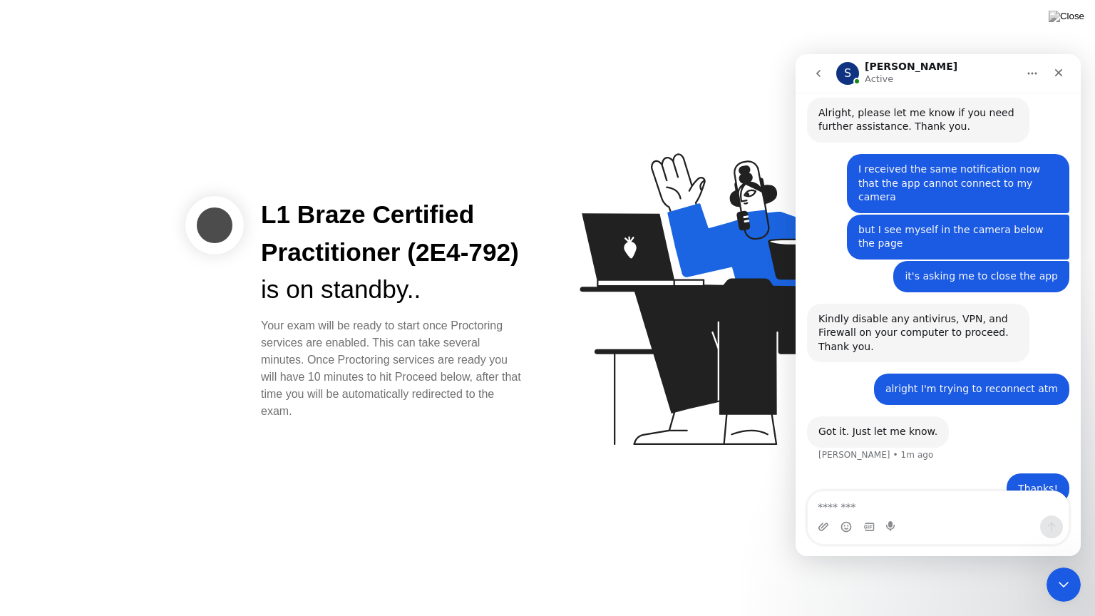
click at [814, 68] on icon "go back" at bounding box center [818, 73] width 11 height 11
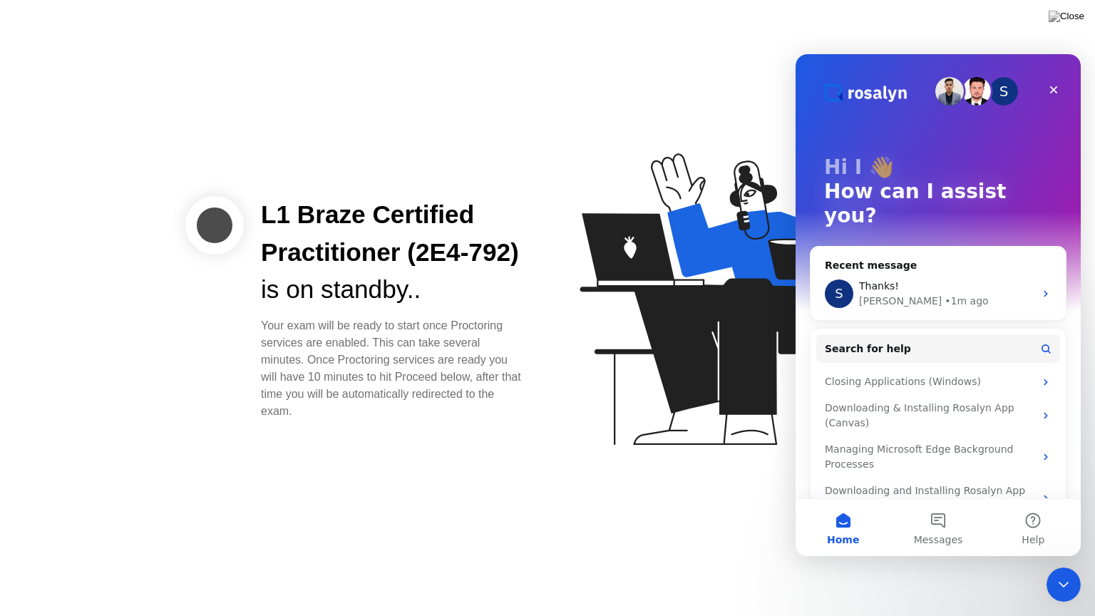
click at [1003, 97] on div "S" at bounding box center [1004, 91] width 29 height 29
click at [855, 86] on img "Intercom messenger" at bounding box center [865, 92] width 83 height 19
click at [1050, 90] on icon "Close" at bounding box center [1053, 89] width 11 height 11
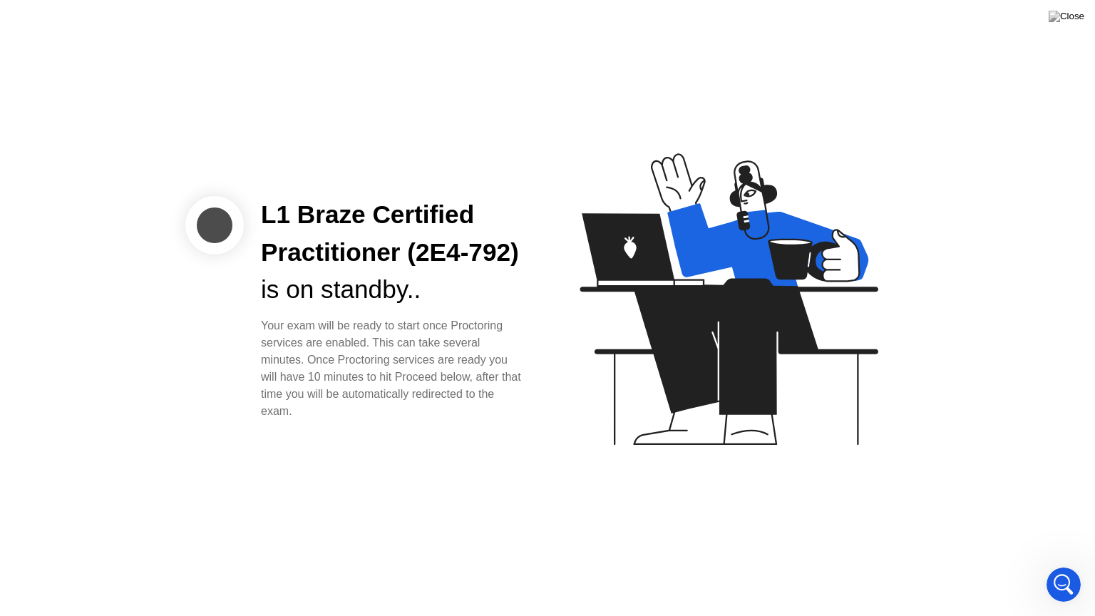
click at [973, 197] on div "L1 Braze Certified Practitioner (2E4-792) is on standby.. Your exam will be rea…" at bounding box center [547, 308] width 1095 height 616
click at [844, 239] on icon at bounding box center [729, 299] width 298 height 292
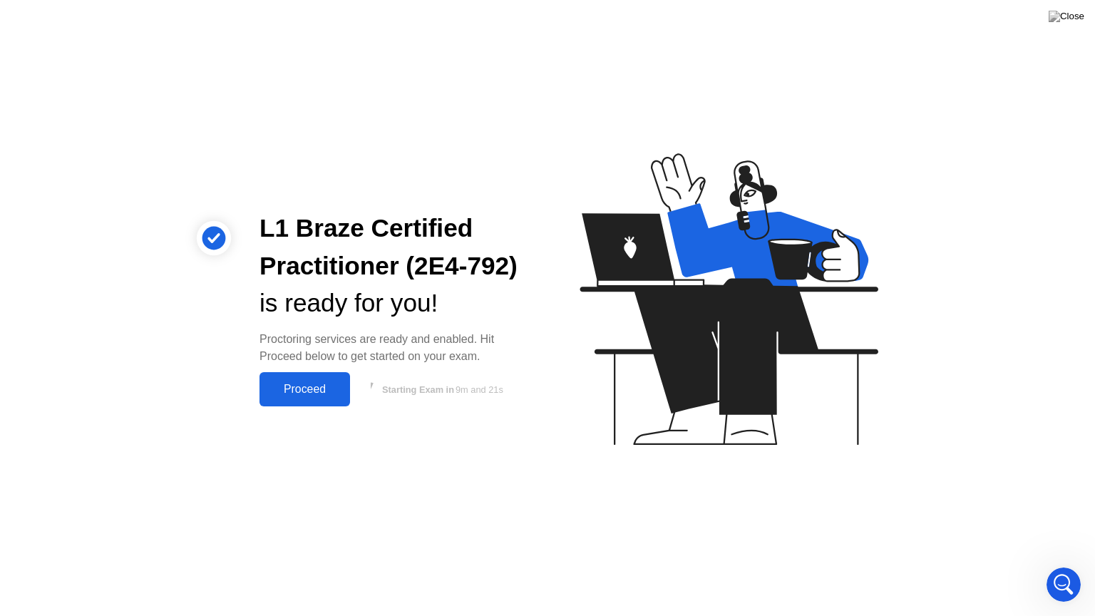
click at [318, 396] on div "Proceed" at bounding box center [305, 389] width 82 height 13
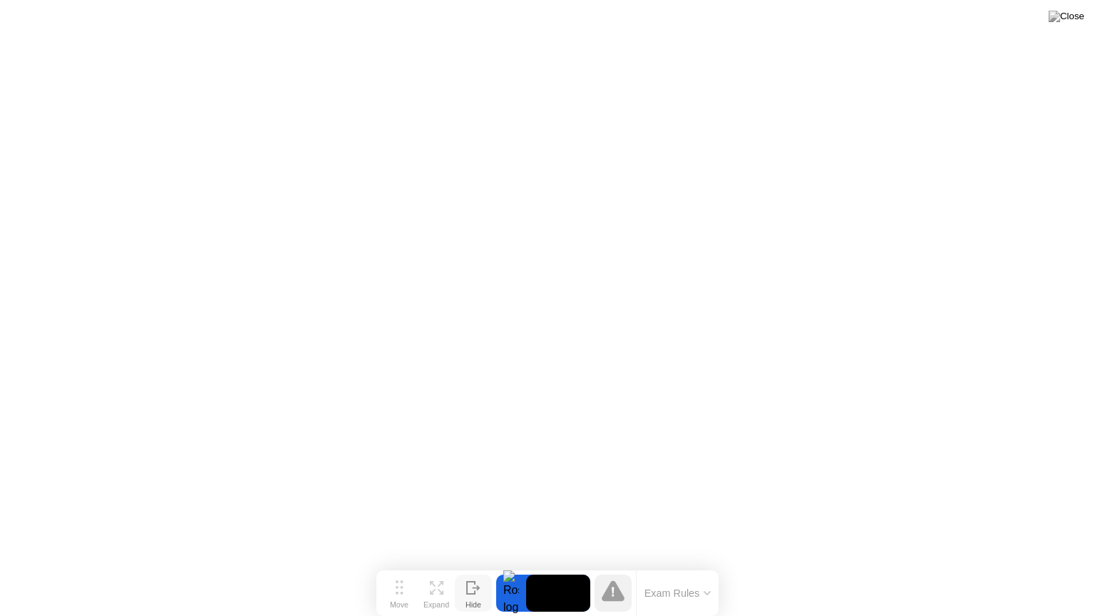
click at [467, 566] on icon at bounding box center [471, 588] width 8 height 12
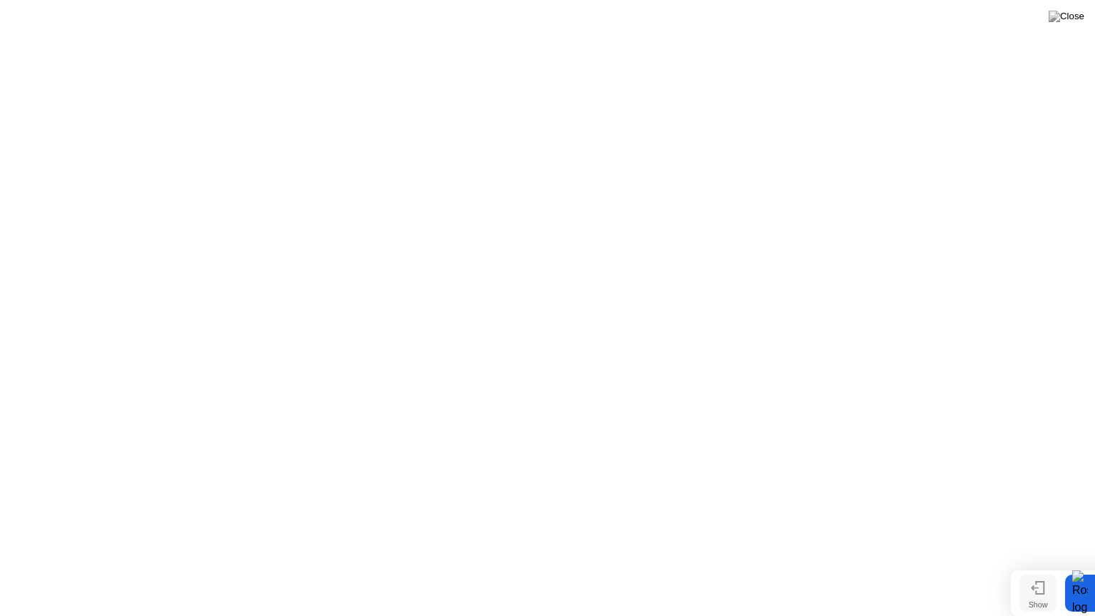
click at [1040, 566] on icon at bounding box center [1038, 588] width 14 height 14
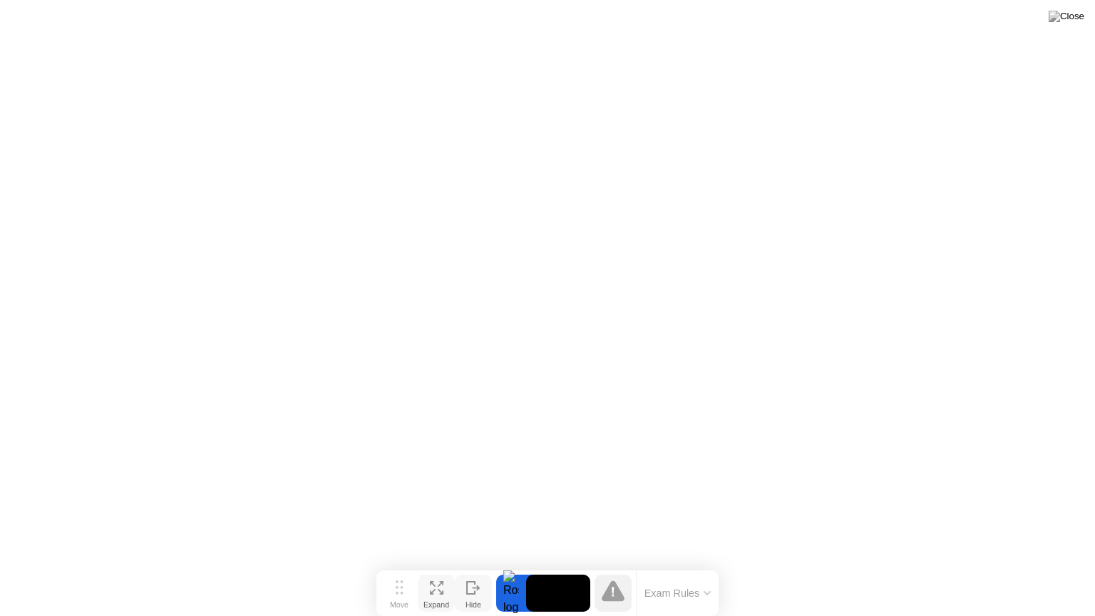
click at [439, 566] on icon at bounding box center [437, 588] width 14 height 14
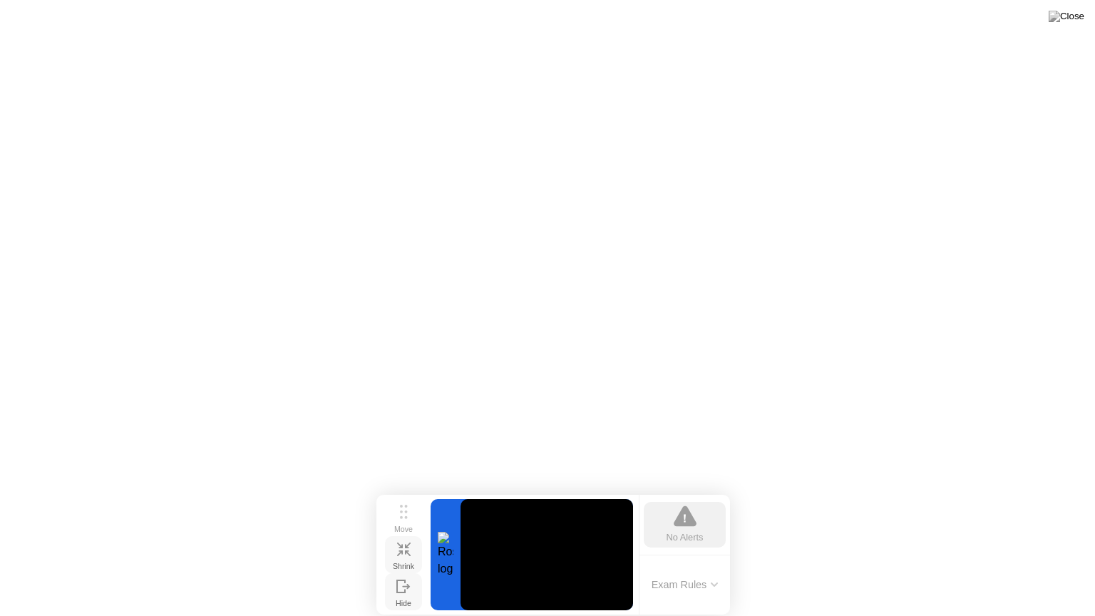
click at [402, 553] on icon at bounding box center [400, 554] width 6 height 6
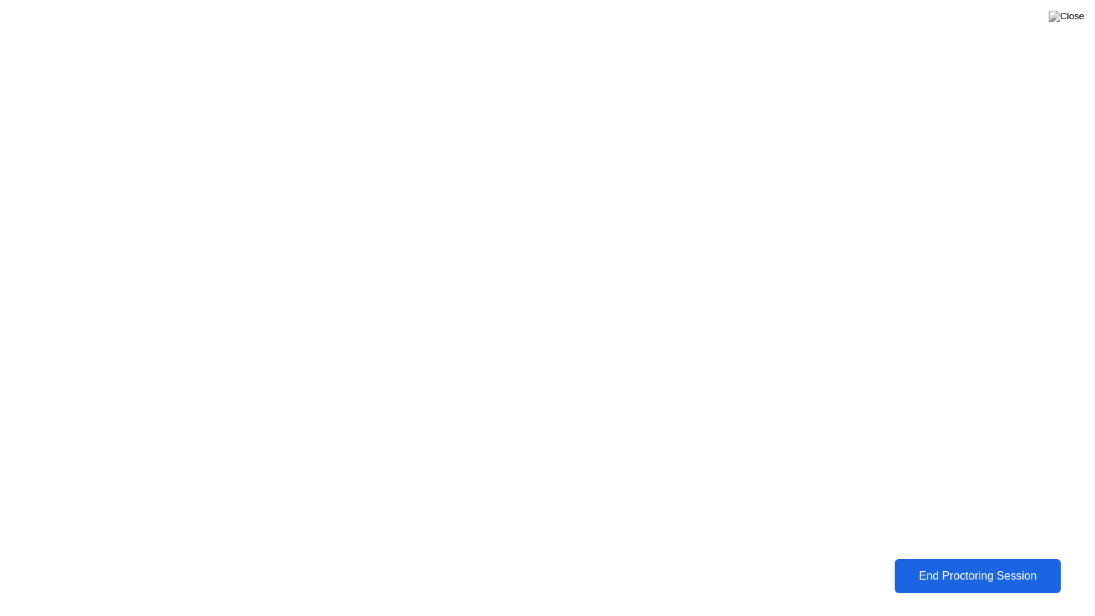
click at [928, 566] on div "End Proctoring Session" at bounding box center [978, 576] width 173 height 14
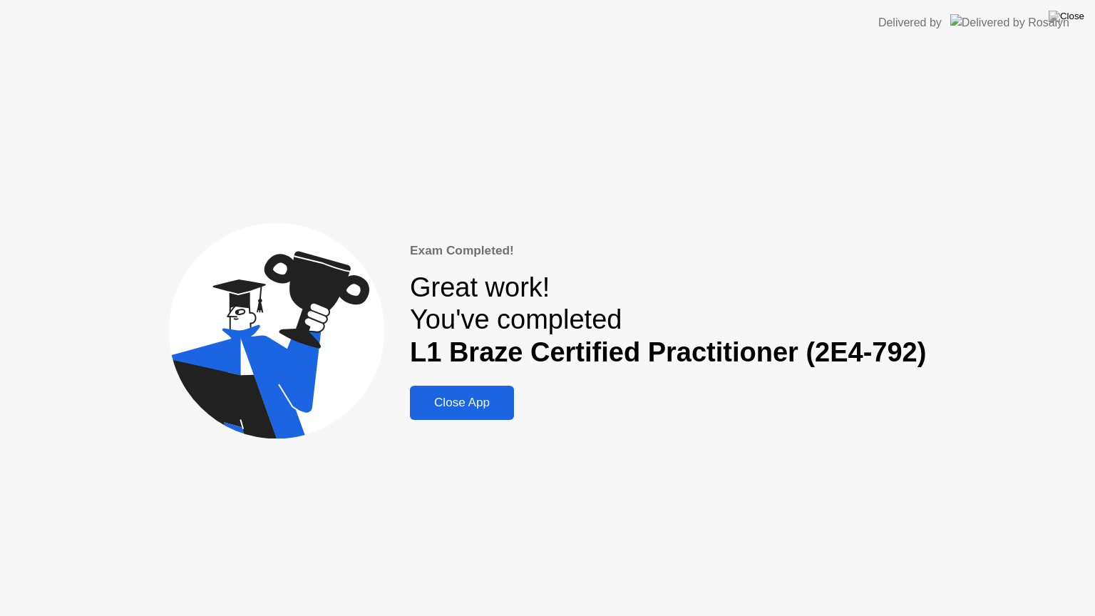
click at [446, 402] on div "Close App" at bounding box center [462, 403] width 96 height 14
